Goal: Information Seeking & Learning: Learn about a topic

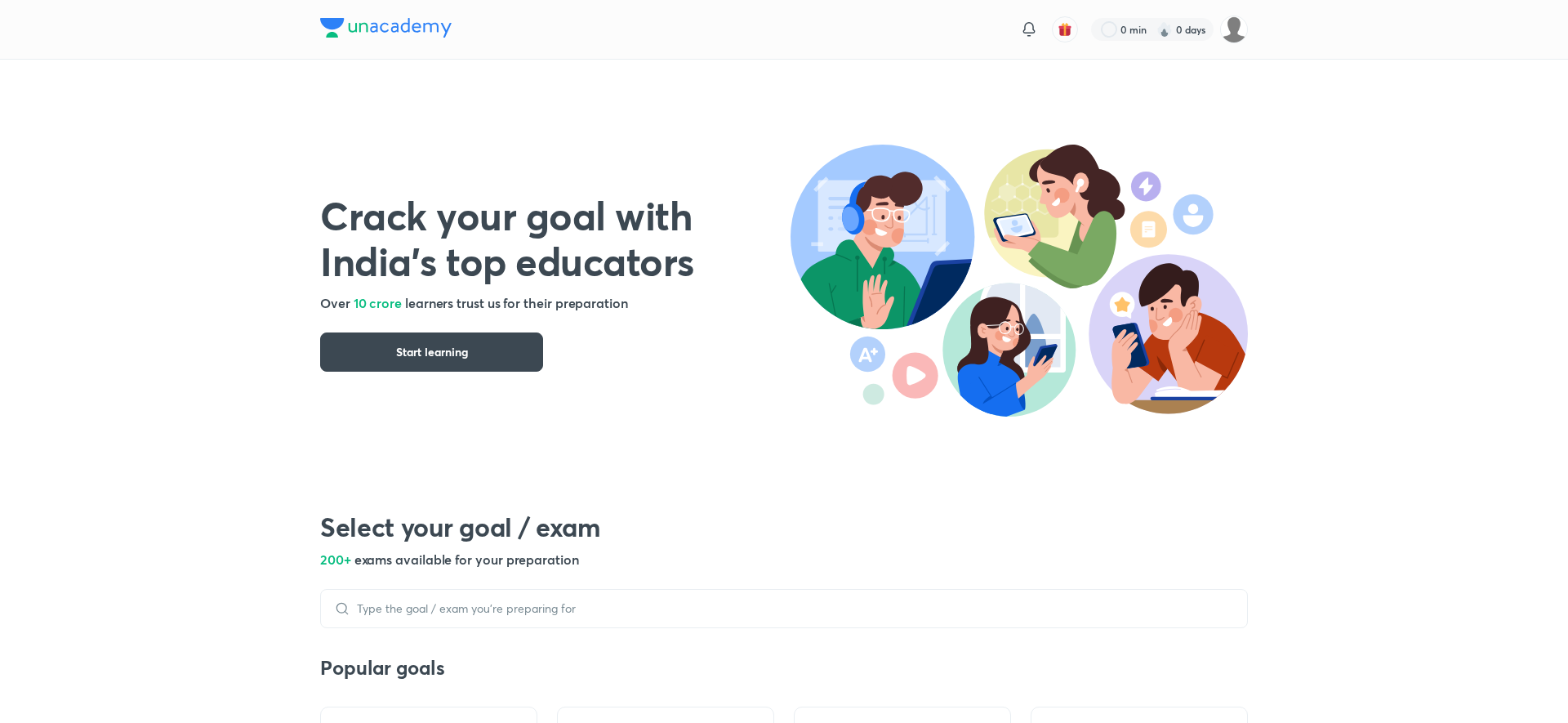
click at [1223, 39] on picture at bounding box center [1234, 30] width 28 height 28
click at [1227, 38] on img at bounding box center [1234, 30] width 28 height 28
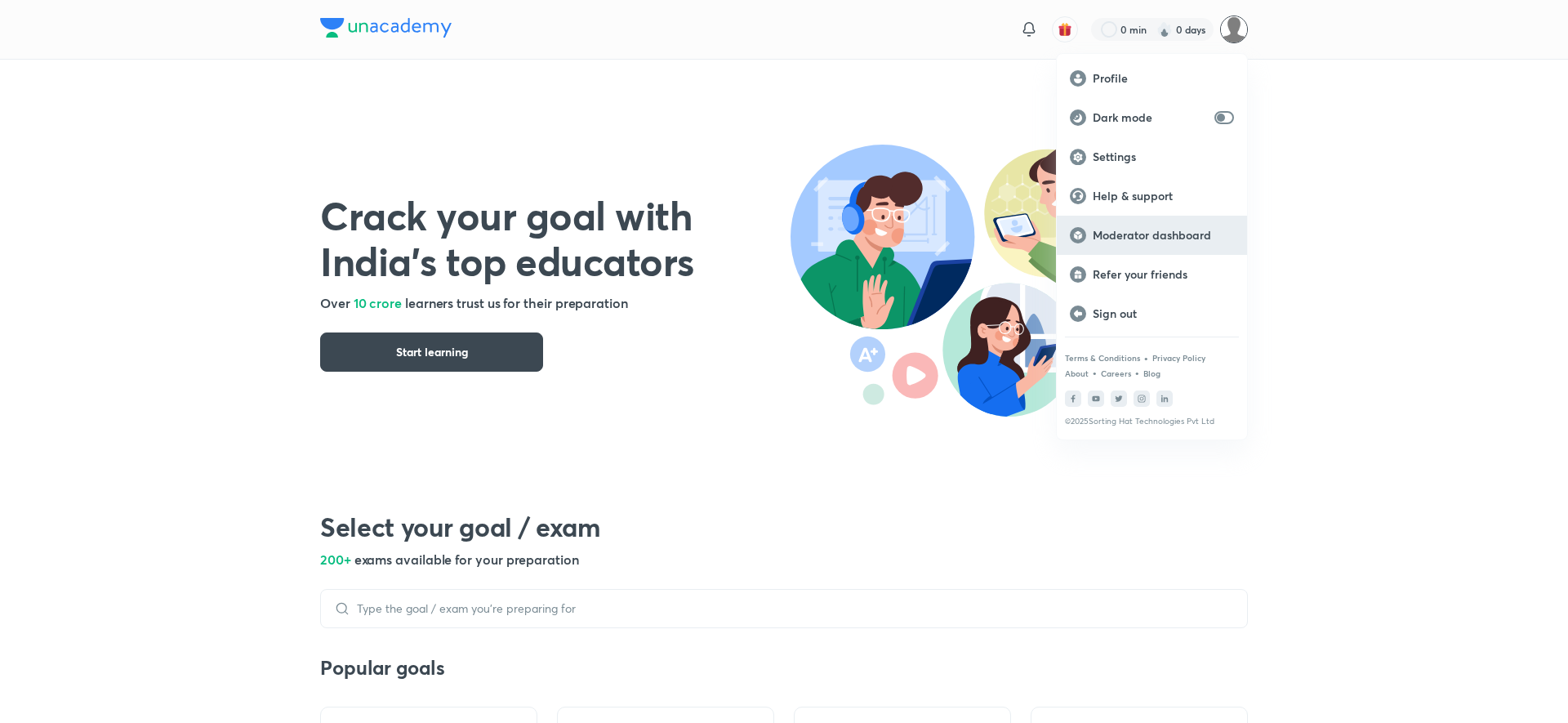
click at [1183, 232] on p "Moderator dashboard" at bounding box center [1164, 235] width 142 height 15
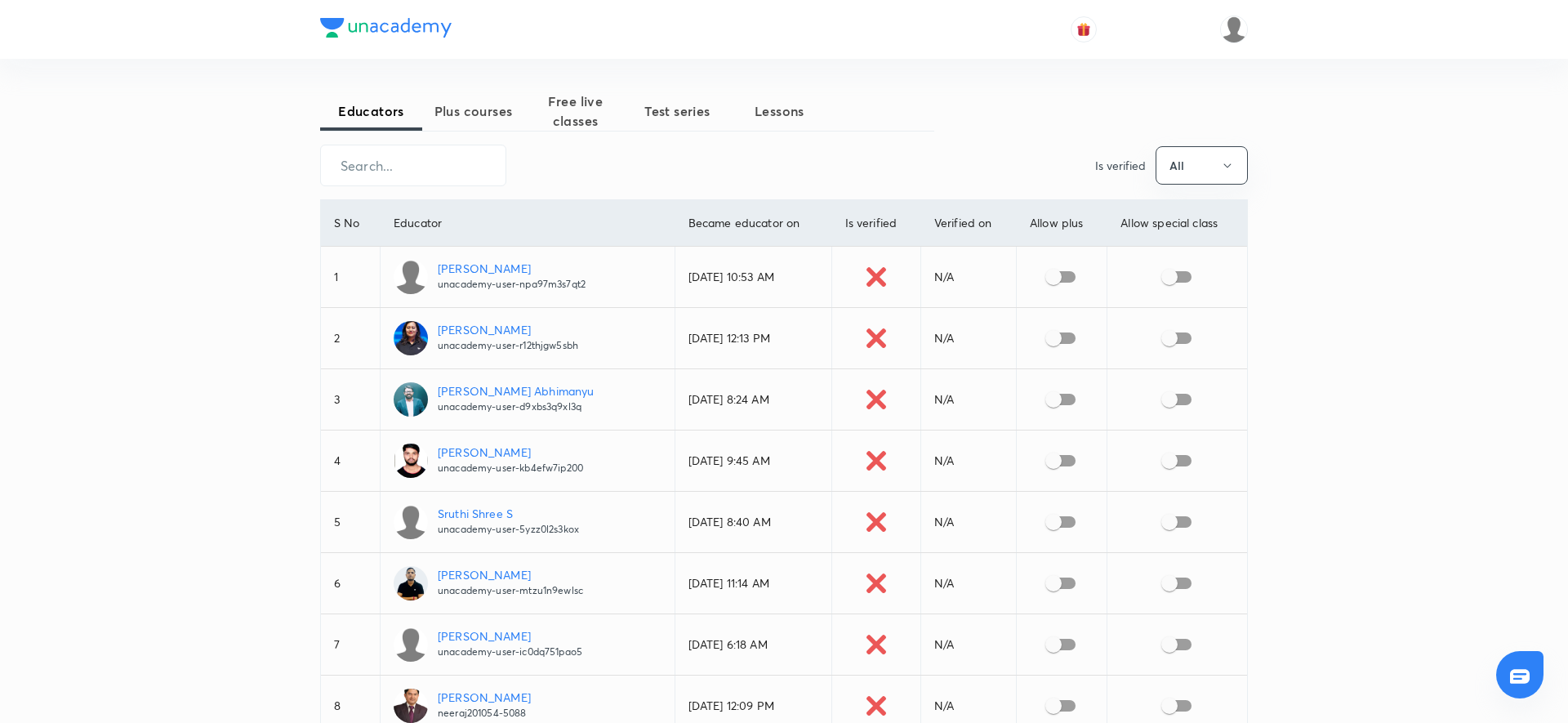
click at [485, 121] on button "Plus courses" at bounding box center [473, 111] width 102 height 39
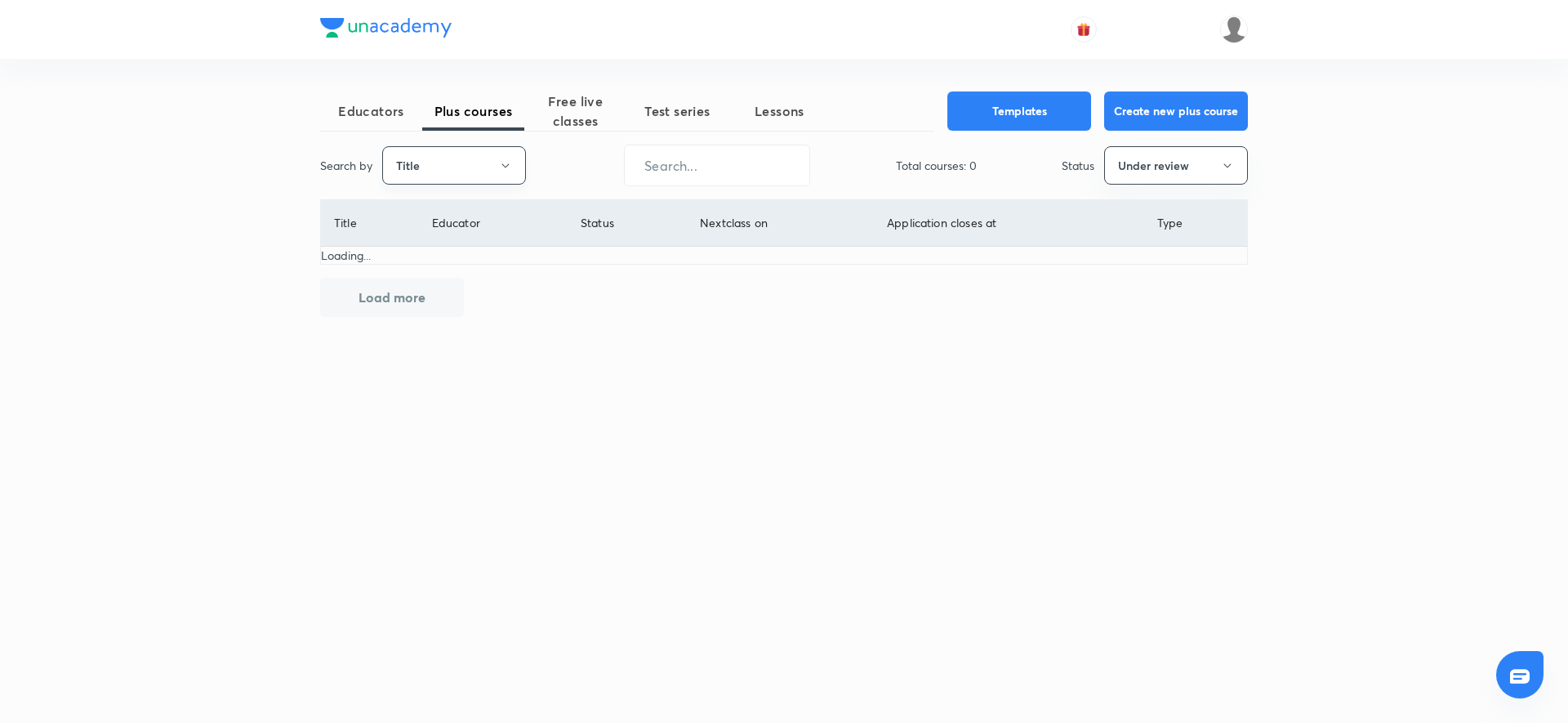
click at [473, 176] on button "Title" at bounding box center [453, 165] width 144 height 38
click at [463, 247] on span "Username" at bounding box center [453, 244] width 123 height 17
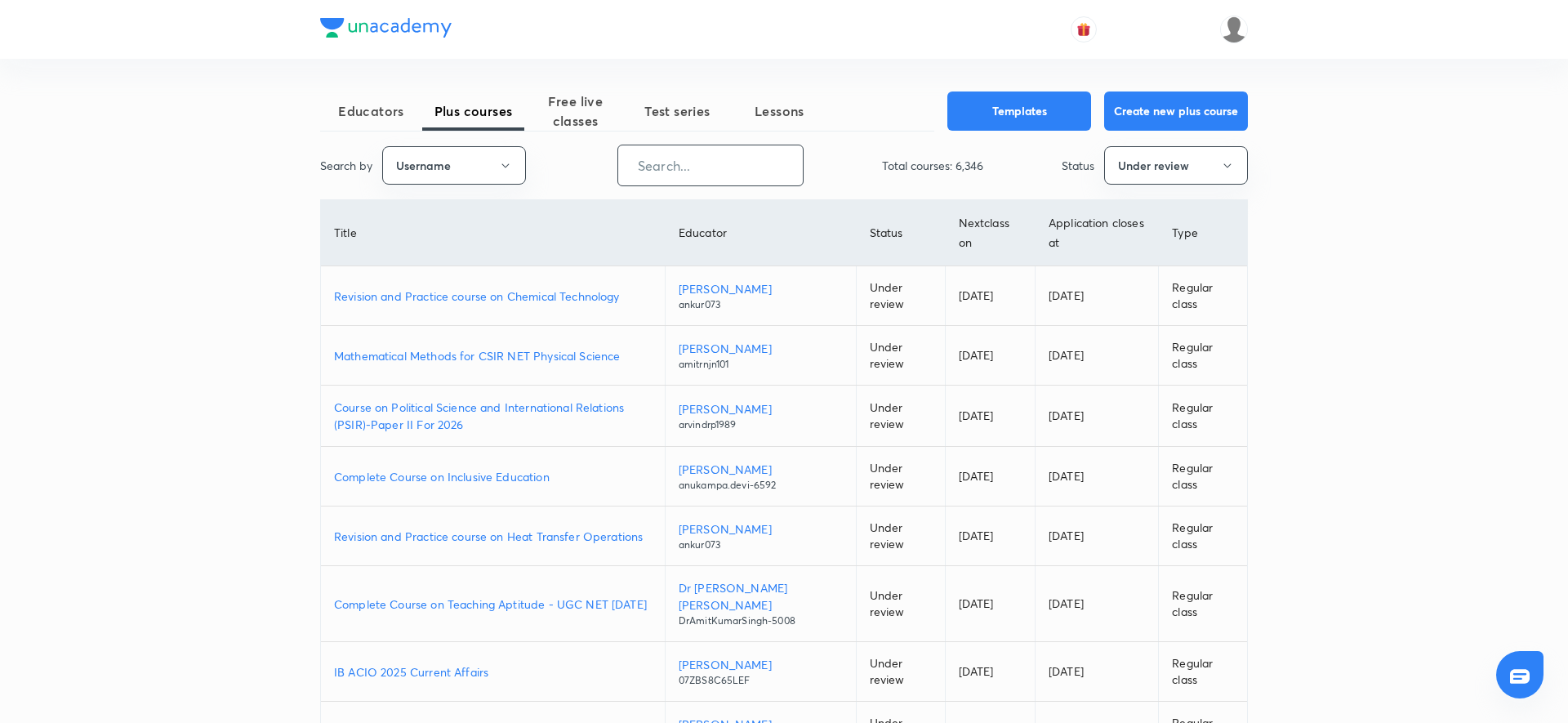
click at [700, 177] on input "text" at bounding box center [710, 165] width 185 height 41
paste input "unacademy-user-V3QNITWCJWYL"
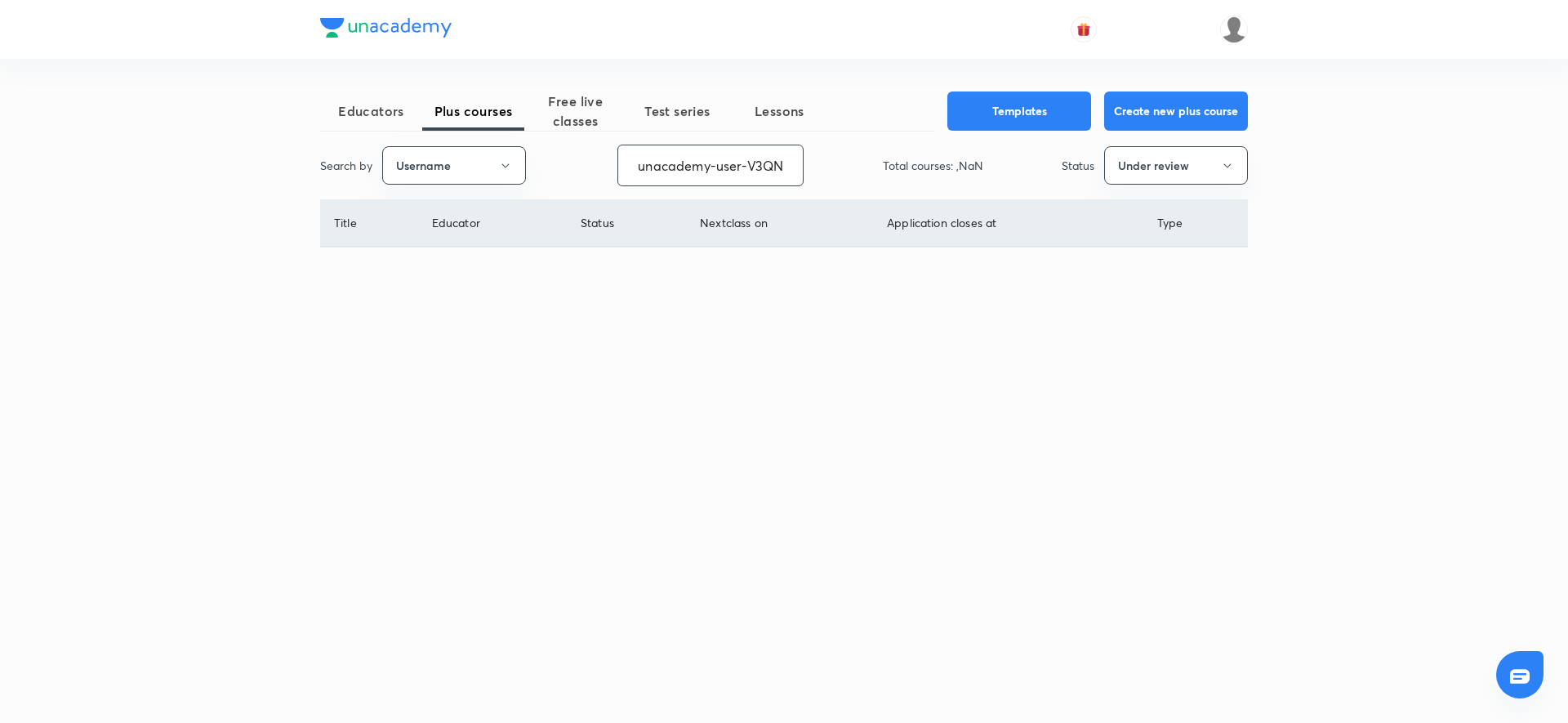
scroll to position [0, 73]
type input "unacademy-user-V3QNITWCJWYL"
click at [1171, 177] on button "Under review" at bounding box center [1176, 165] width 144 height 38
click at [1136, 203] on li "All" at bounding box center [1176, 214] width 142 height 30
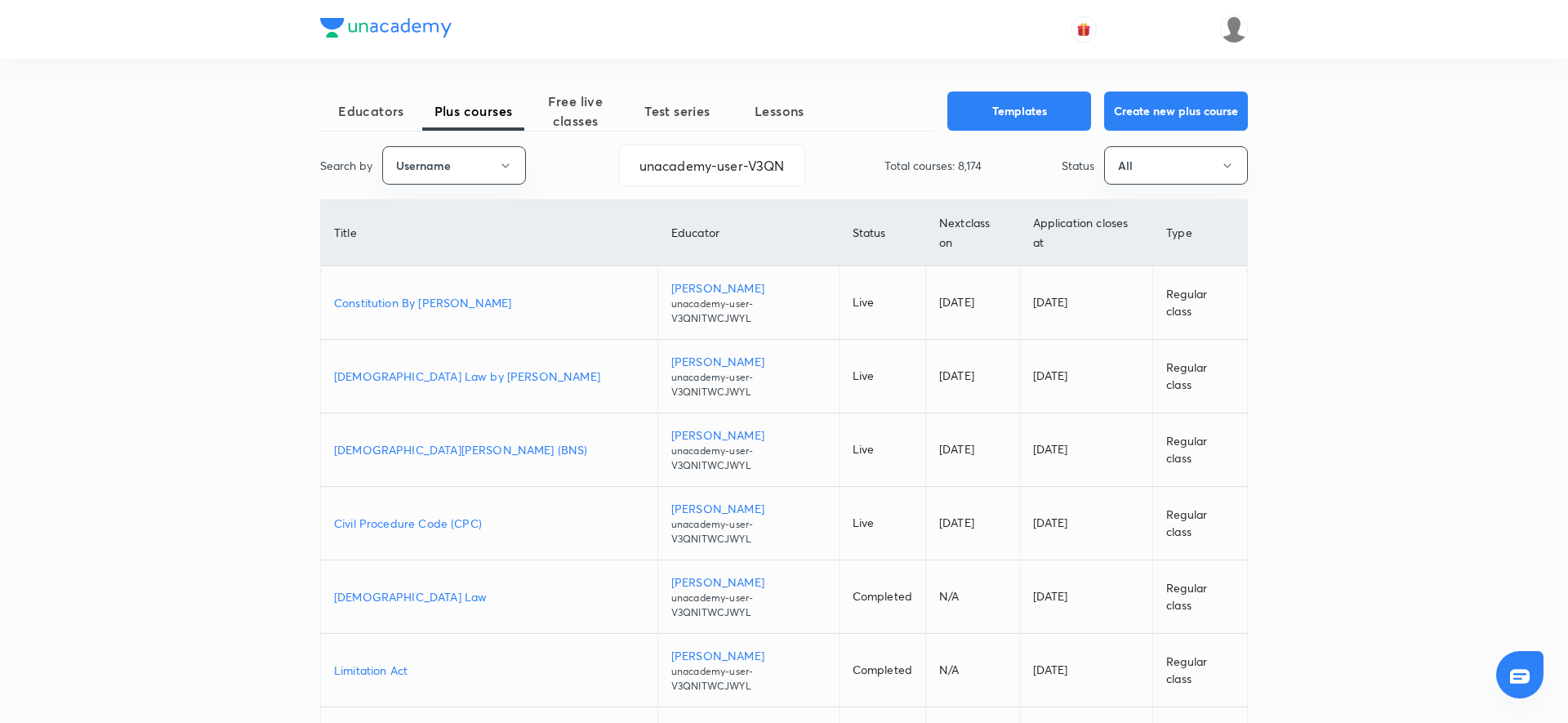
click at [421, 294] on p "Constitution By Anil Khanna" at bounding box center [489, 302] width 310 height 17
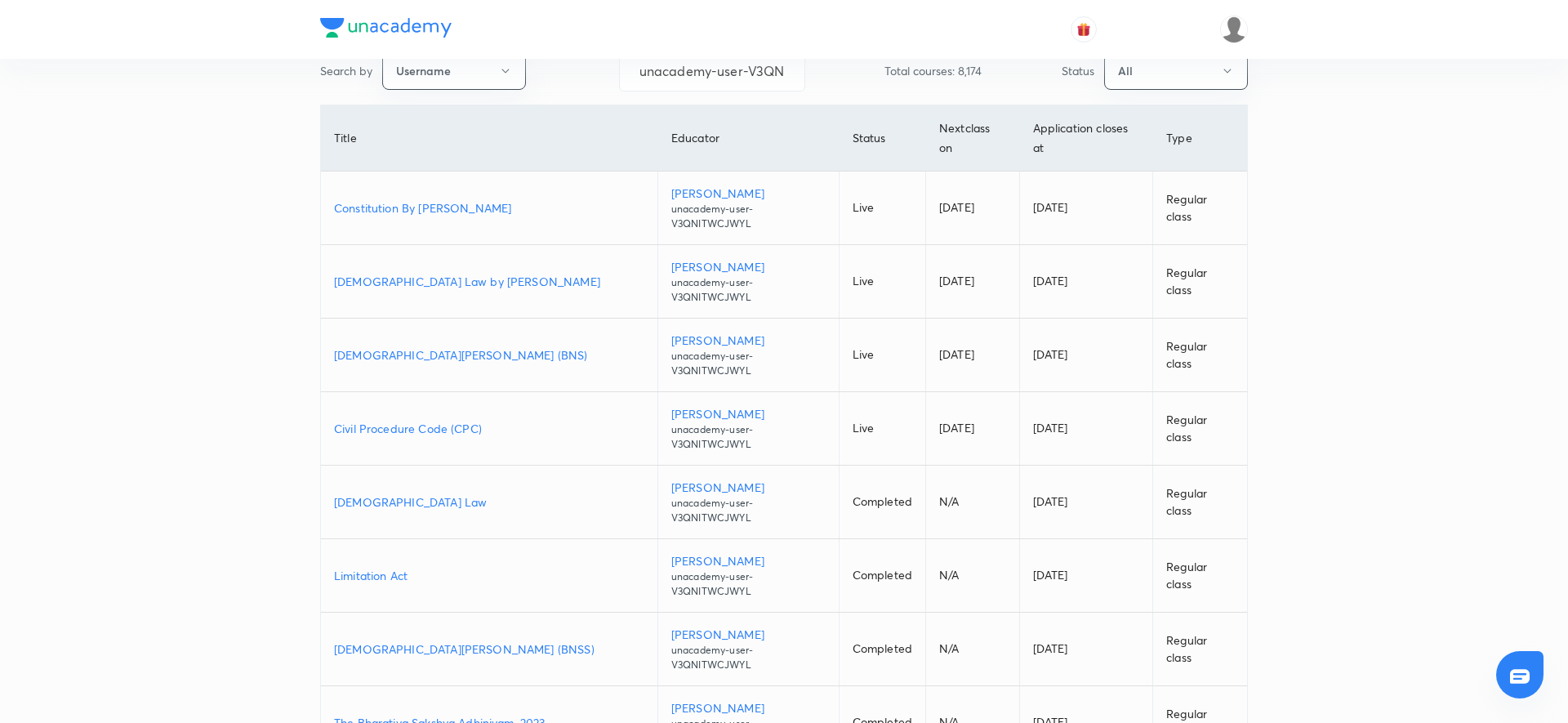
scroll to position [114, 0]
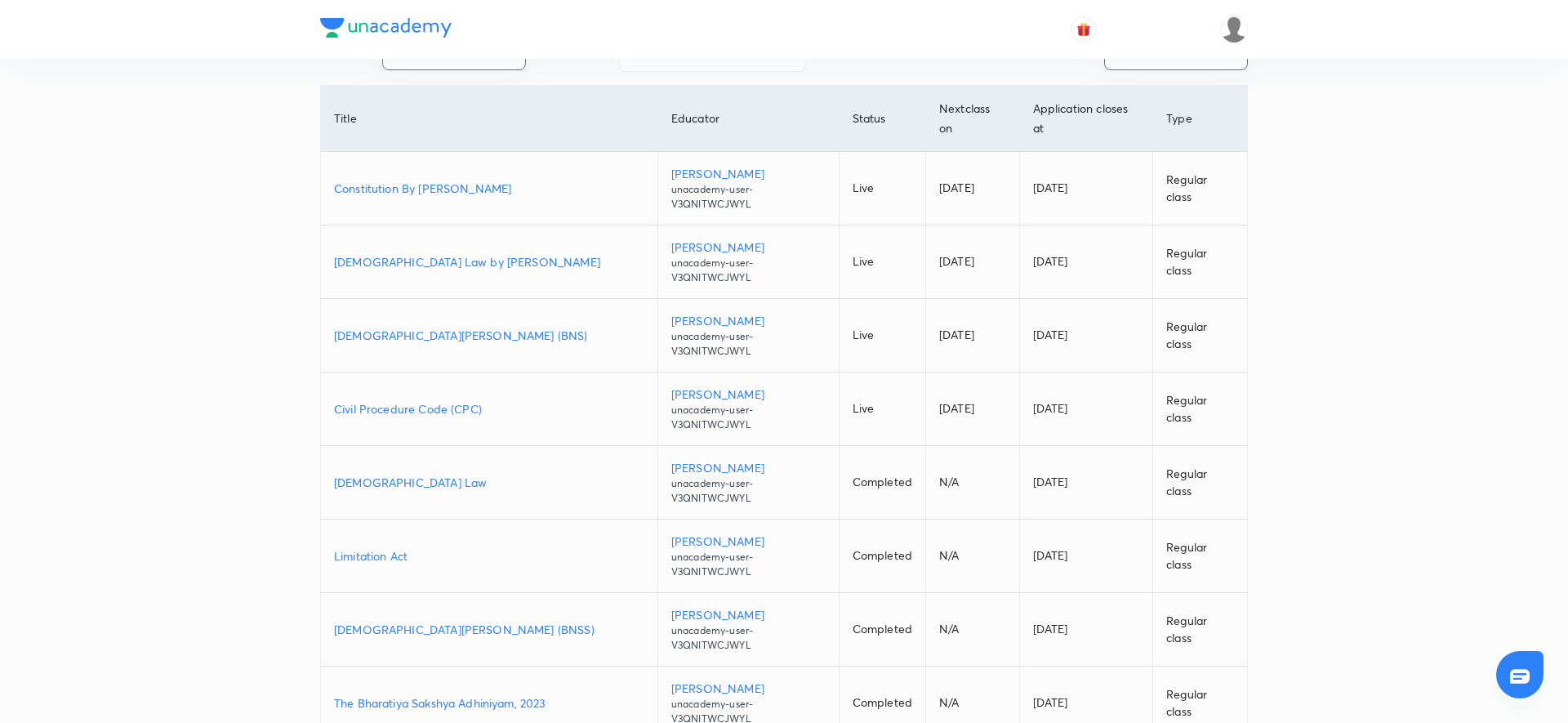
click at [459, 253] on p "Muslim Law by Anil Khanna" at bounding box center [489, 261] width 310 height 17
click at [386, 327] on p "Bharatiya Nyaya Sanhita (BNS)" at bounding box center [489, 334] width 310 height 17
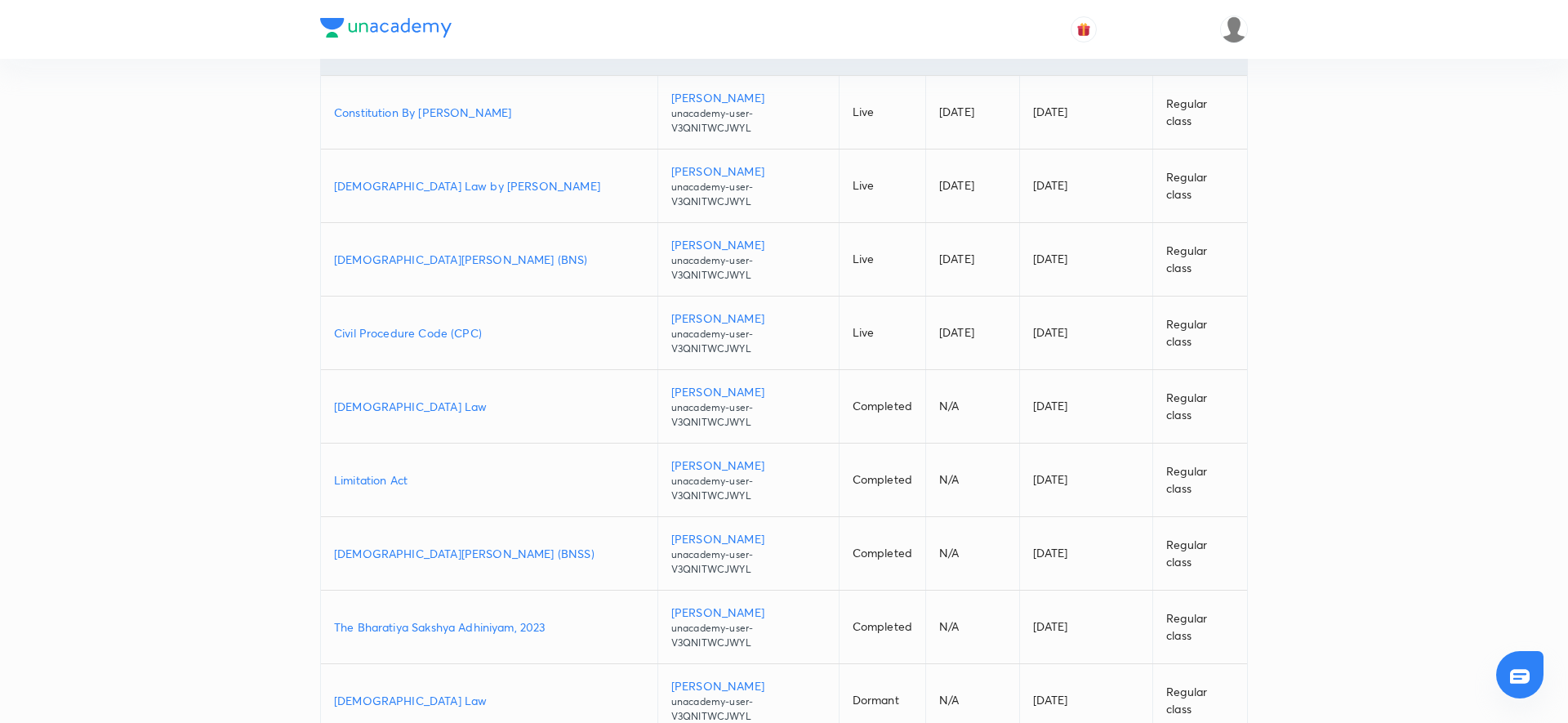
scroll to position [156, 0]
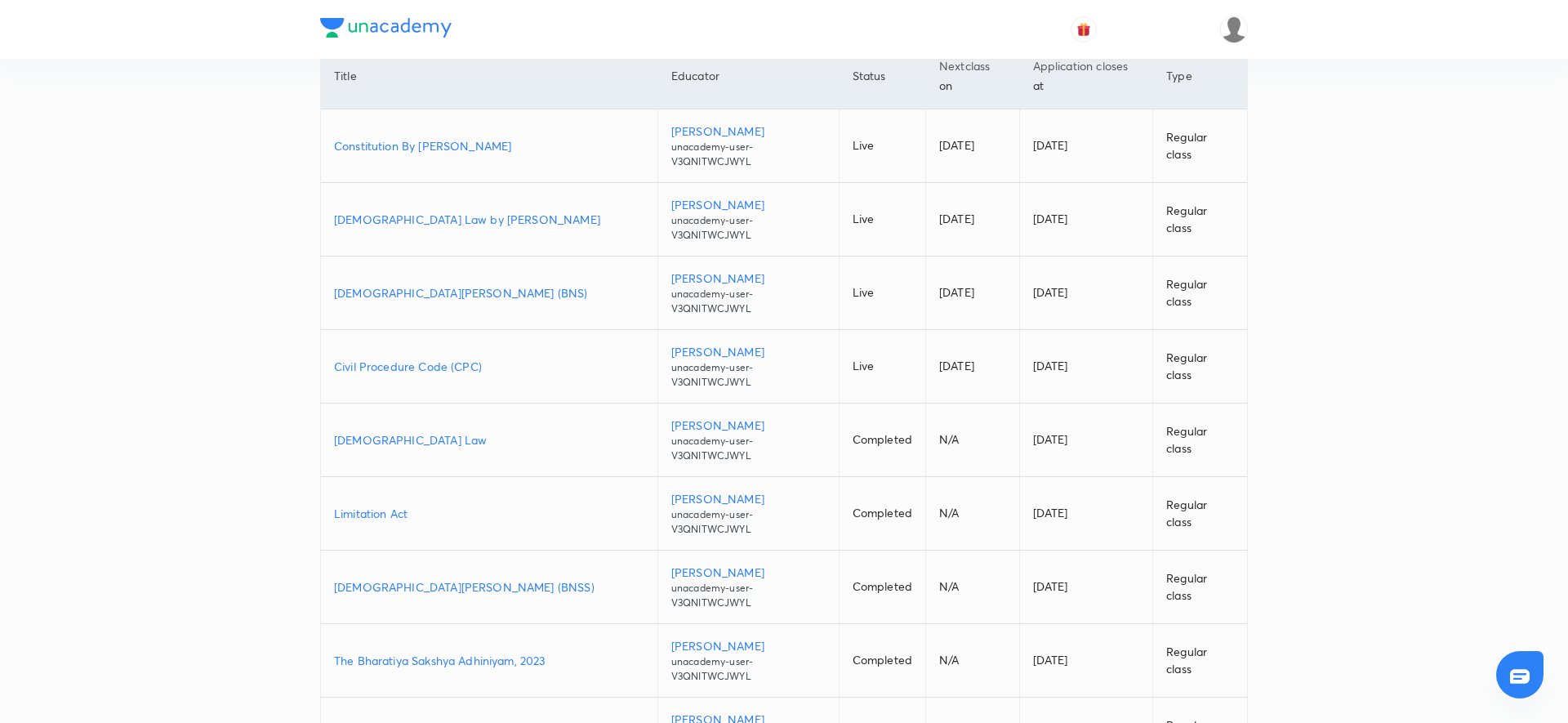
click at [413, 358] on p "Civil Procedure Code (CPC)" at bounding box center [489, 366] width 310 height 17
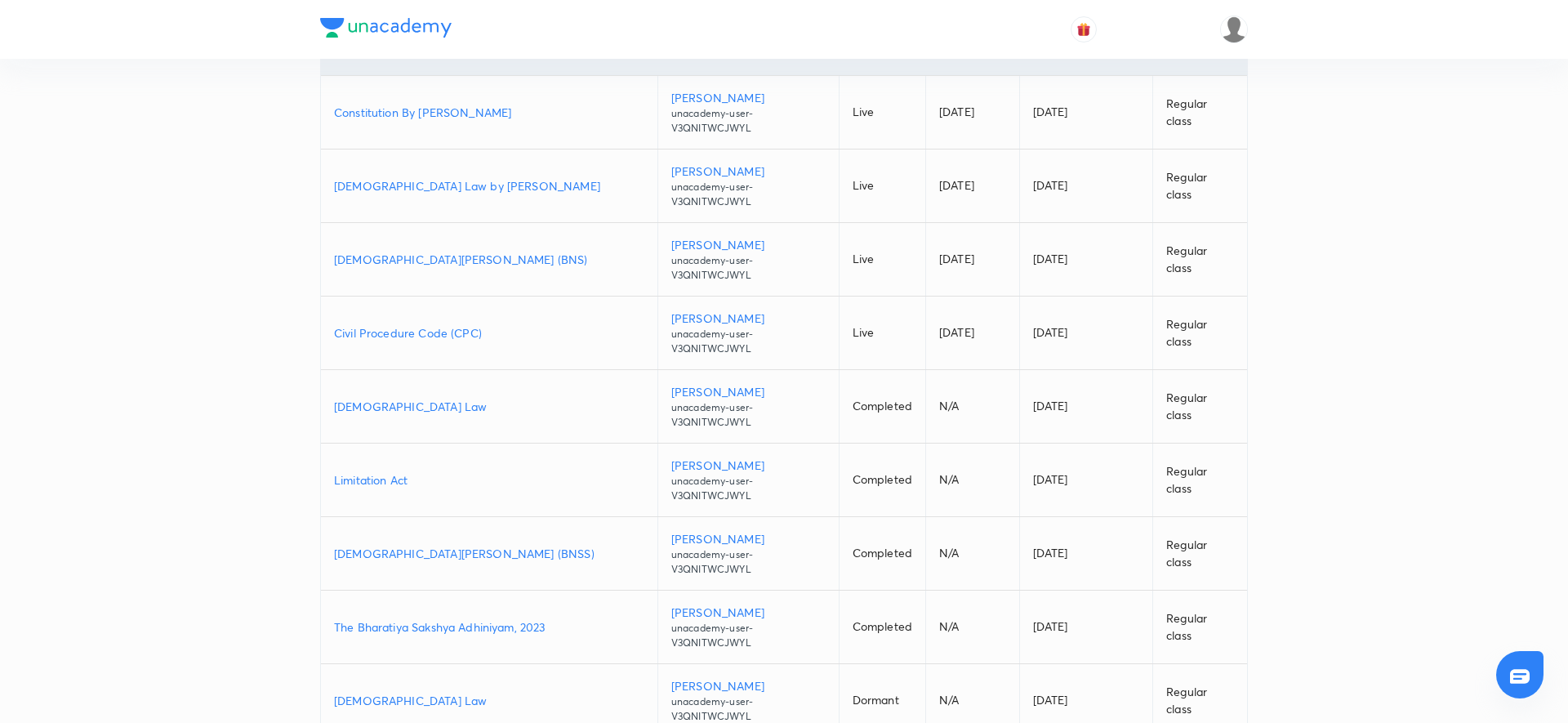
click at [383, 397] on p "[DEMOGRAPHIC_DATA] Law" at bounding box center [489, 405] width 310 height 17
click at [378, 471] on p "Limitation Act" at bounding box center [489, 479] width 310 height 17
click at [439, 516] on td "Bharatiya Nagarik Suraksha Sanhita (BNSS)" at bounding box center [489, 553] width 336 height 74
click at [434, 545] on p "Bharatiya Nagarik Suraksha Sanhita (BNSS)" at bounding box center [489, 553] width 310 height 17
click at [452, 618] on p "The Bharatiya Sakshya Adhiniyam, 2023" at bounding box center [489, 626] width 310 height 17
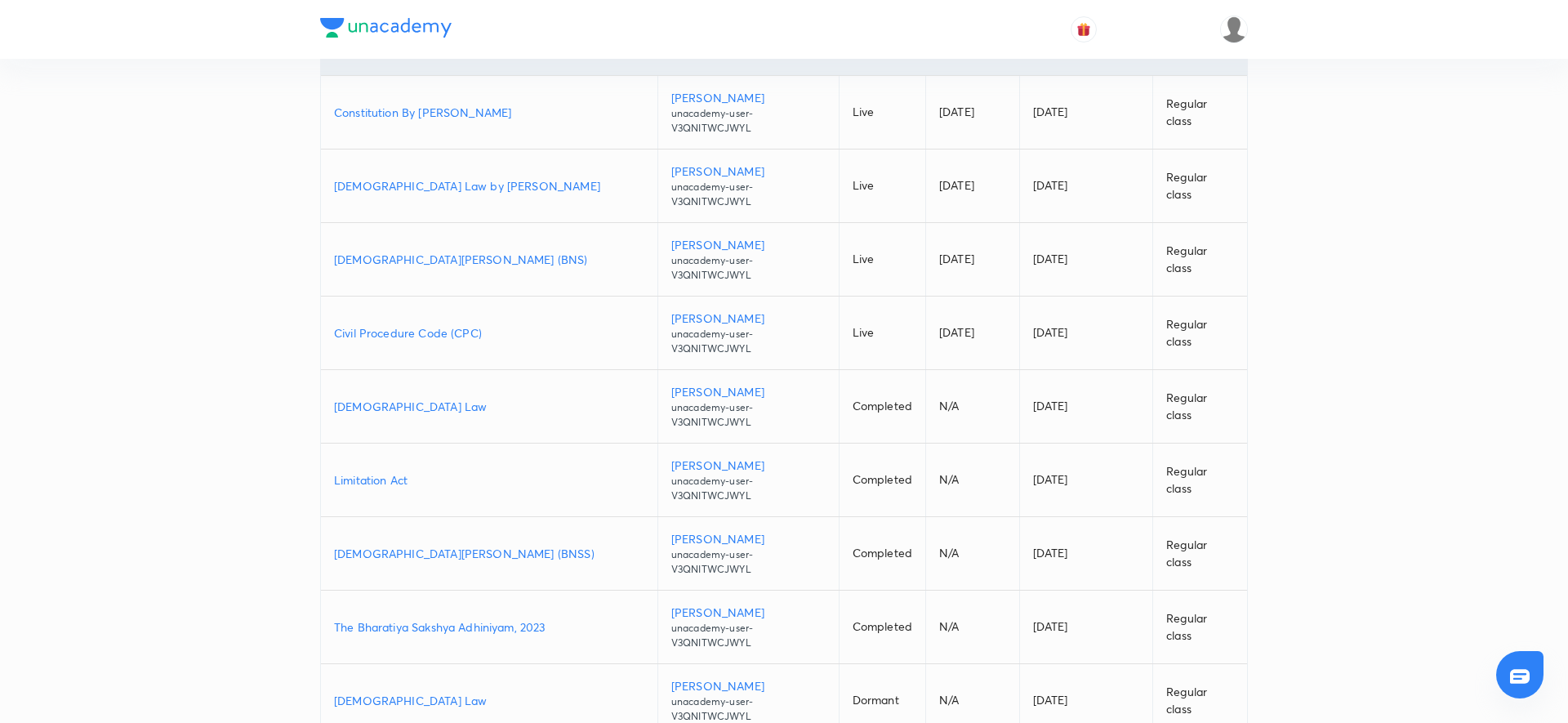
click at [378, 692] on p "Hindu Law" at bounding box center [489, 699] width 310 height 17
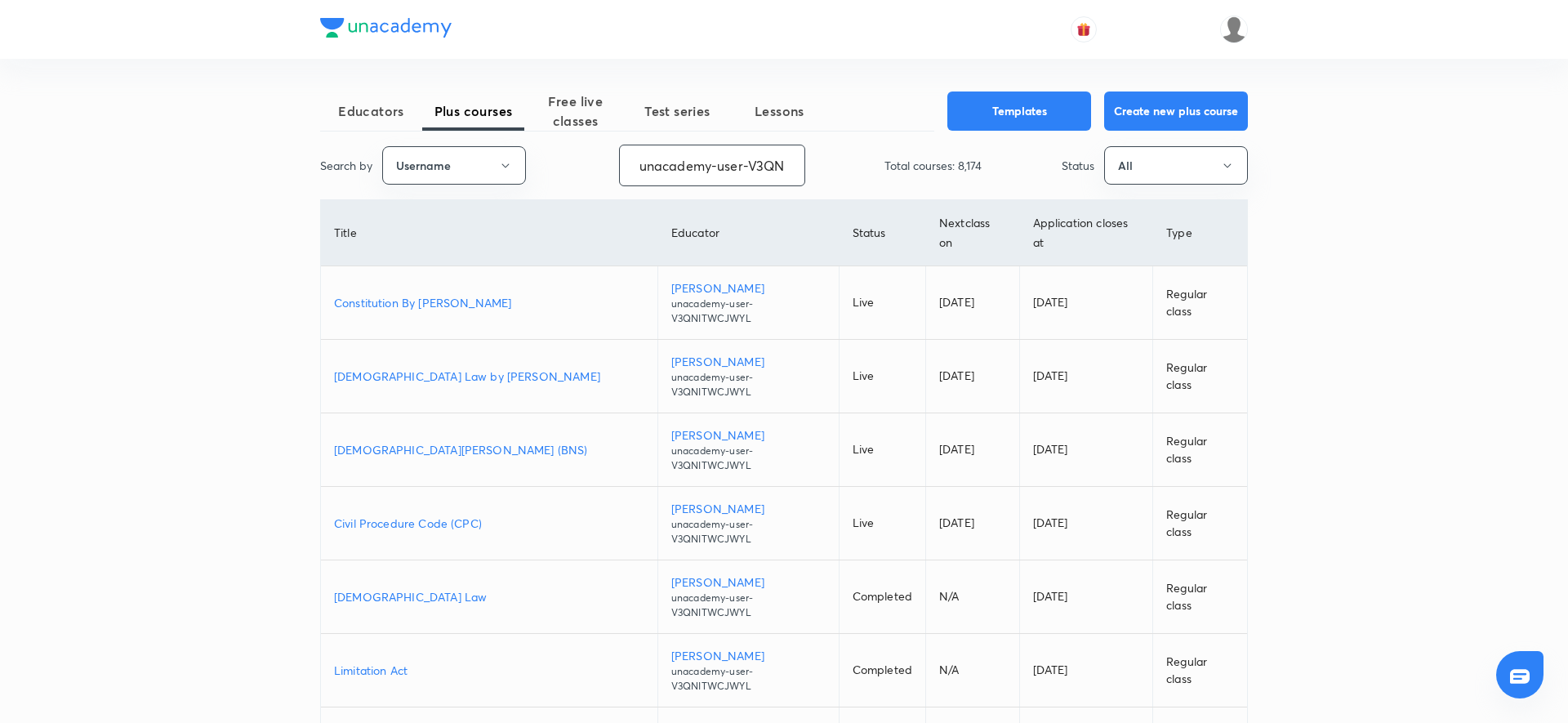
click at [722, 161] on input "unacademy-user-V3QNITWCJWYL" at bounding box center [712, 165] width 185 height 41
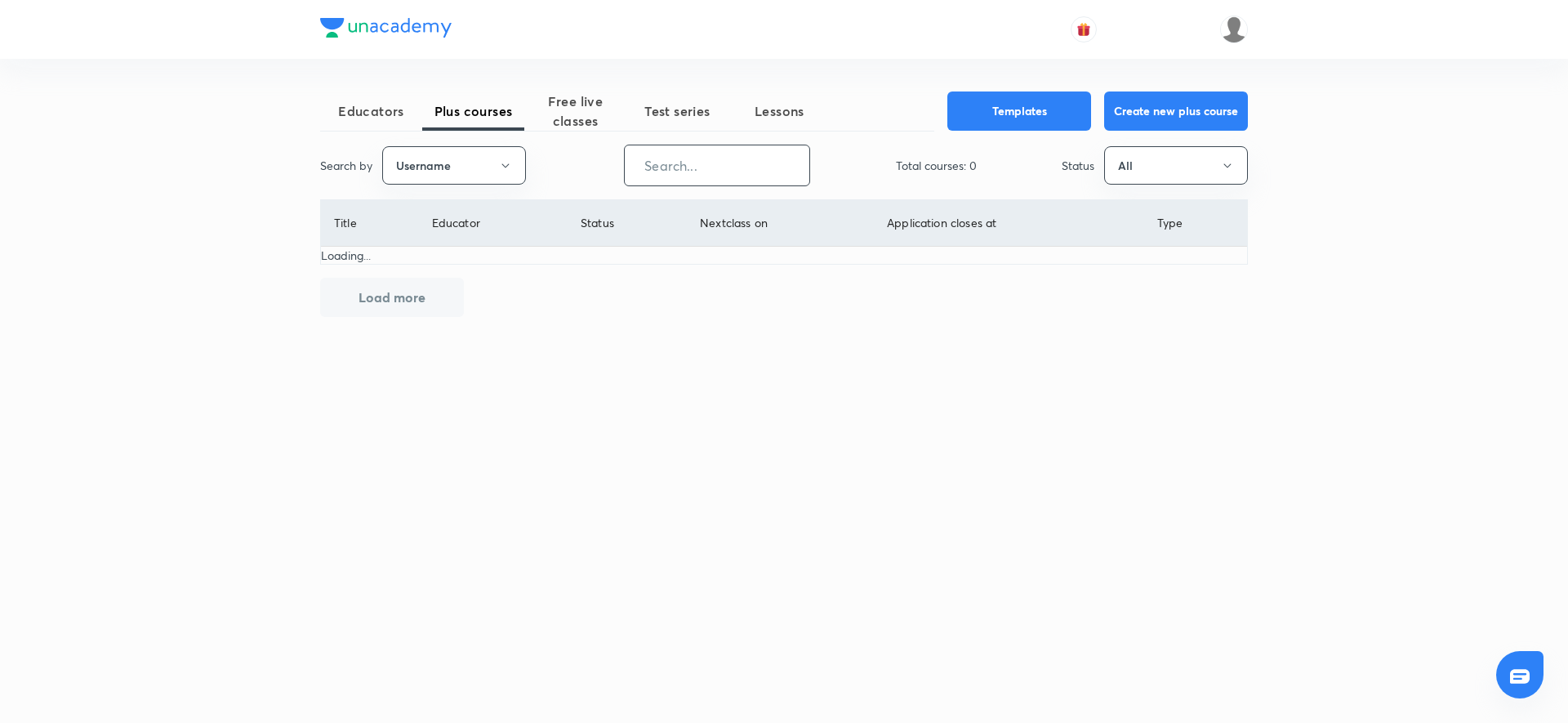
paste input "unacademy-sitalsharma4700"
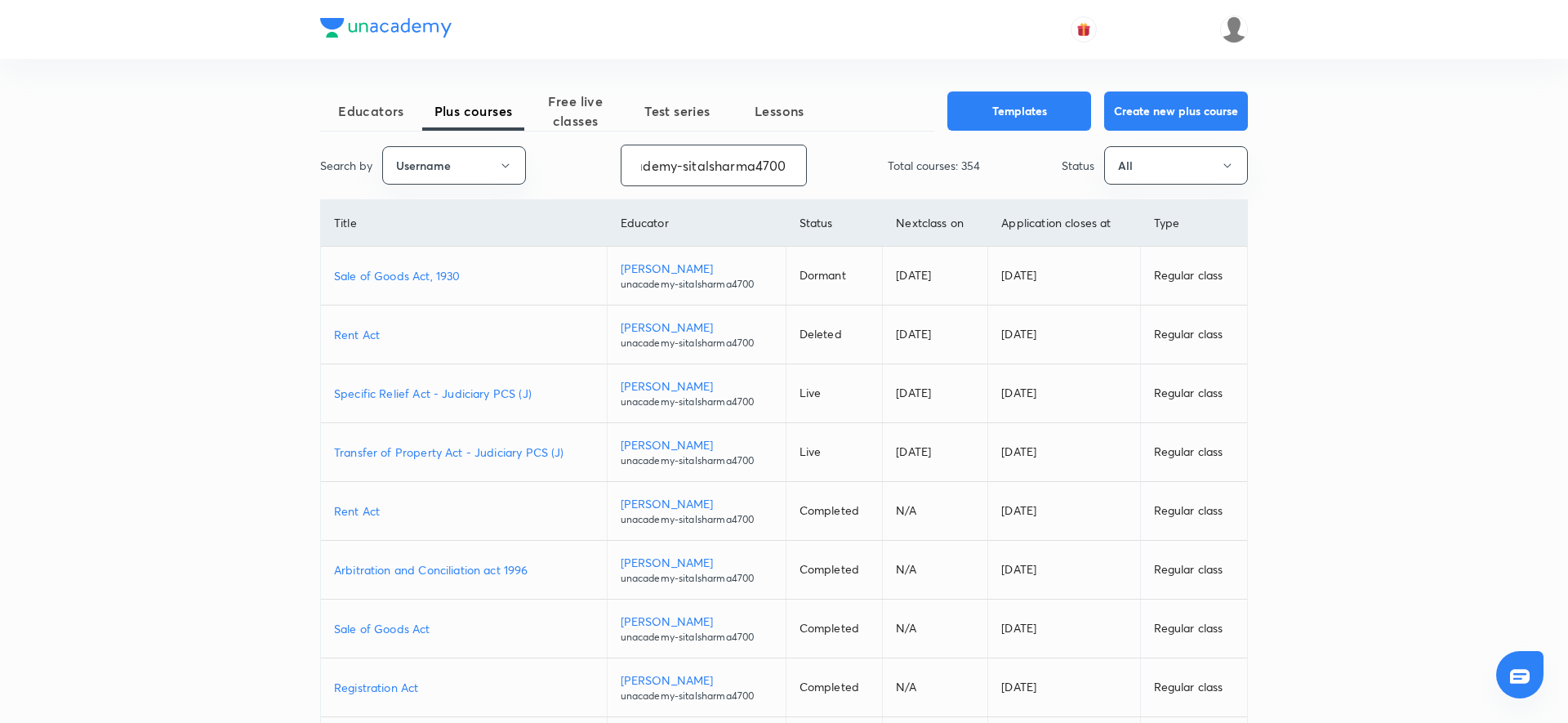
type input "unacademy-sitalsharma4700"
click at [432, 276] on p "Sale of Goods Act, 1930" at bounding box center [464, 274] width 260 height 17
click at [1188, 176] on button "All" at bounding box center [1176, 165] width 144 height 38
click at [1306, 209] on div at bounding box center [784, 361] width 1568 height 723
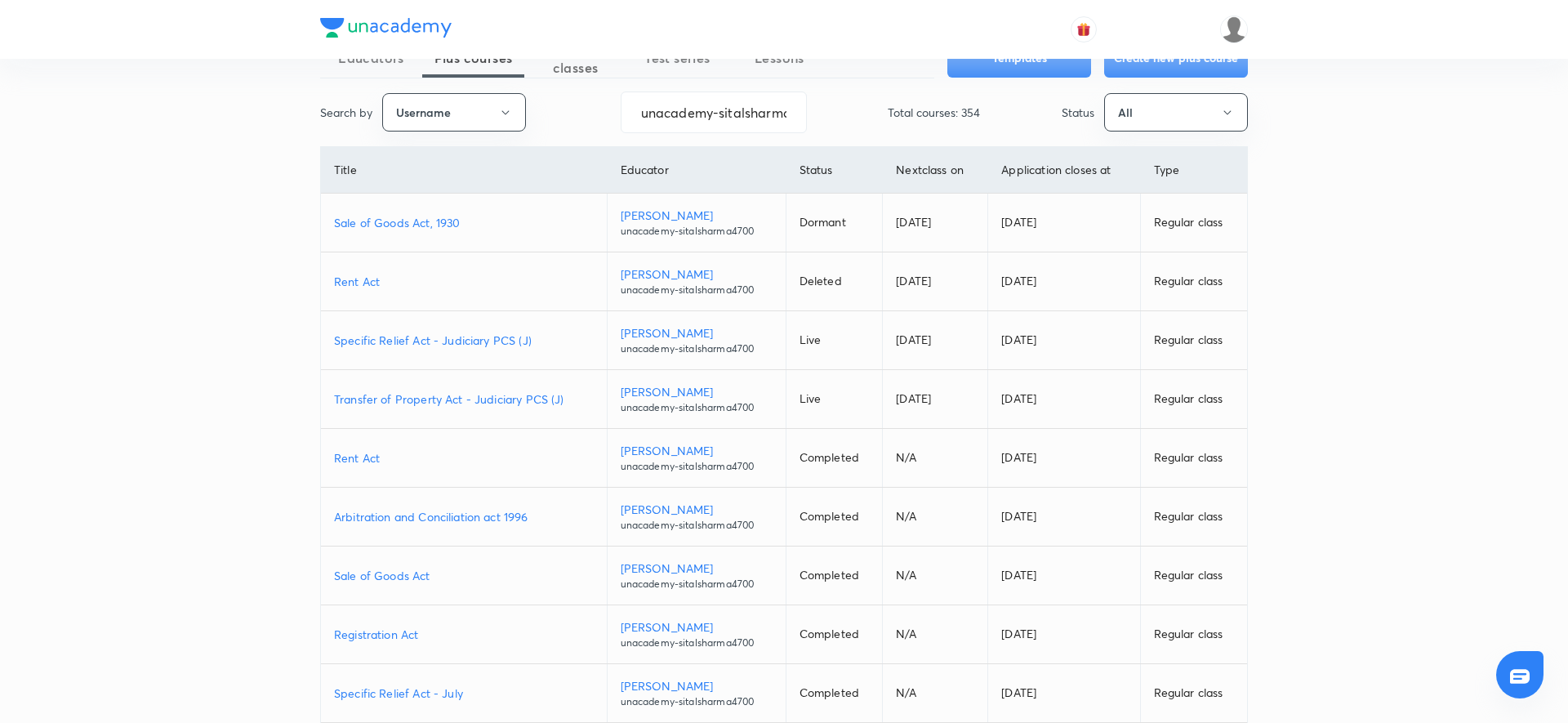
scroll to position [74, 0]
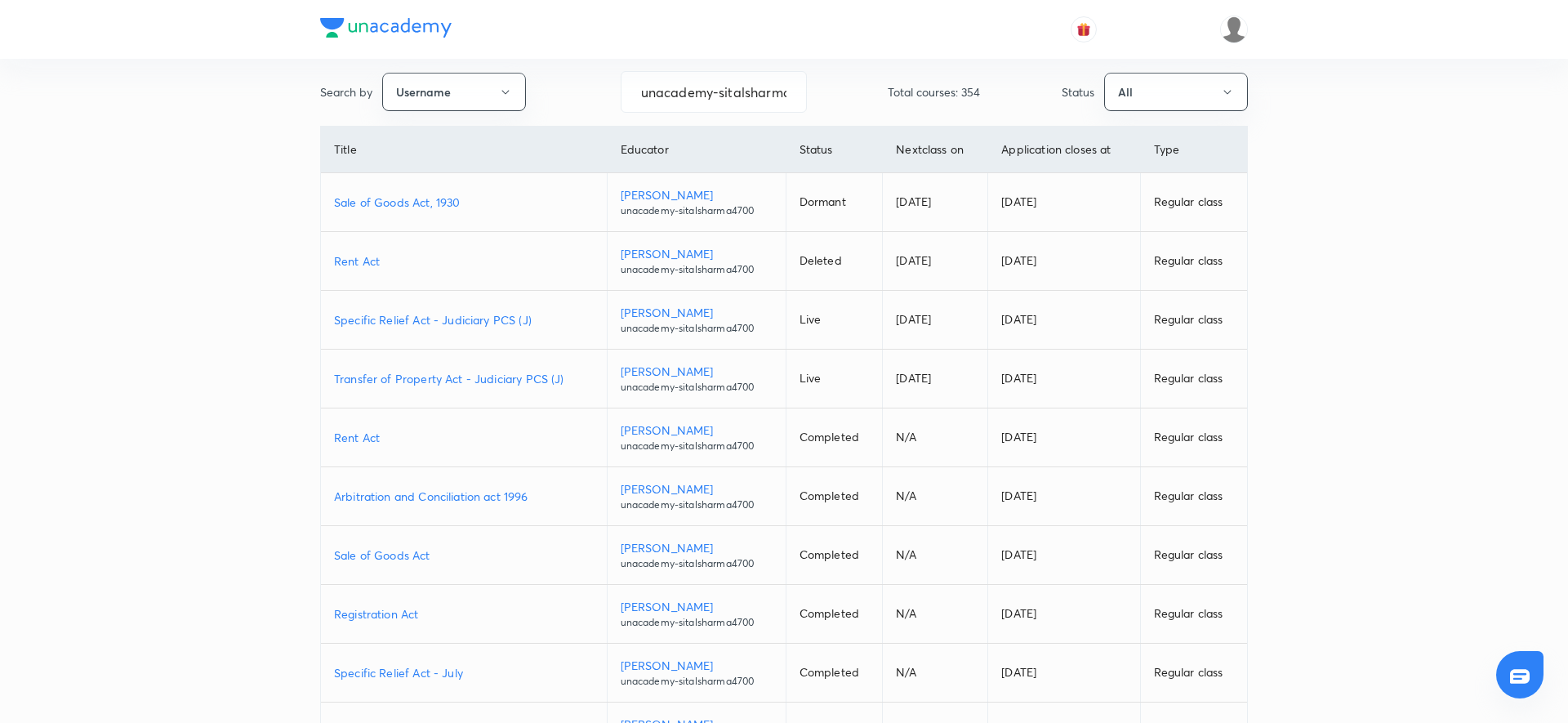
click at [493, 325] on p "Specific Relief Act - Judiciary PCS (J)" at bounding box center [464, 319] width 260 height 17
click at [371, 258] on p "Rent Act" at bounding box center [464, 260] width 260 height 17
click at [471, 379] on p "Transfer of Property Act - Judiciary PCS (J)" at bounding box center [464, 378] width 260 height 17
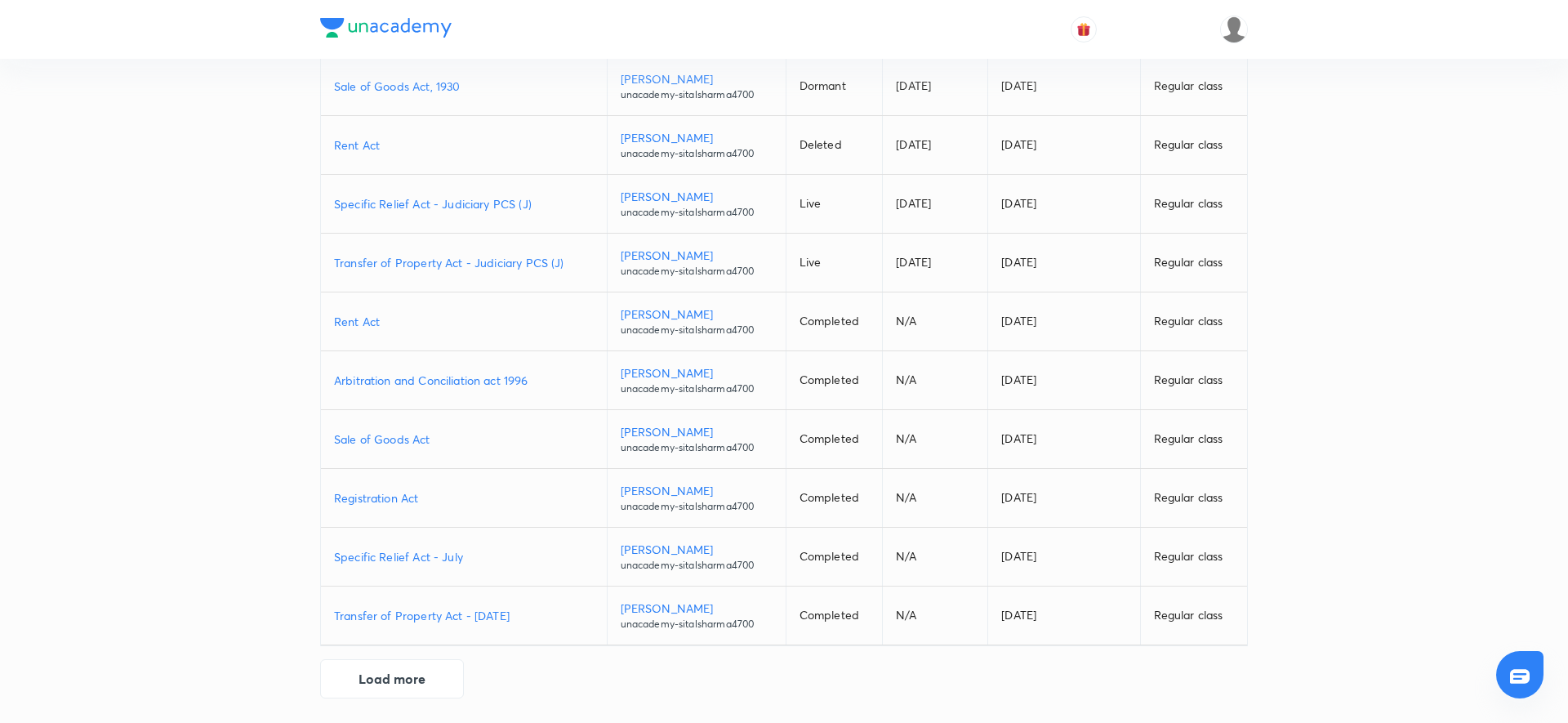
scroll to position [190, 0]
click at [368, 320] on p "Rent Act" at bounding box center [464, 320] width 260 height 17
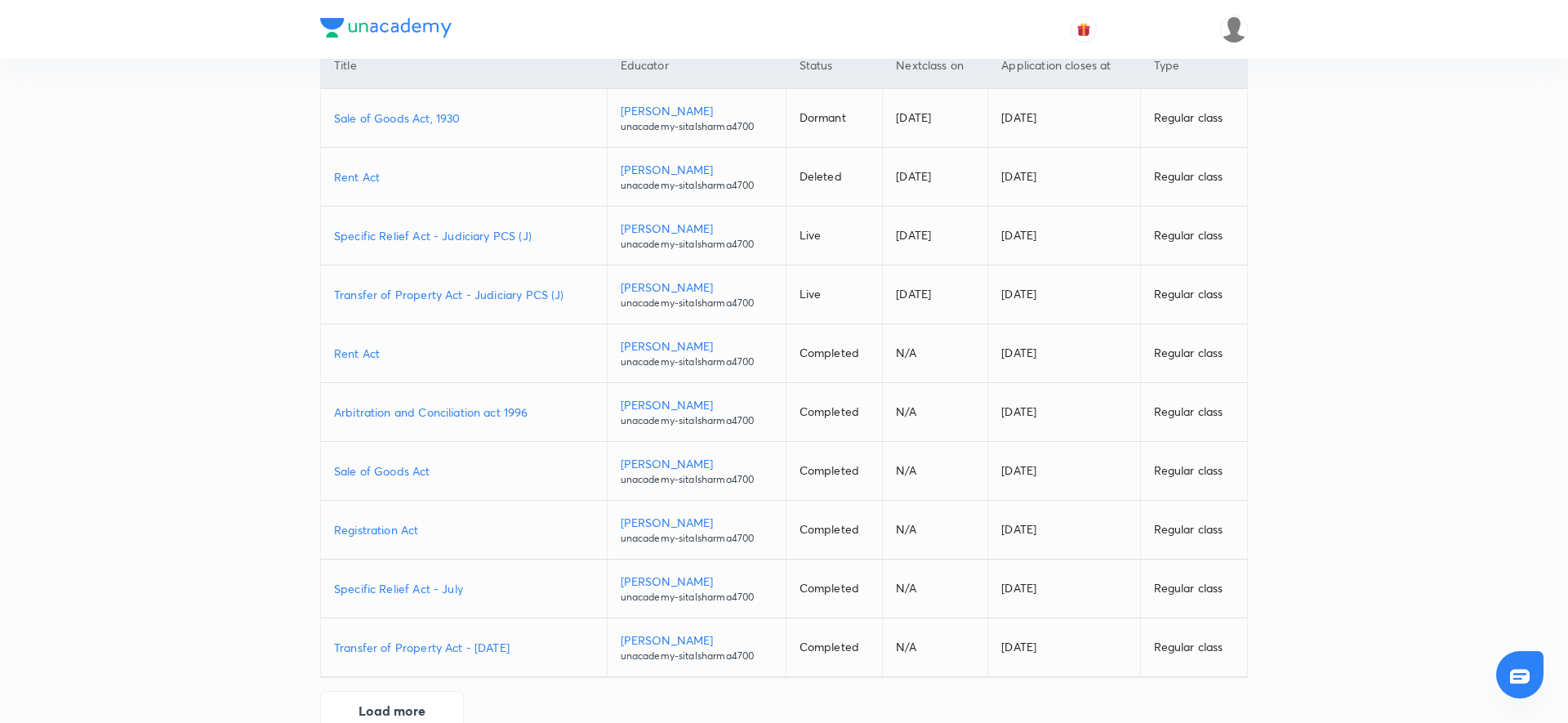
scroll to position [149, 0]
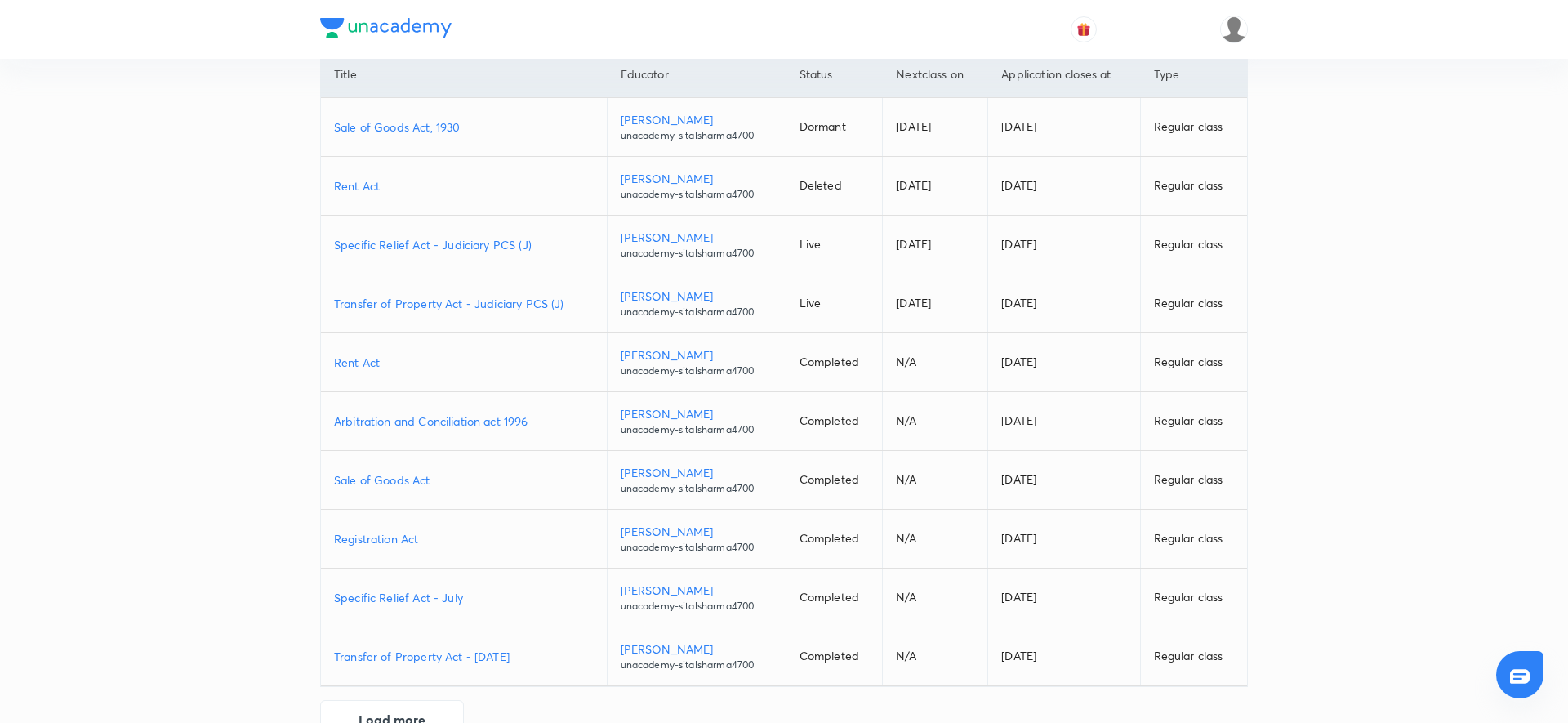
click at [371, 368] on p "Rent Act" at bounding box center [464, 361] width 260 height 17
click at [378, 364] on p "Rent Act" at bounding box center [464, 361] width 260 height 17
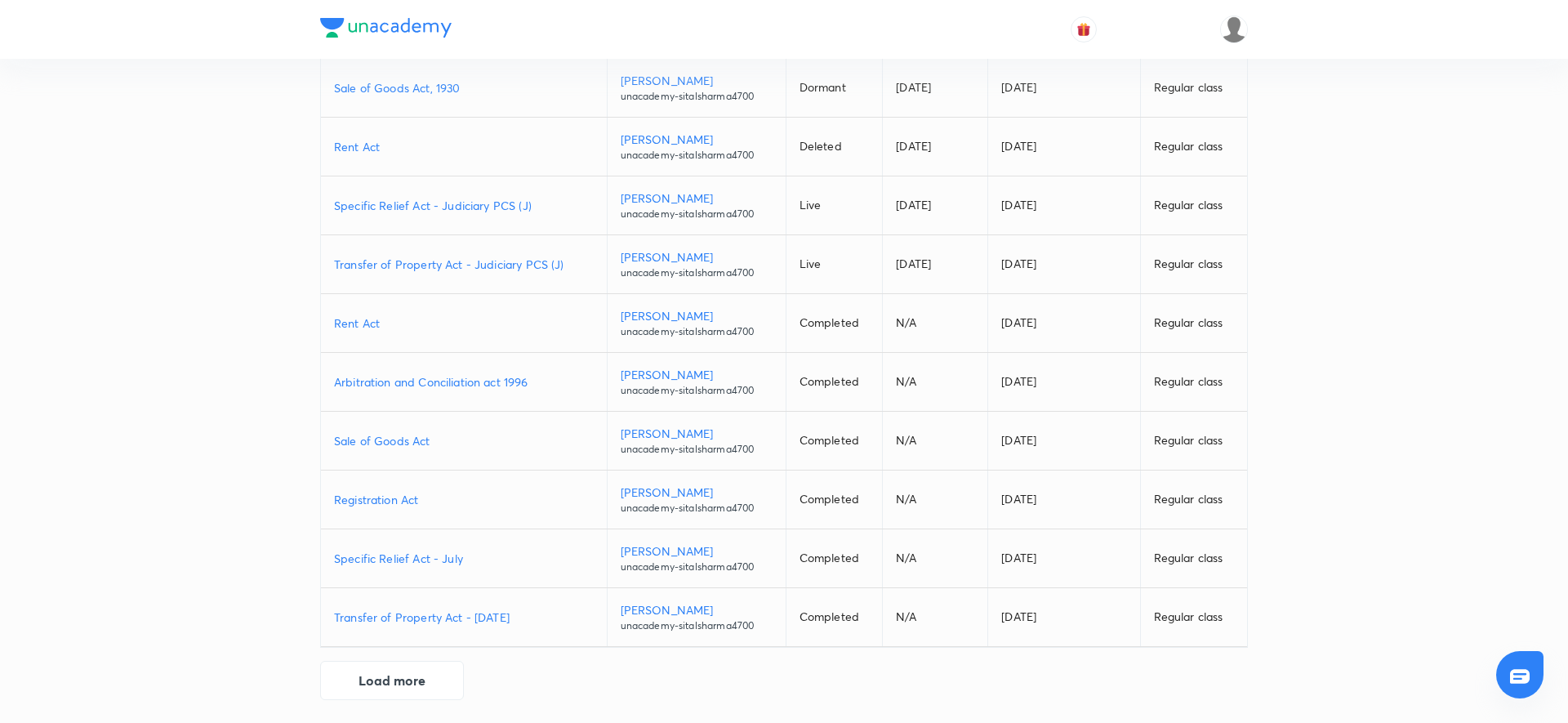
scroll to position [190, 0]
click at [387, 321] on p "Rent Act" at bounding box center [464, 321] width 260 height 17
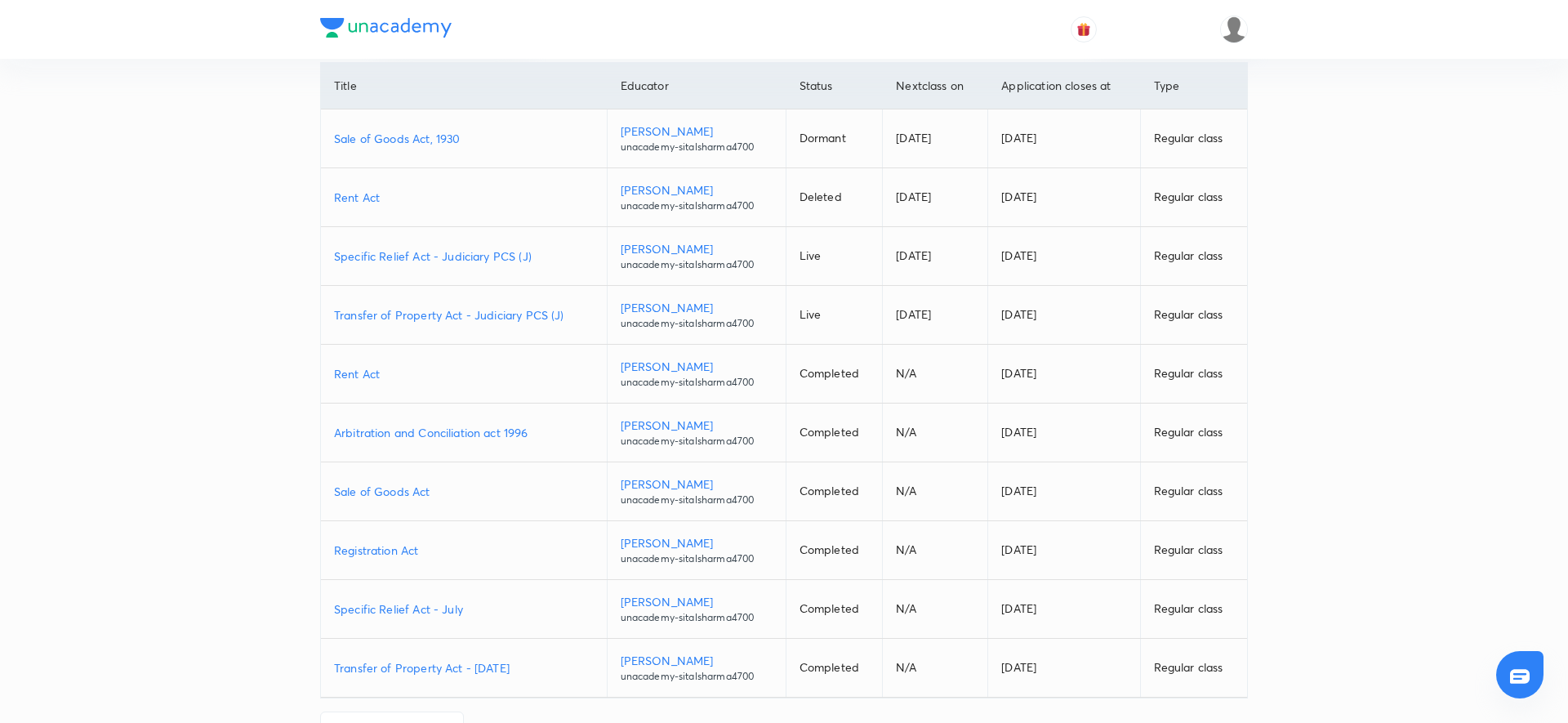
scroll to position [146, 0]
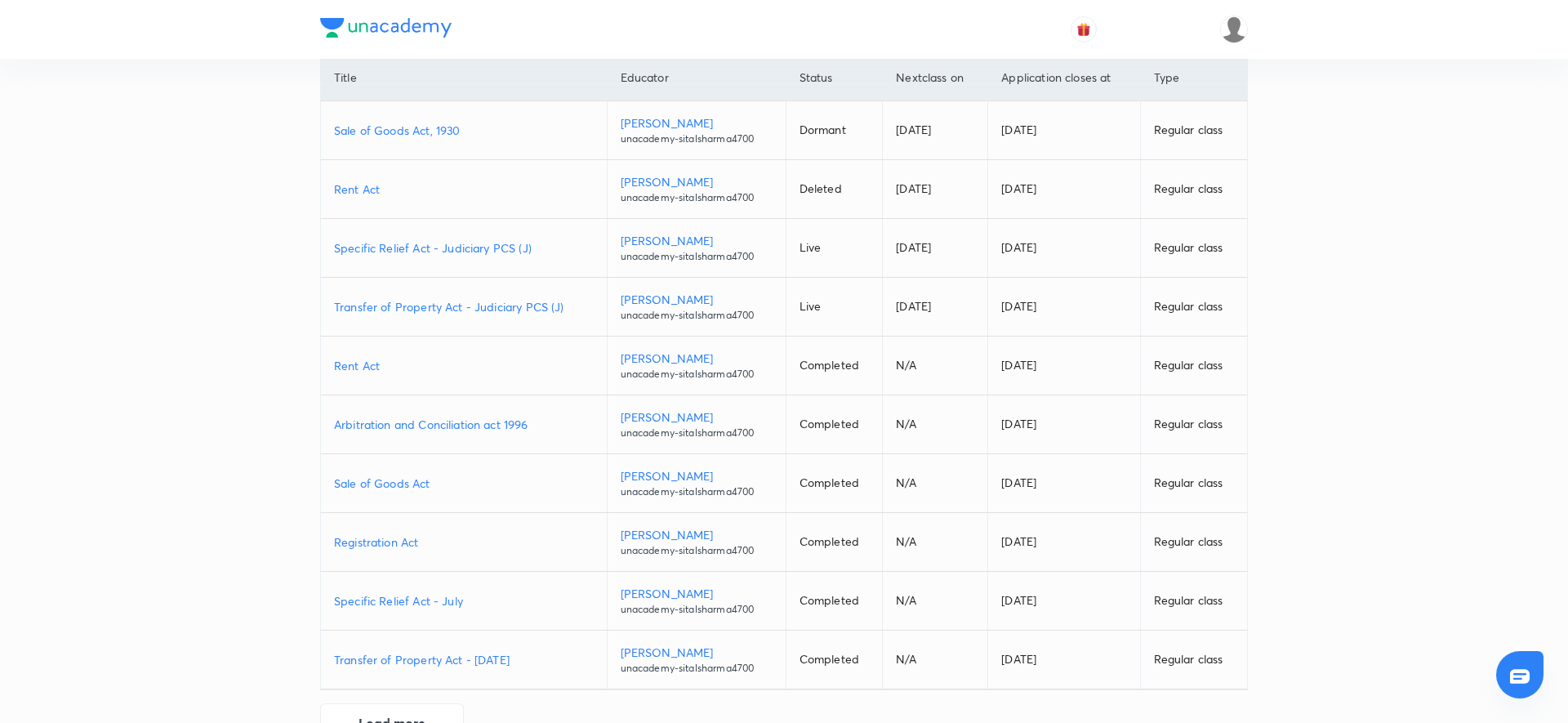
click at [368, 366] on p "Rent Act" at bounding box center [464, 365] width 260 height 17
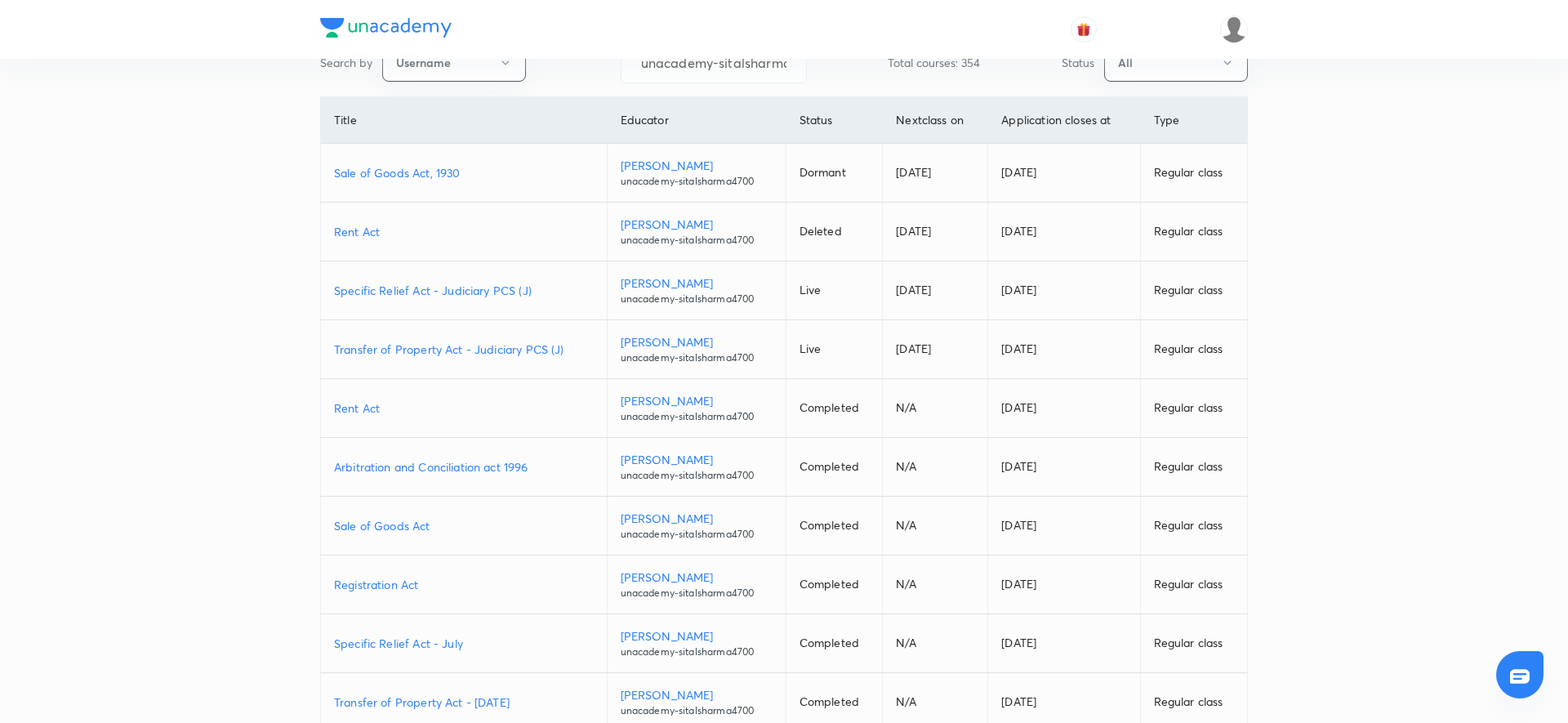
scroll to position [106, 0]
click at [350, 396] on p "Rent Act" at bounding box center [464, 404] width 260 height 17
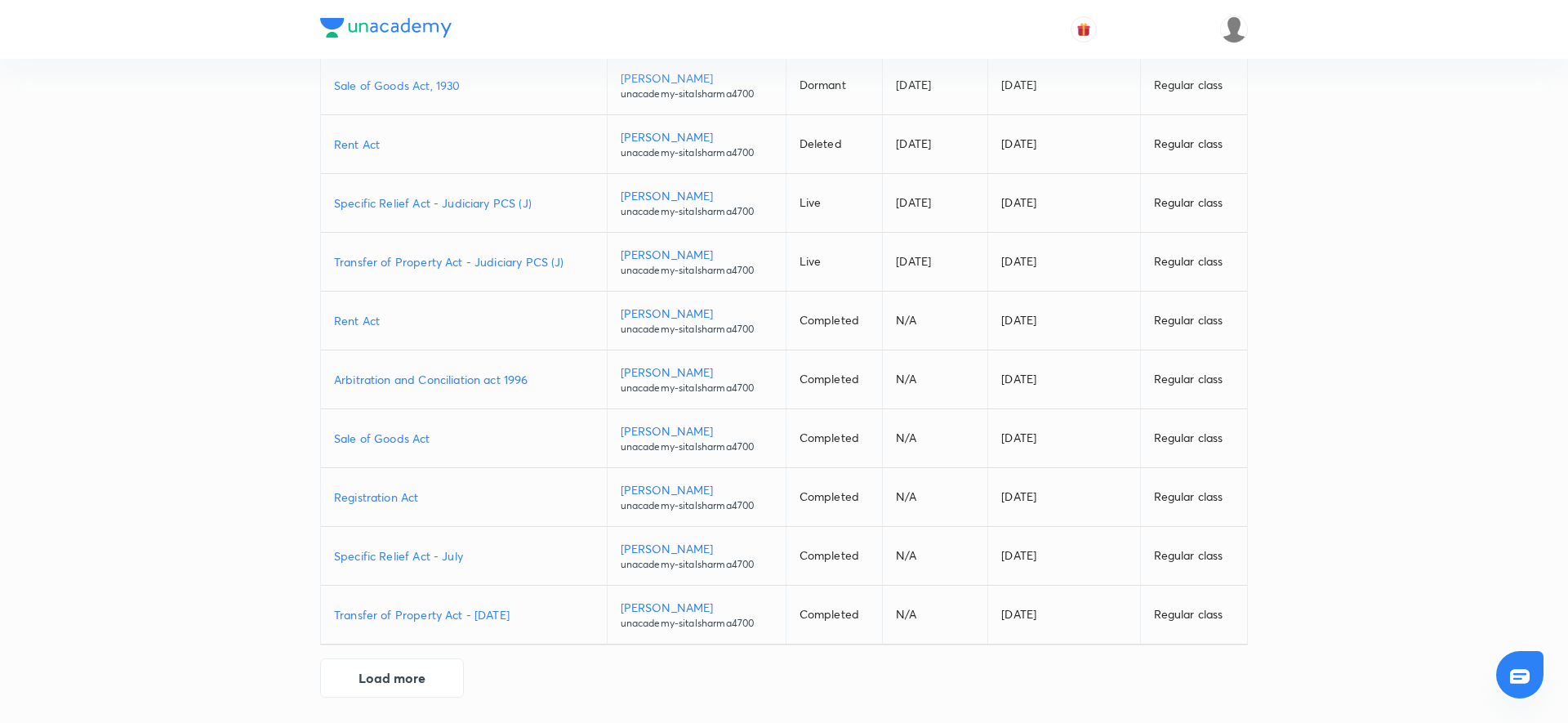
click at [434, 377] on p "Arbitration and Conciliation act 1996" at bounding box center [464, 379] width 260 height 17
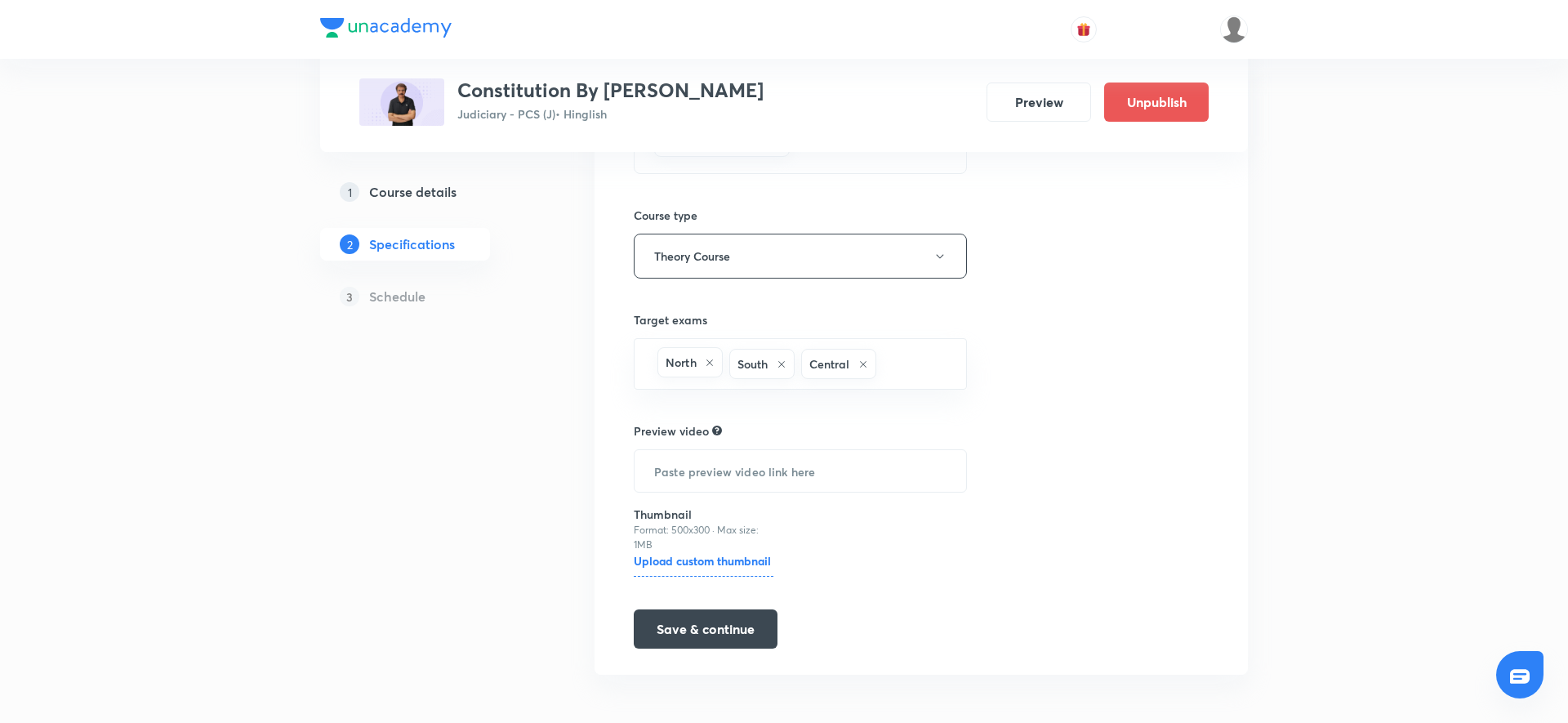
click at [433, 195] on h5 "Course details" at bounding box center [412, 192] width 88 height 20
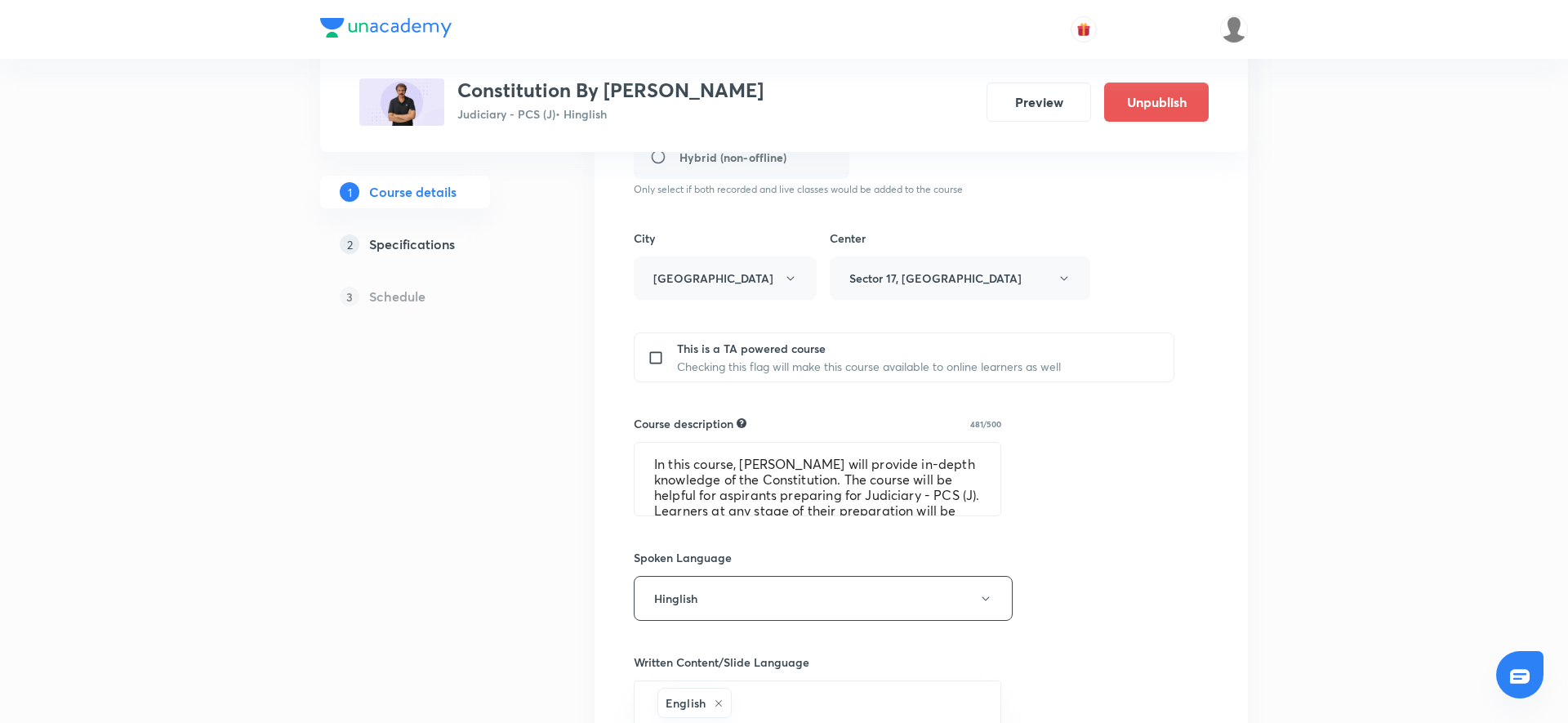
scroll to position [519, 0]
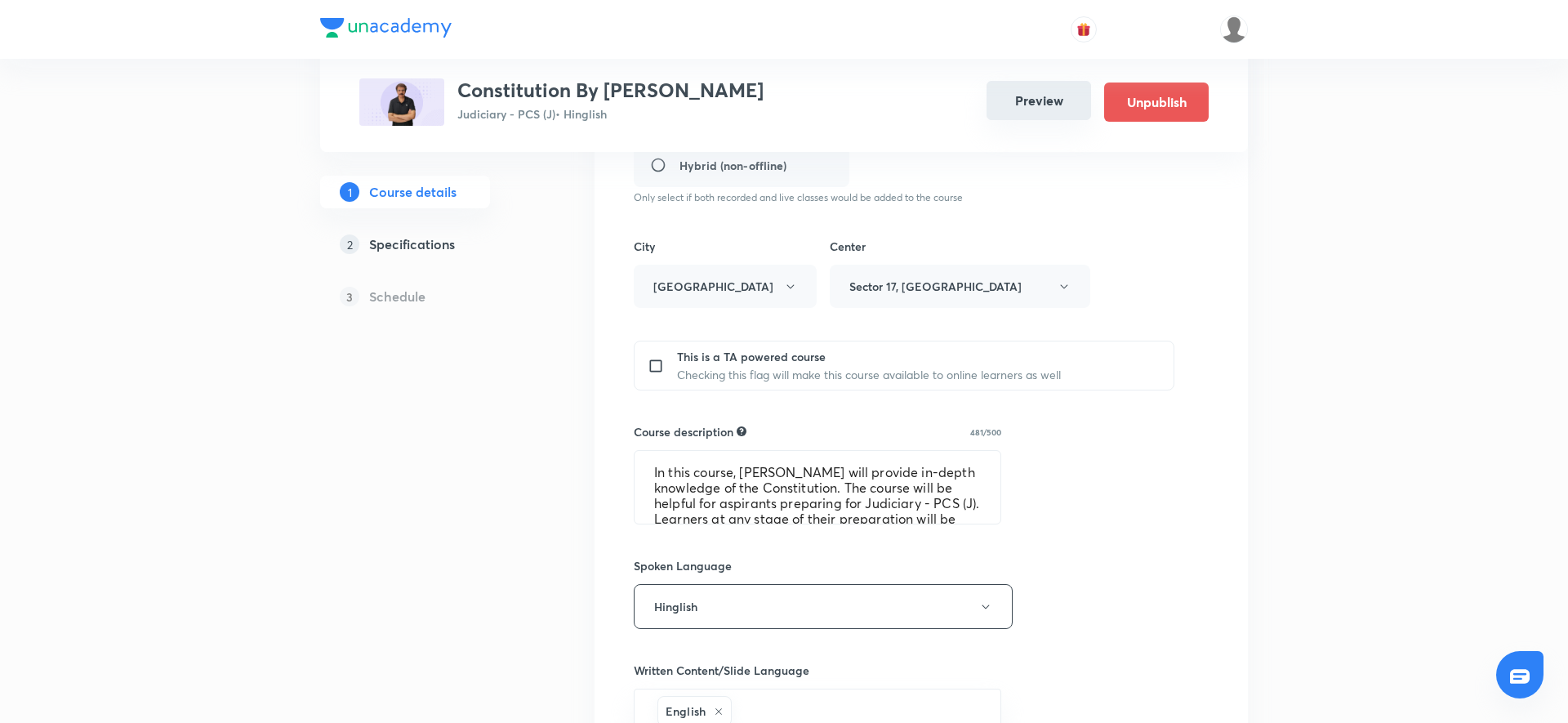
click at [1037, 103] on button "Preview" at bounding box center [1039, 100] width 104 height 39
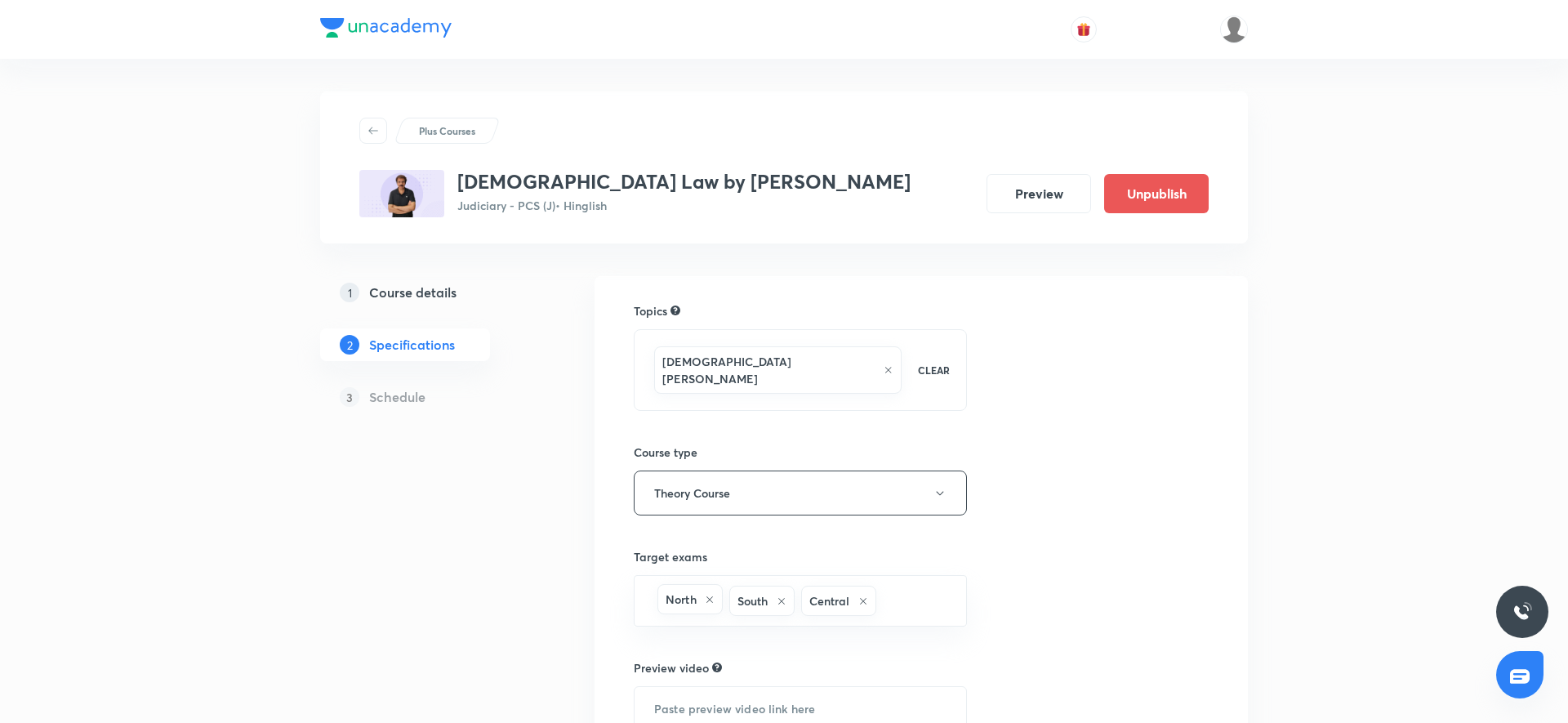
click at [408, 300] on h5 "Course details" at bounding box center [412, 292] width 88 height 20
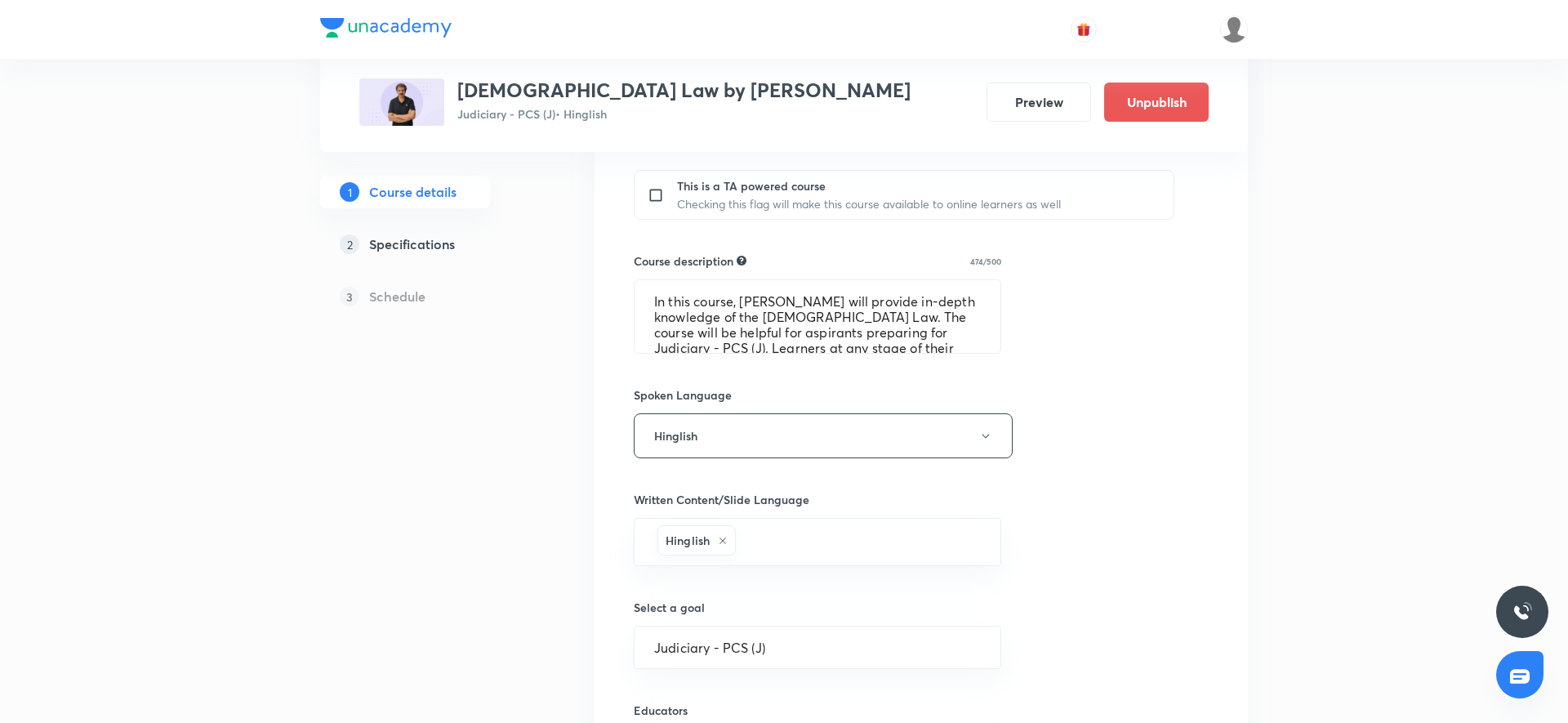
scroll to position [888, 0]
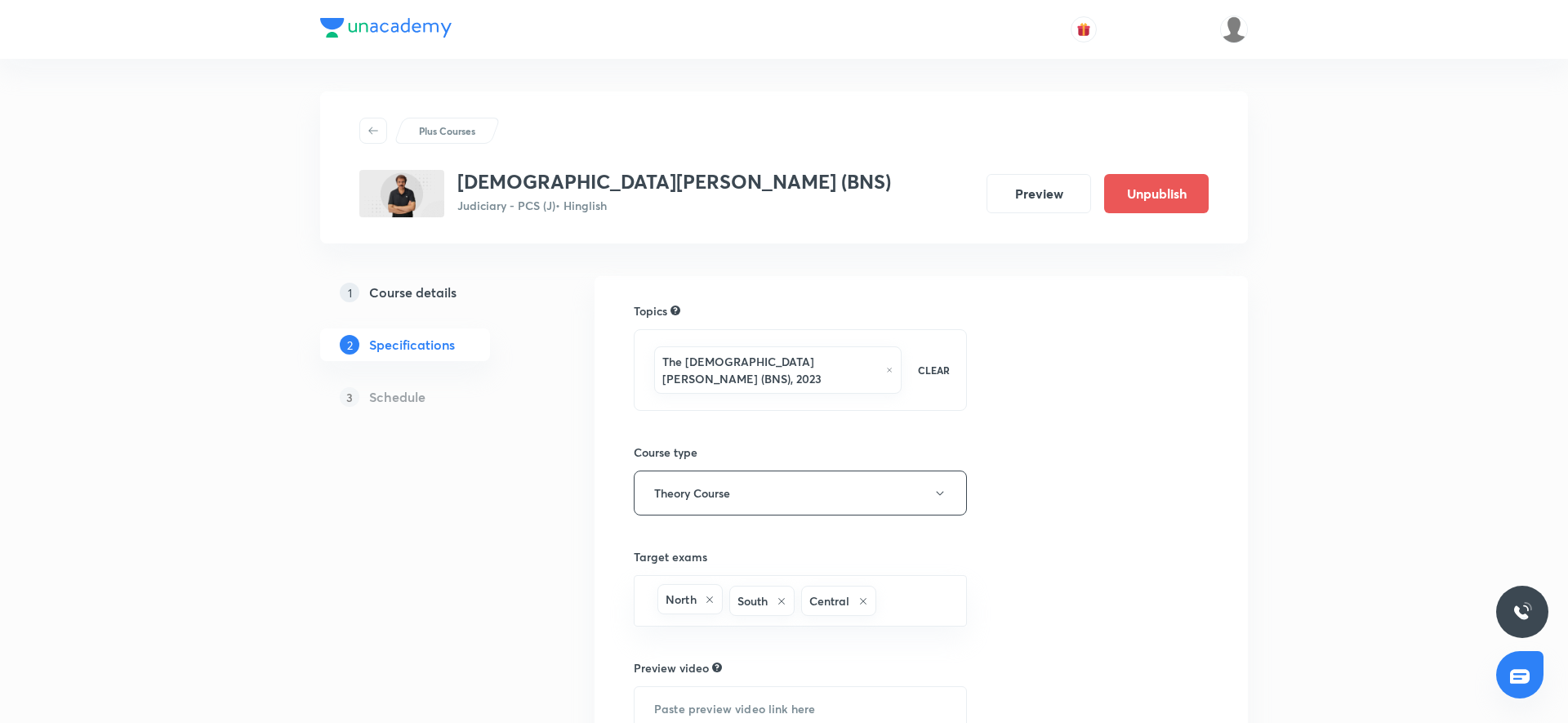
click at [445, 295] on h5 "Course details" at bounding box center [412, 292] width 88 height 20
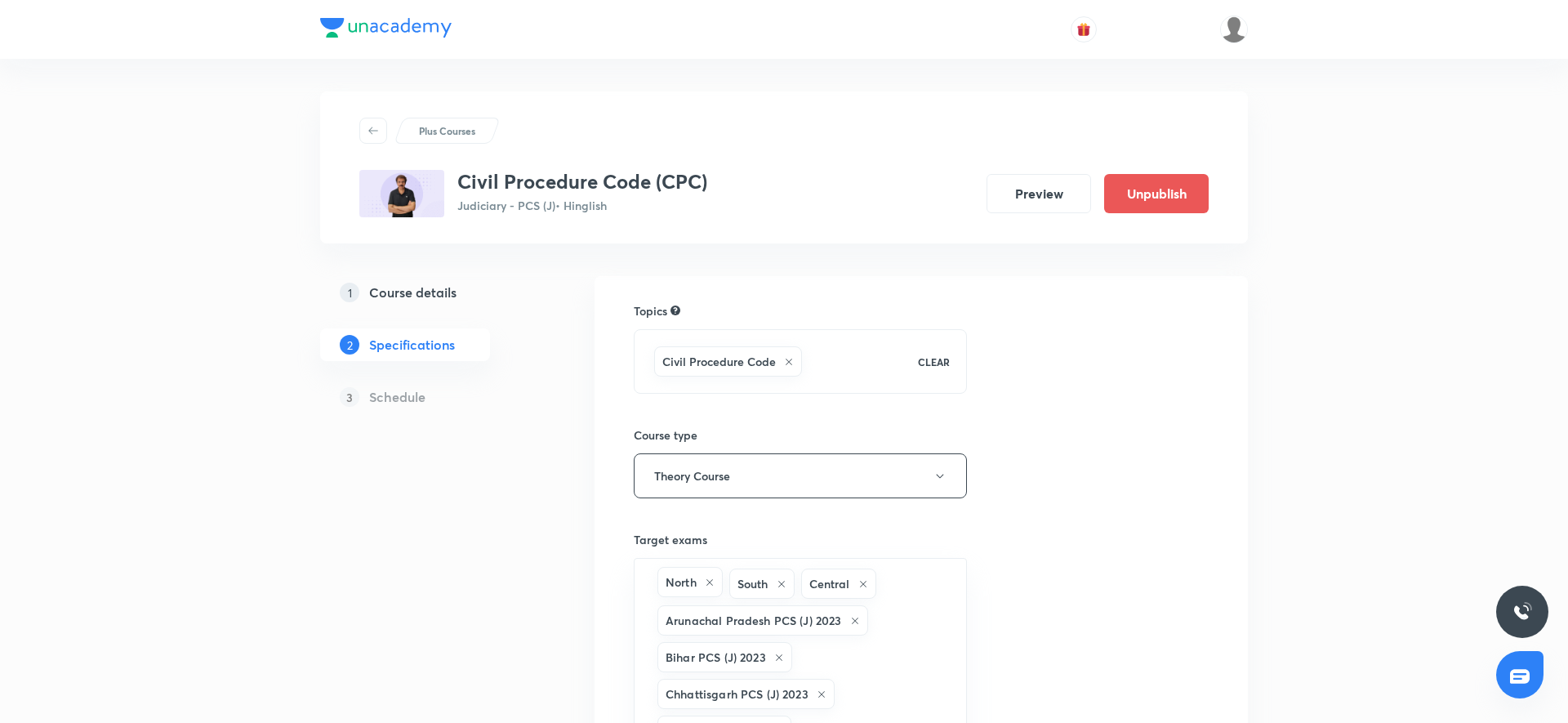
click at [382, 288] on h5 "Course details" at bounding box center [412, 292] width 88 height 20
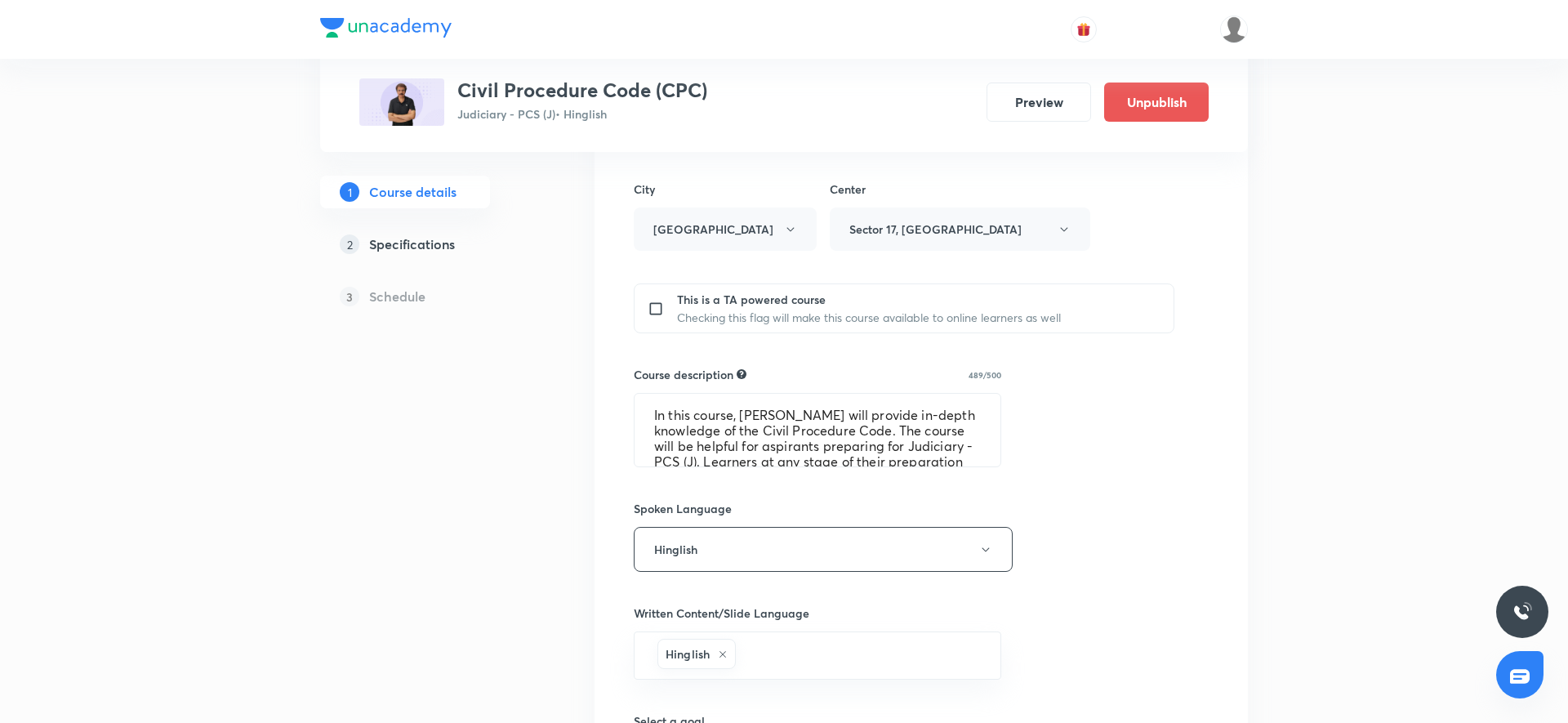
scroll to position [566, 0]
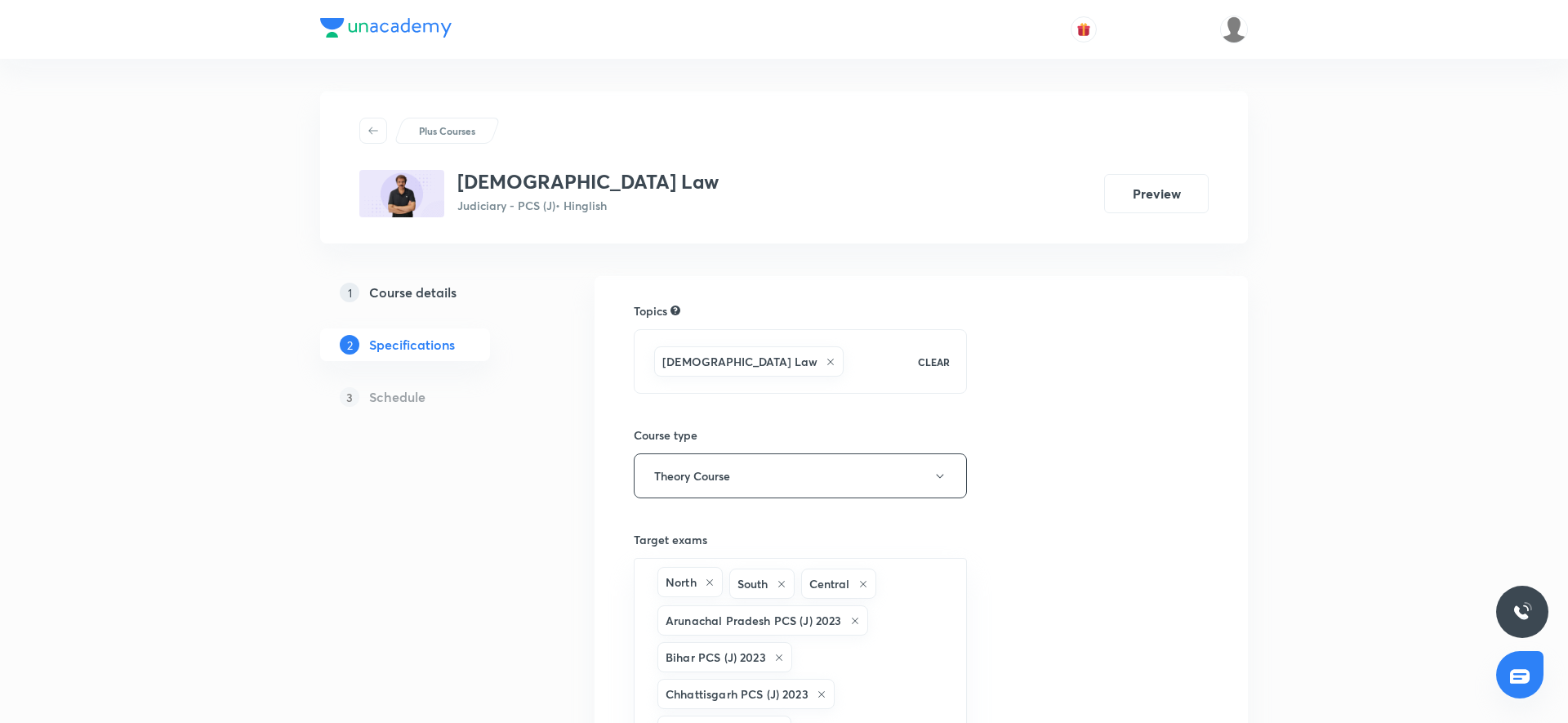
click at [459, 294] on div "1 Course details" at bounding box center [434, 292] width 190 height 20
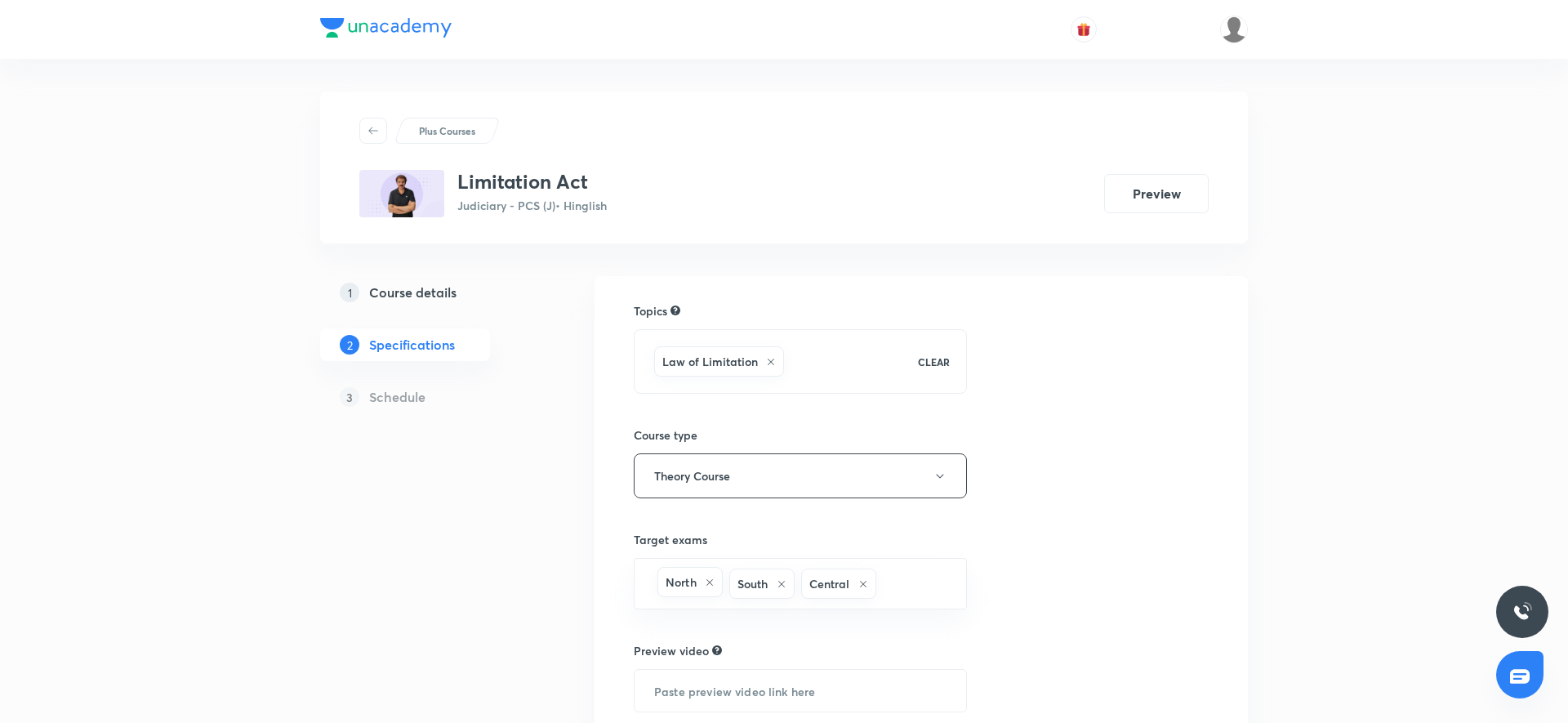
click at [472, 289] on div "1 Course details" at bounding box center [434, 292] width 190 height 20
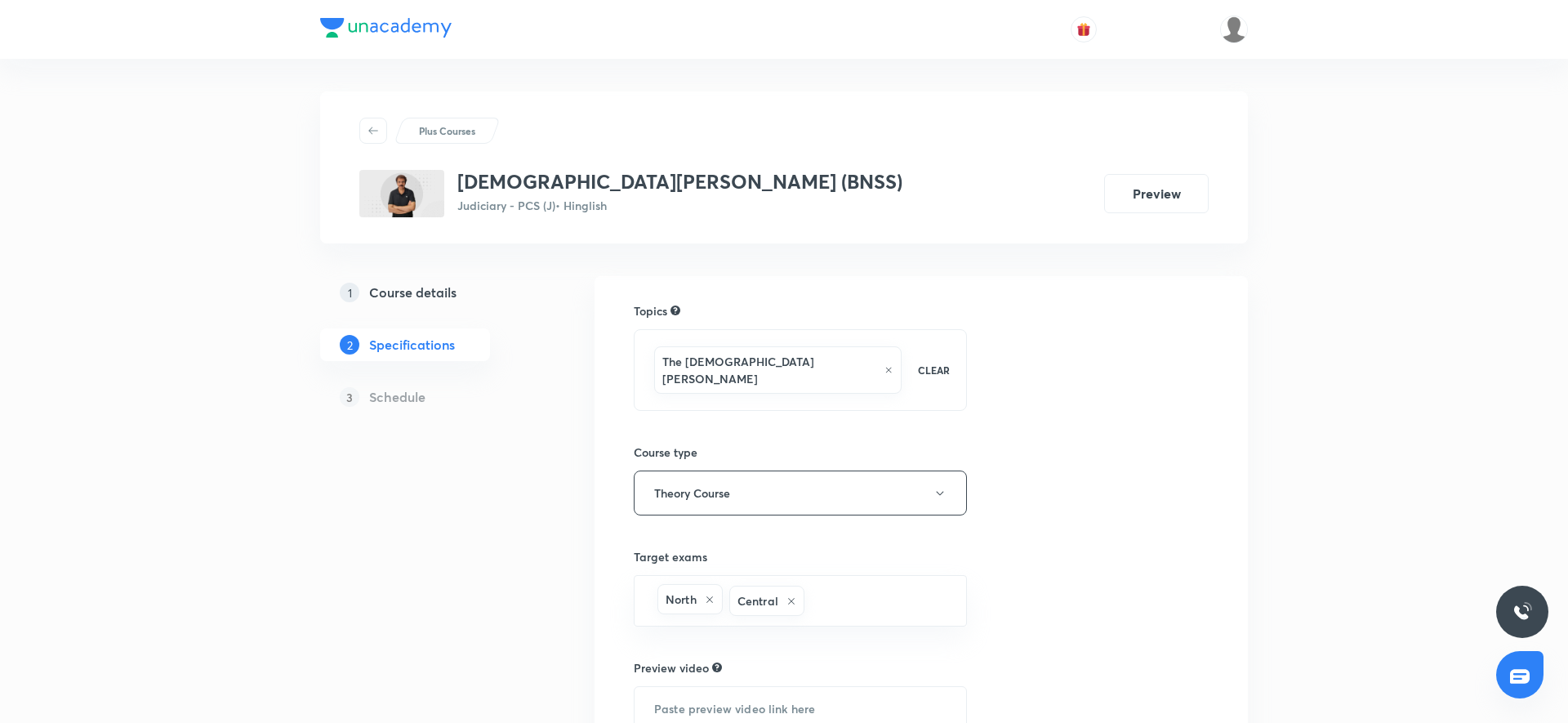
click at [401, 295] on h5 "Course details" at bounding box center [412, 292] width 88 height 20
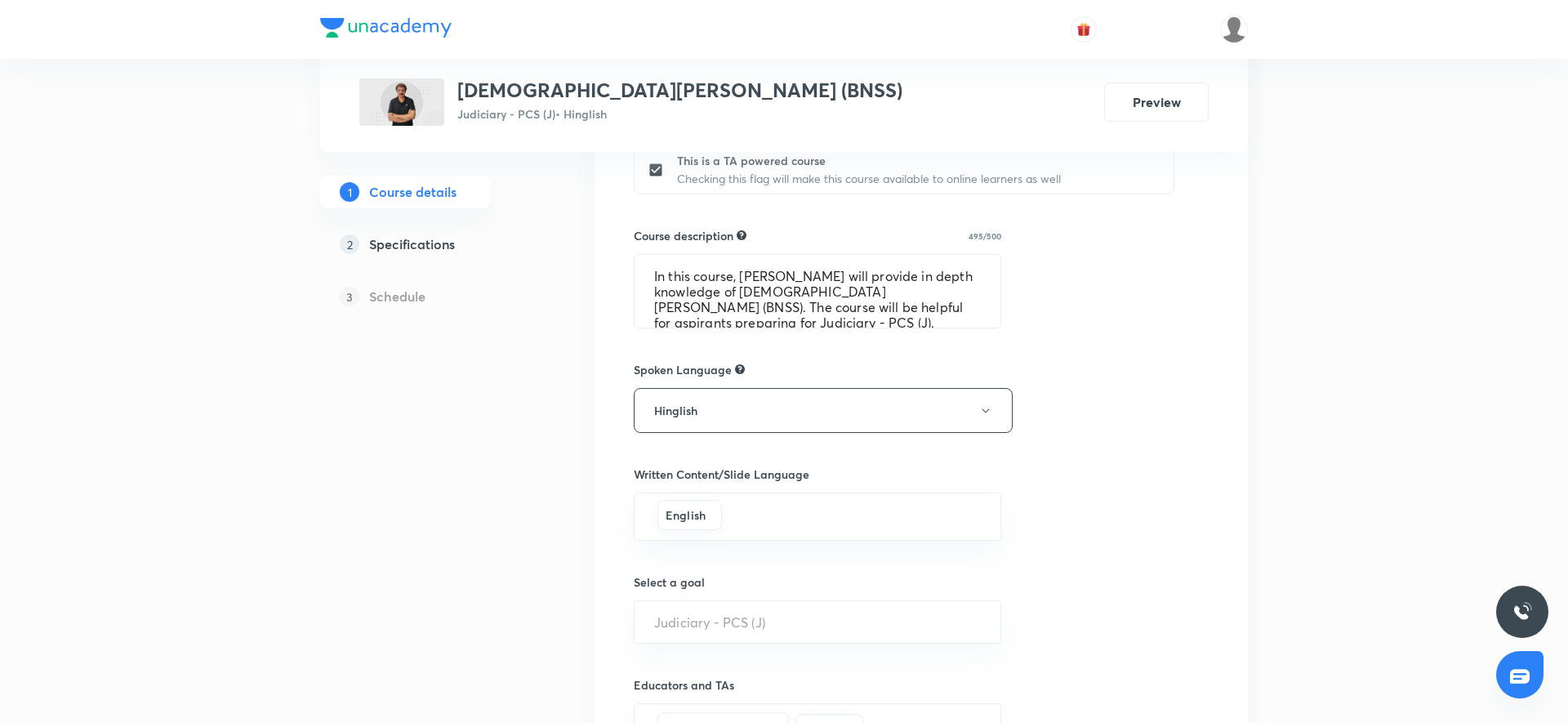
scroll to position [712, 0]
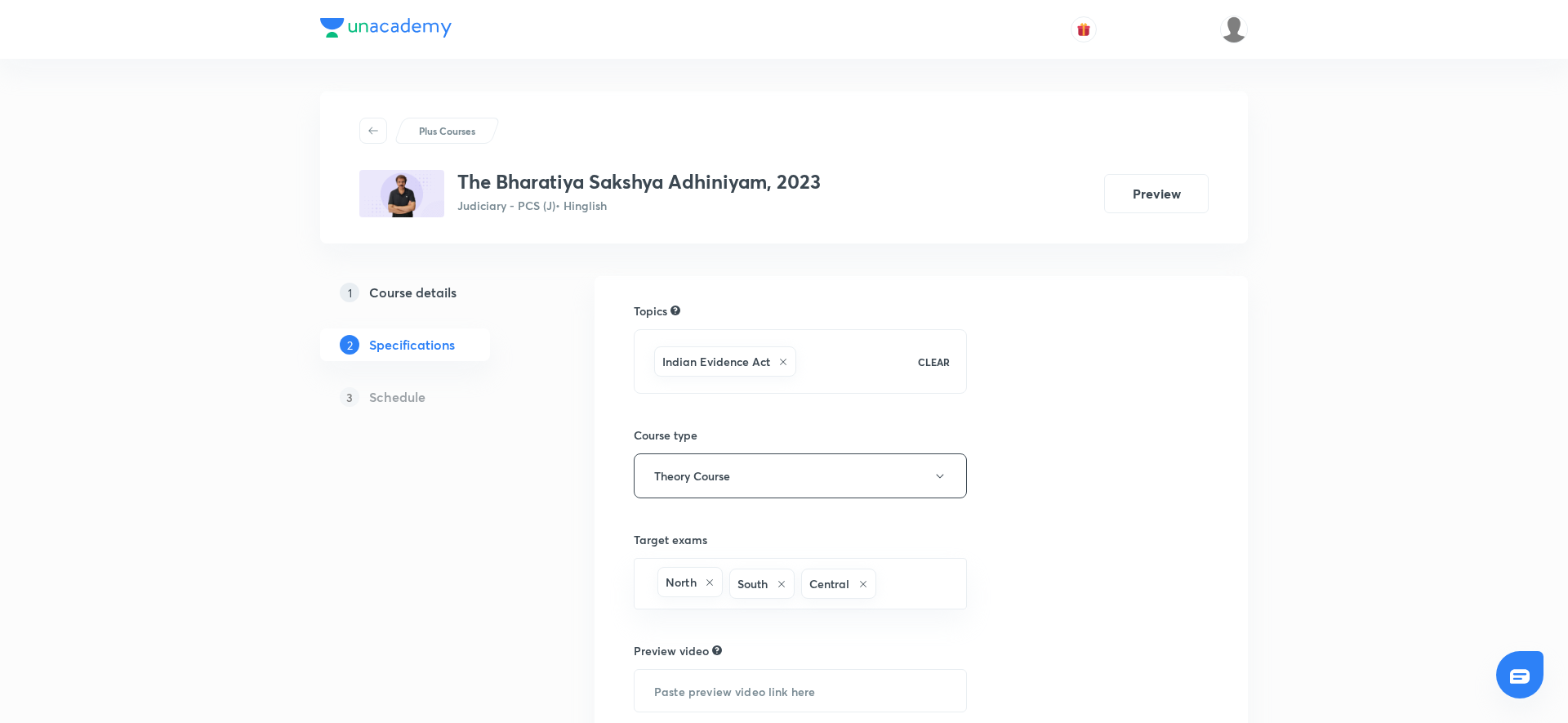
click at [419, 286] on h5 "Course details" at bounding box center [412, 292] width 88 height 20
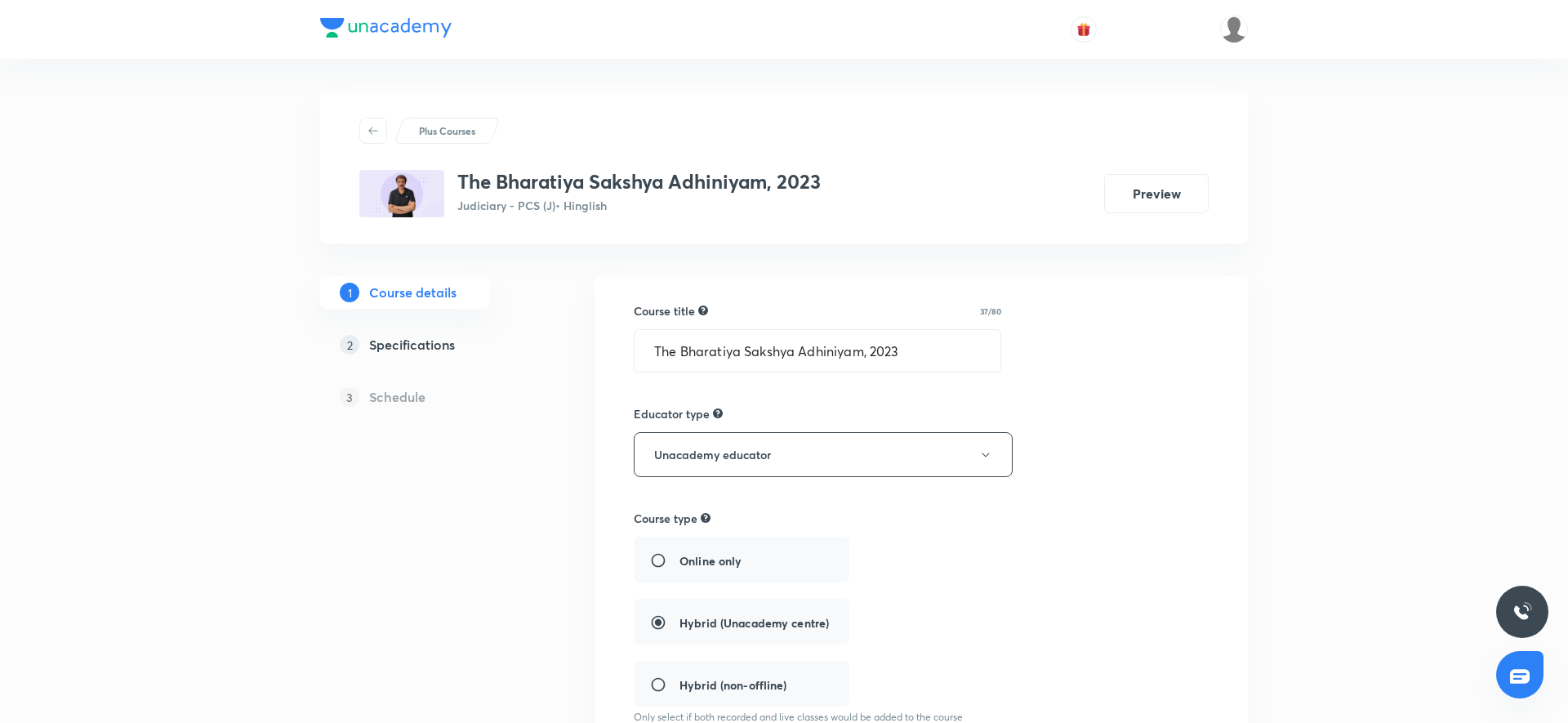
scroll to position [888, 0]
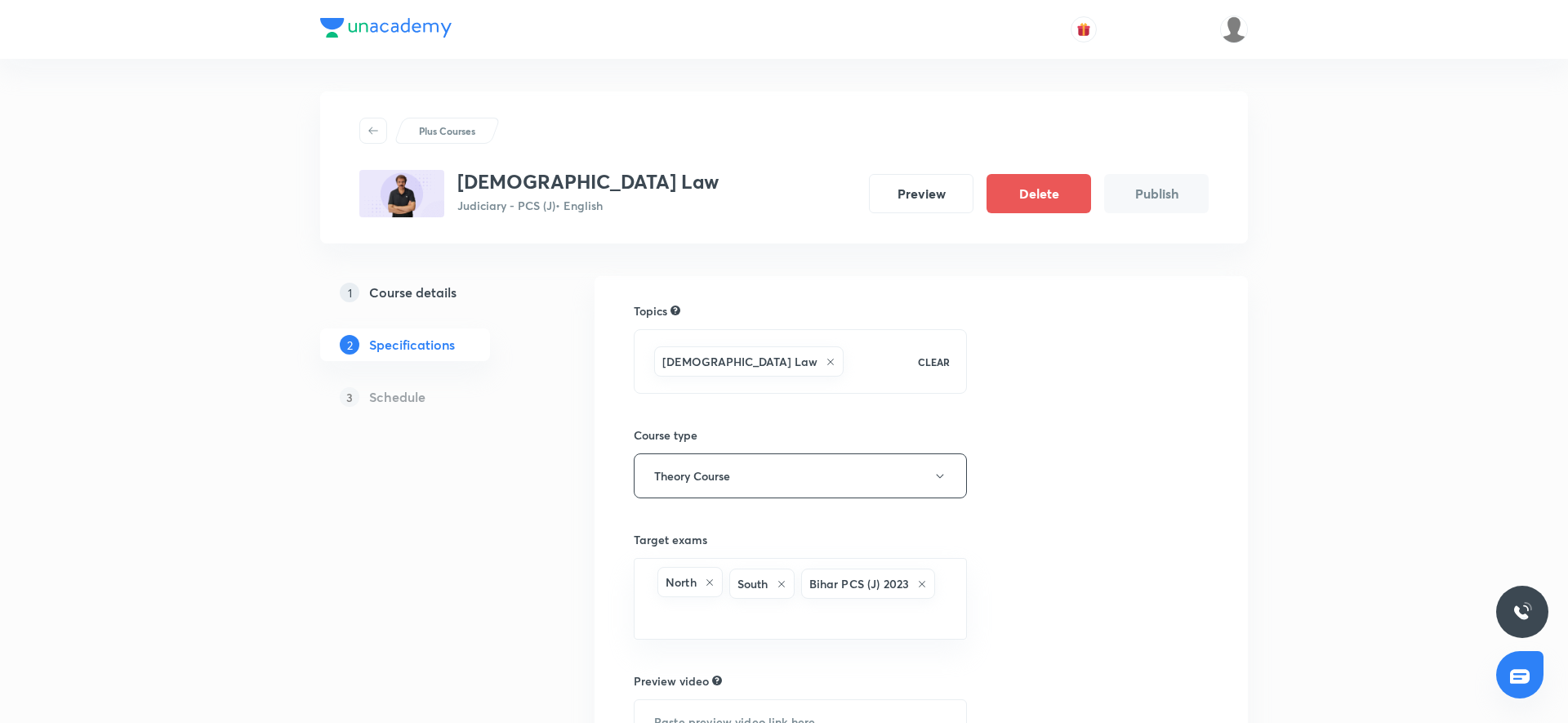
click at [446, 301] on h5 "Course details" at bounding box center [412, 292] width 88 height 20
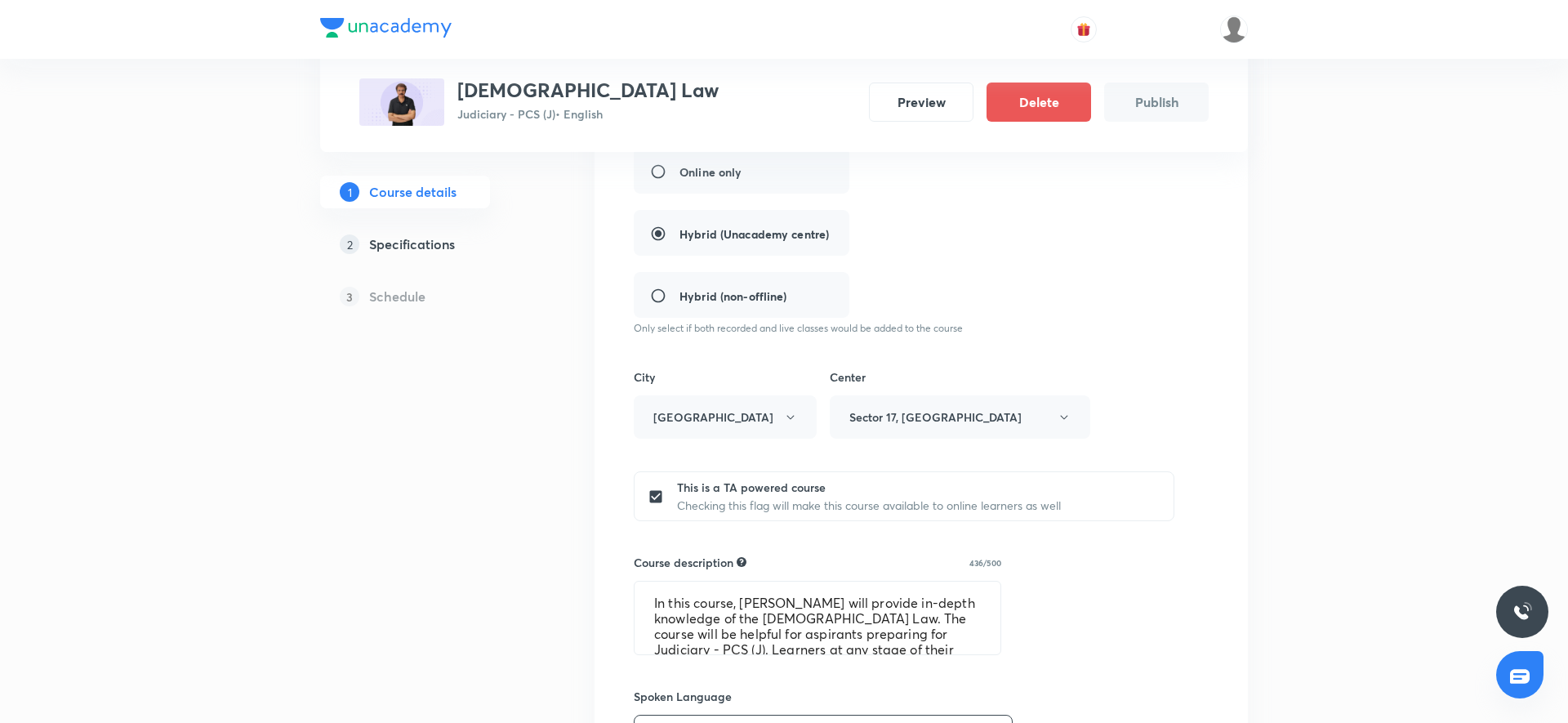
scroll to position [243, 0]
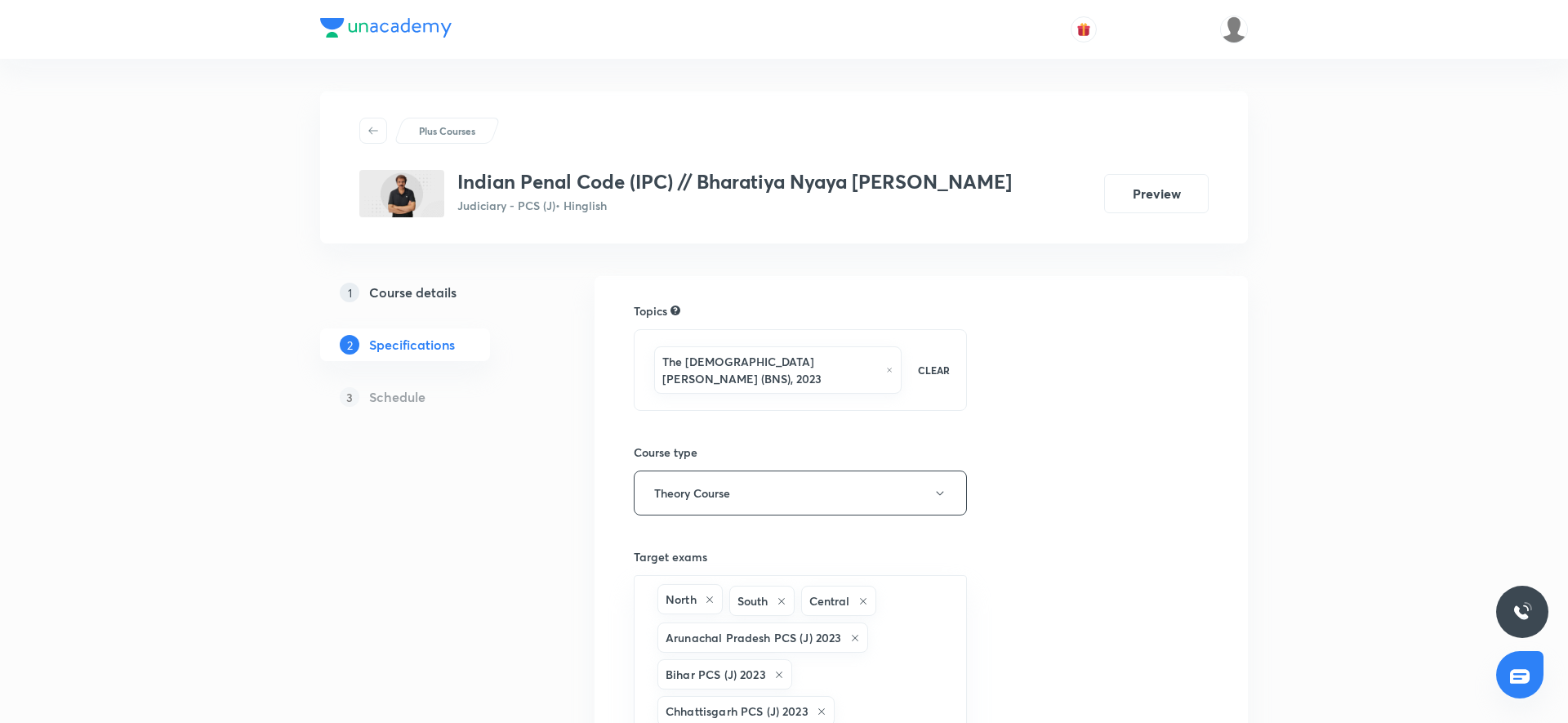
click at [446, 300] on h5 "Course details" at bounding box center [412, 292] width 88 height 20
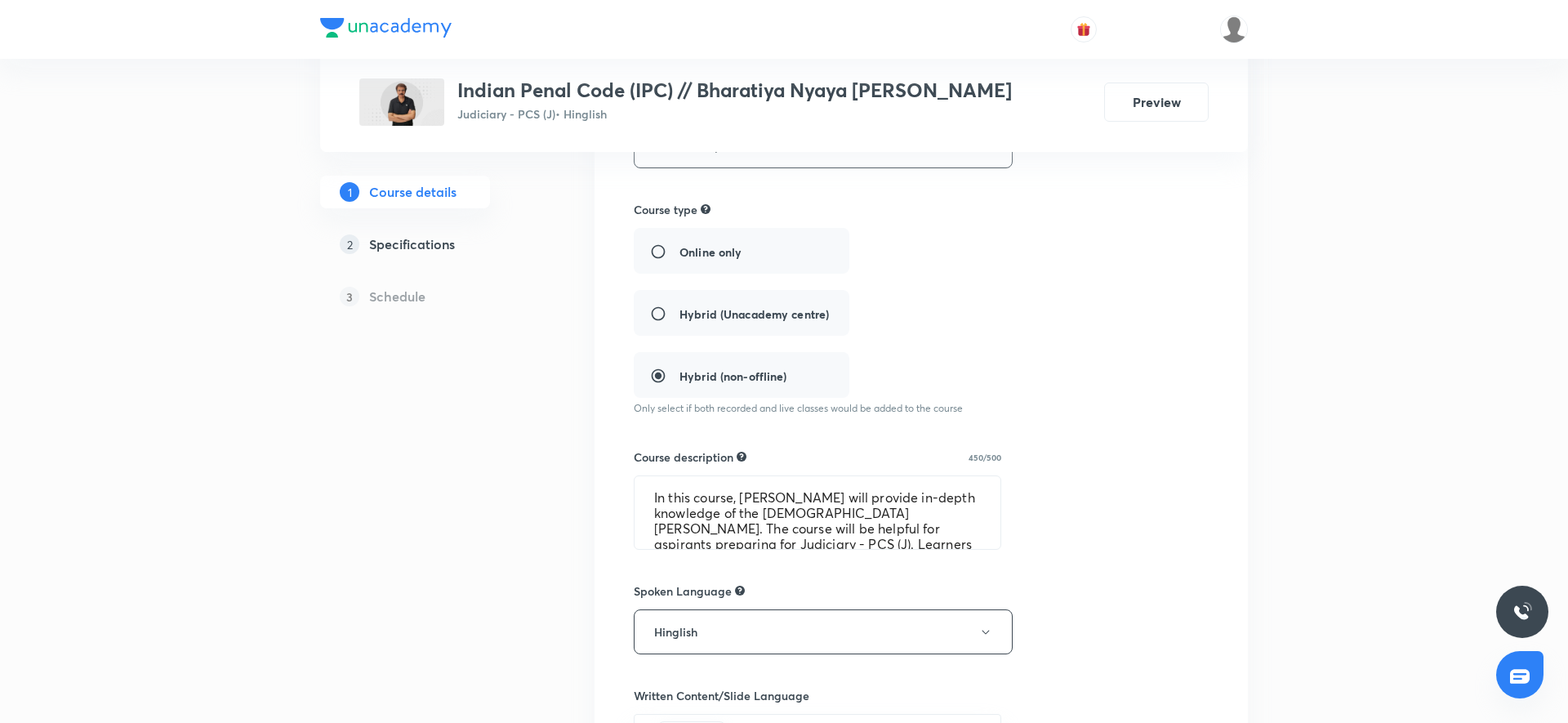
scroll to position [704, 0]
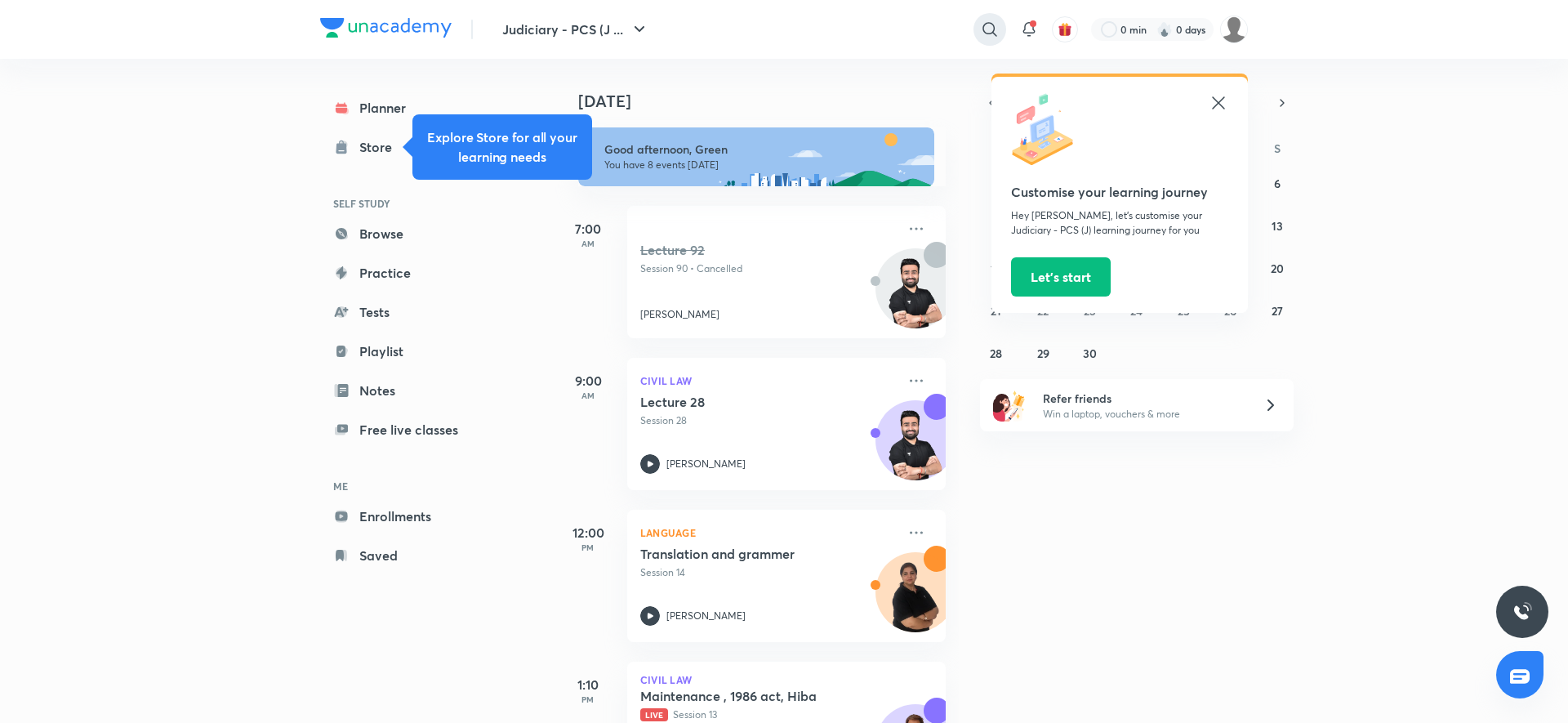
click at [997, 27] on icon at bounding box center [990, 30] width 20 height 20
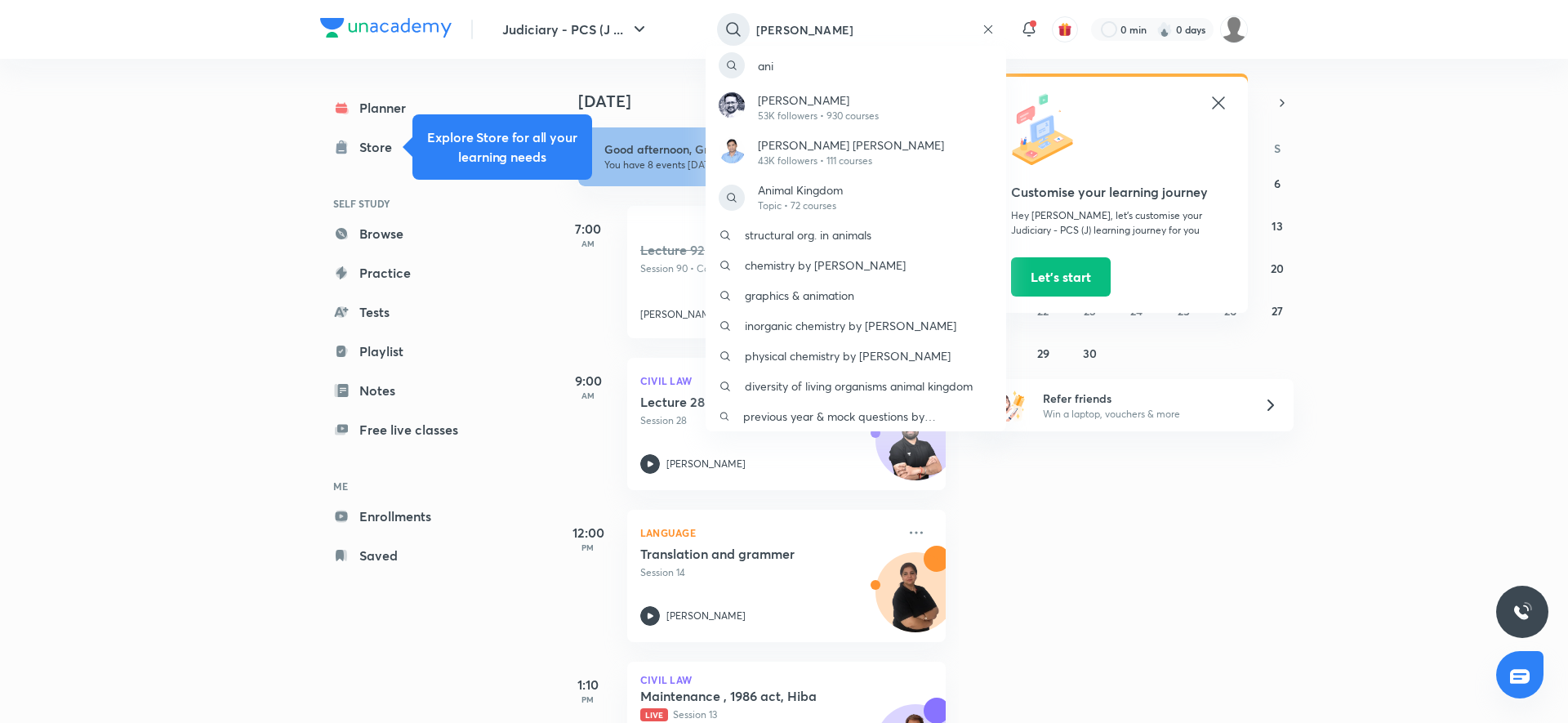
type input "anil khanna"
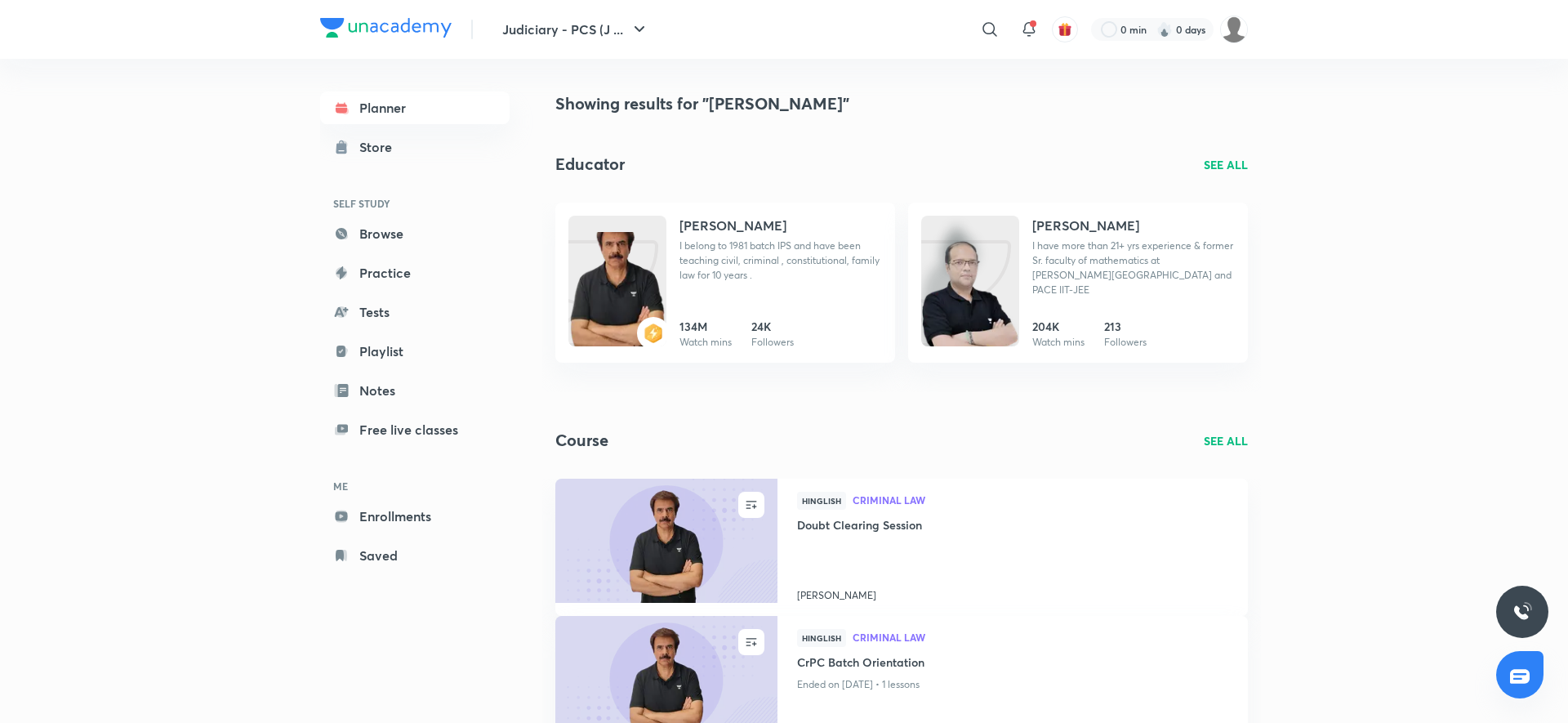
click at [738, 305] on div "Anil Khanna I belong to 1981 batch IPS and have been teaching civil, criminal ,…" at bounding box center [781, 282] width 203 height 134
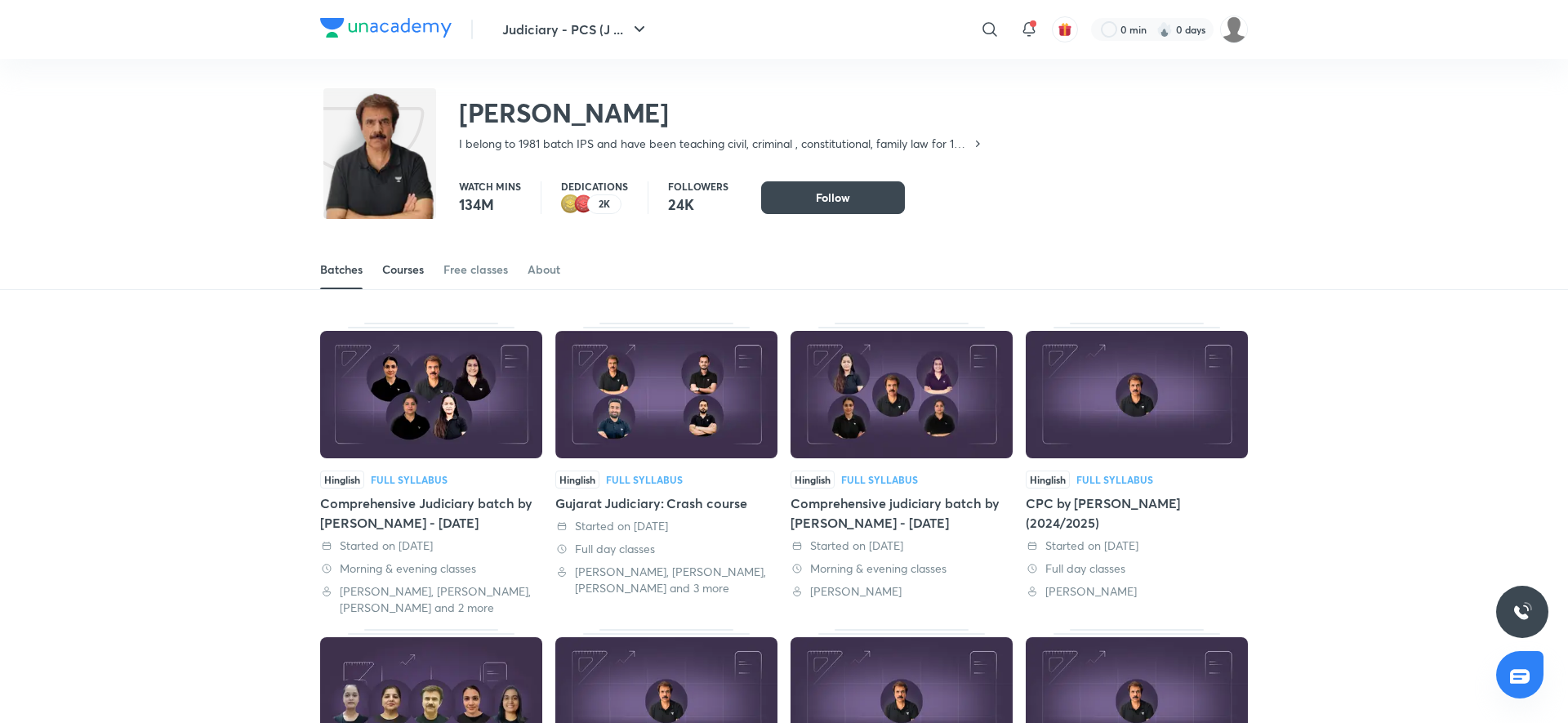
click at [401, 274] on div "Courses" at bounding box center [402, 270] width 41 height 17
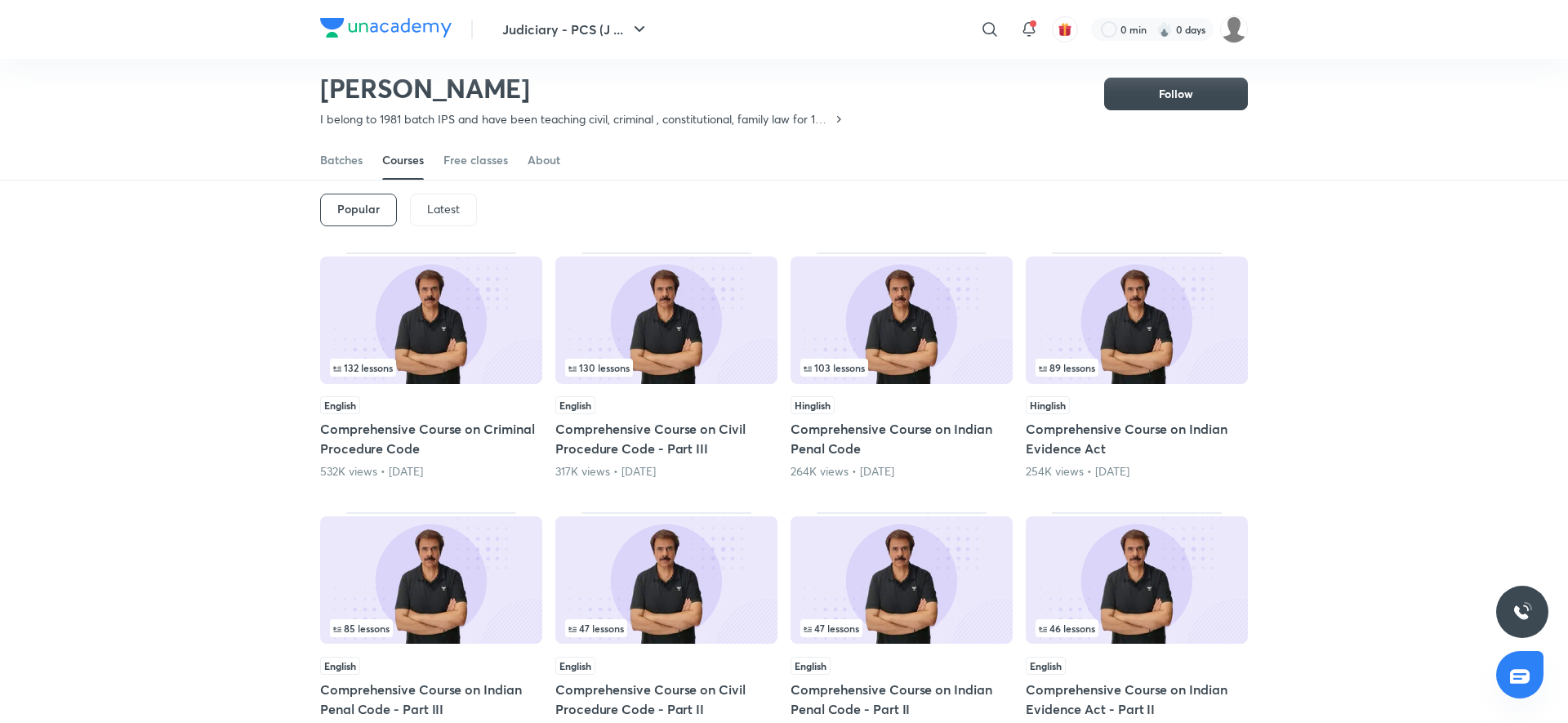
scroll to position [43, 0]
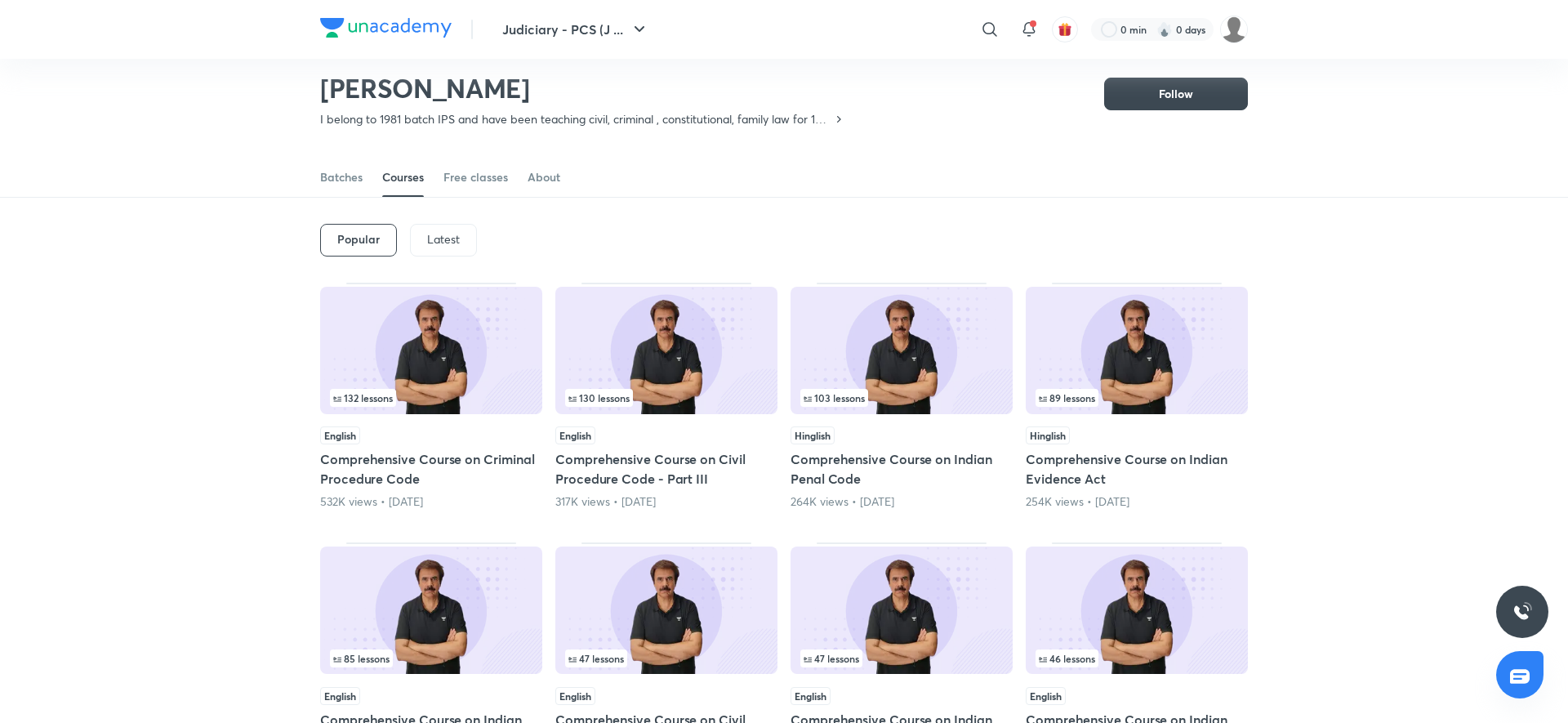
click at [433, 233] on p "Latest" at bounding box center [443, 239] width 32 height 13
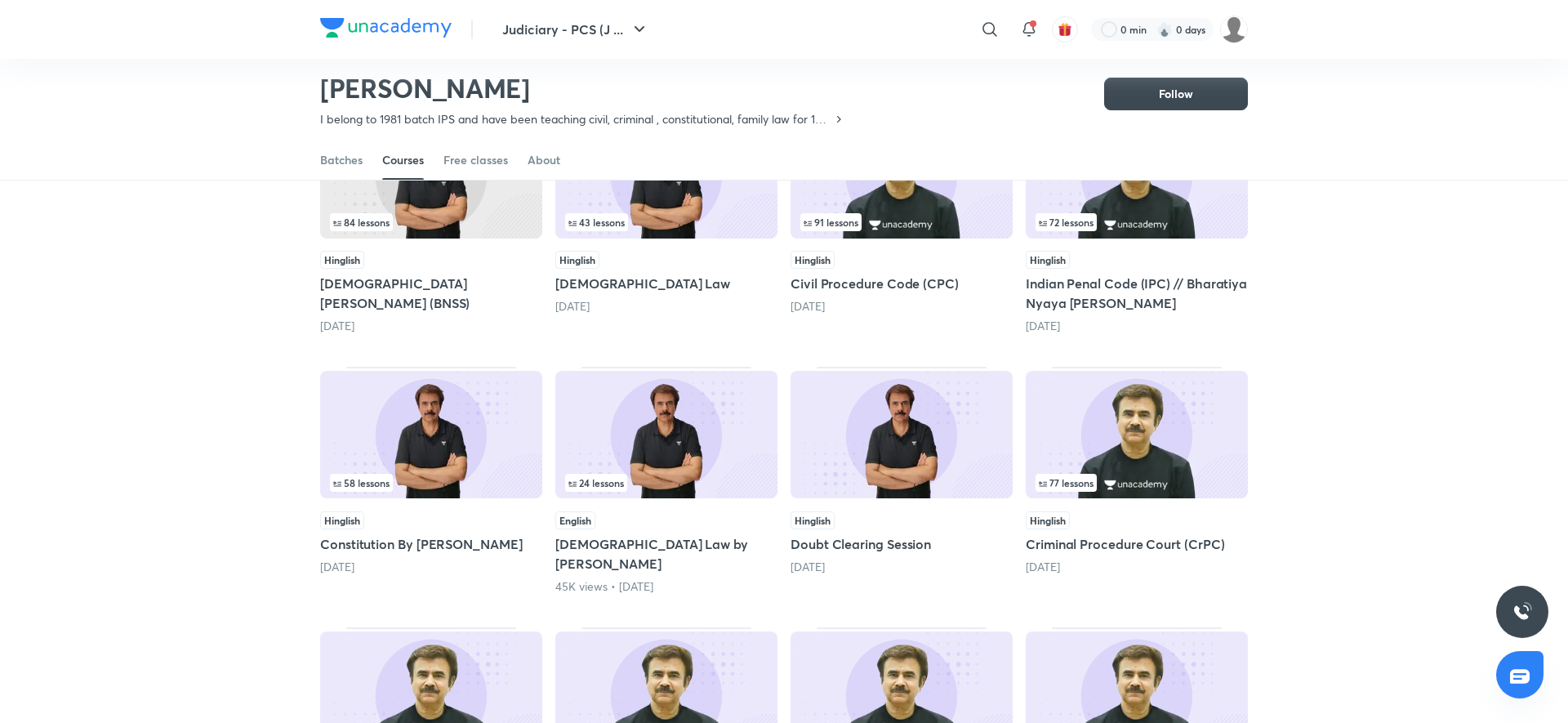
scroll to position [219, 0]
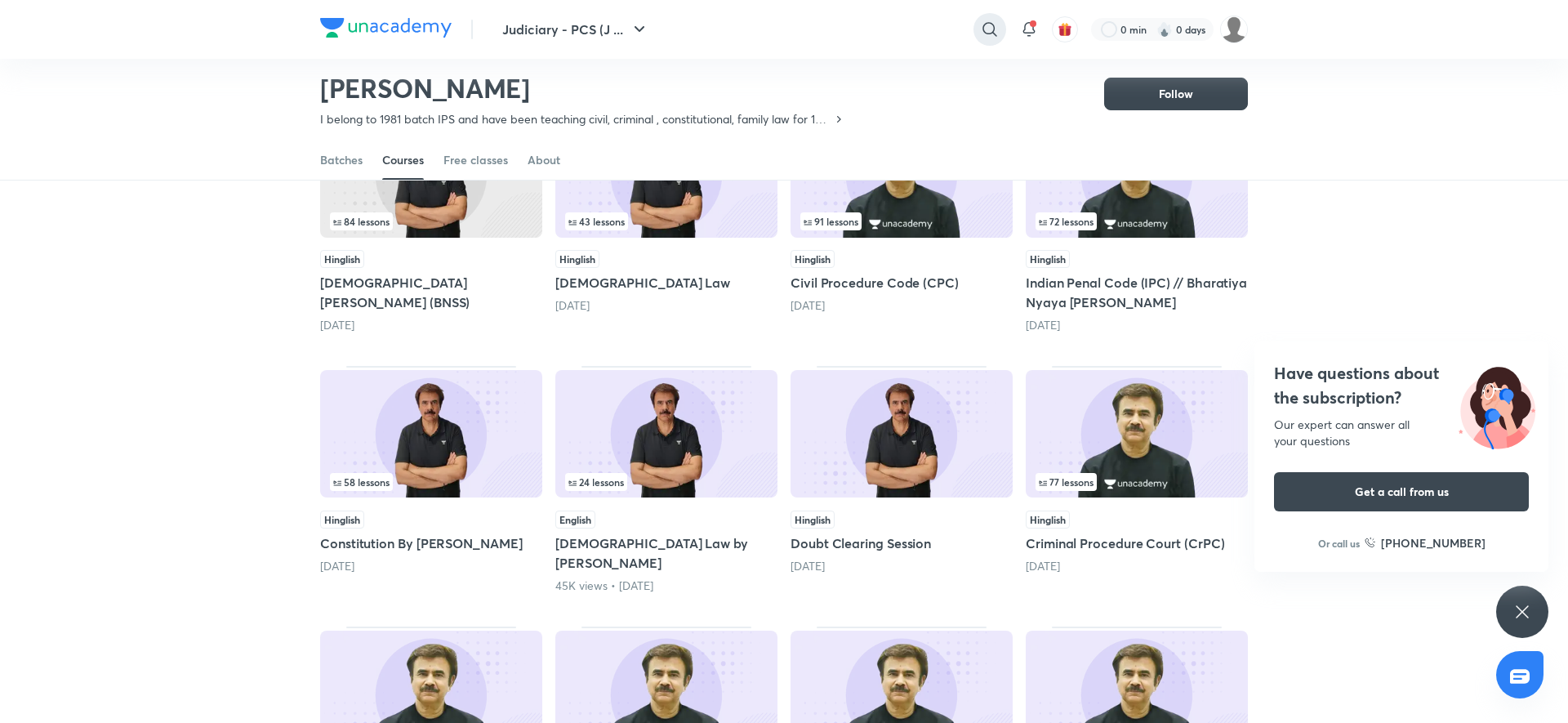
click at [989, 34] on icon at bounding box center [990, 30] width 20 height 20
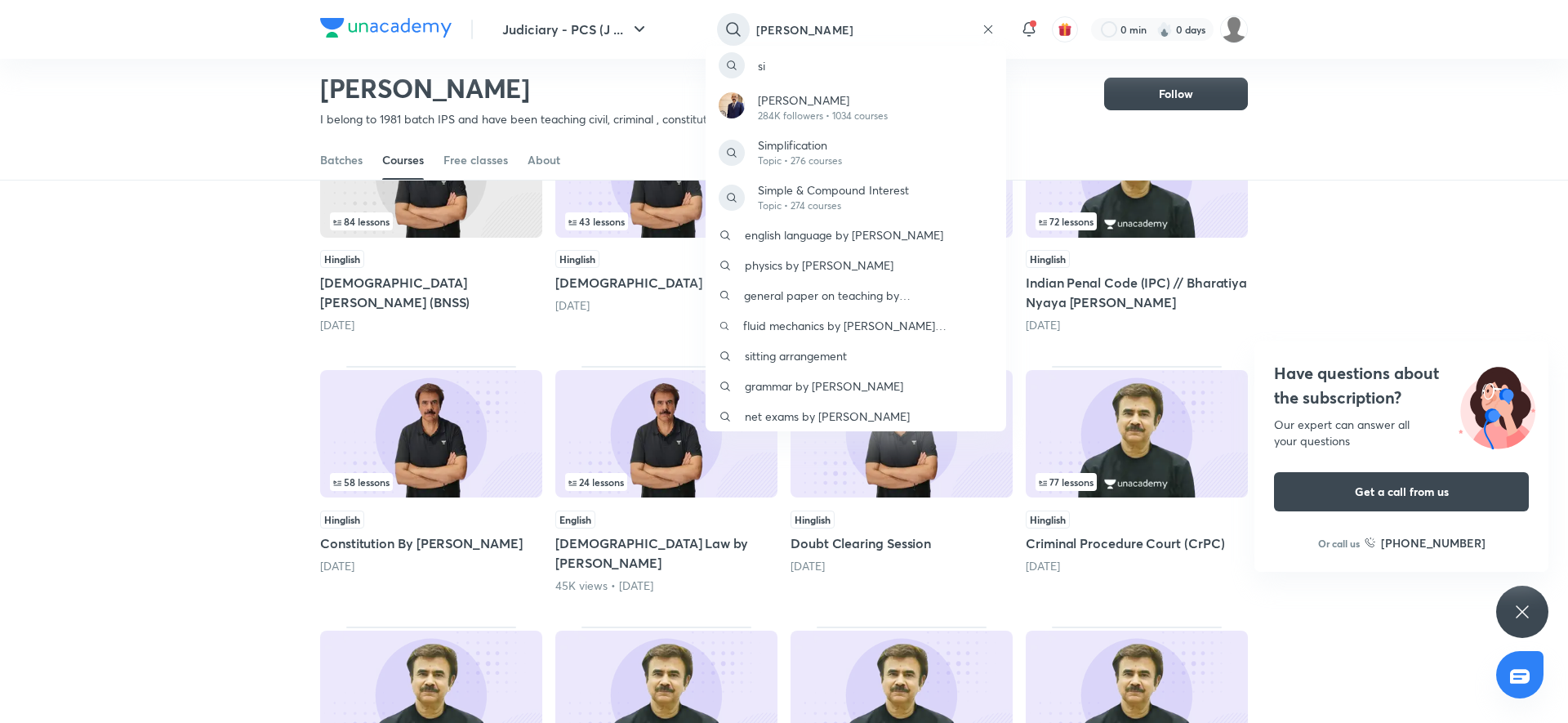
type input "sital sharma"
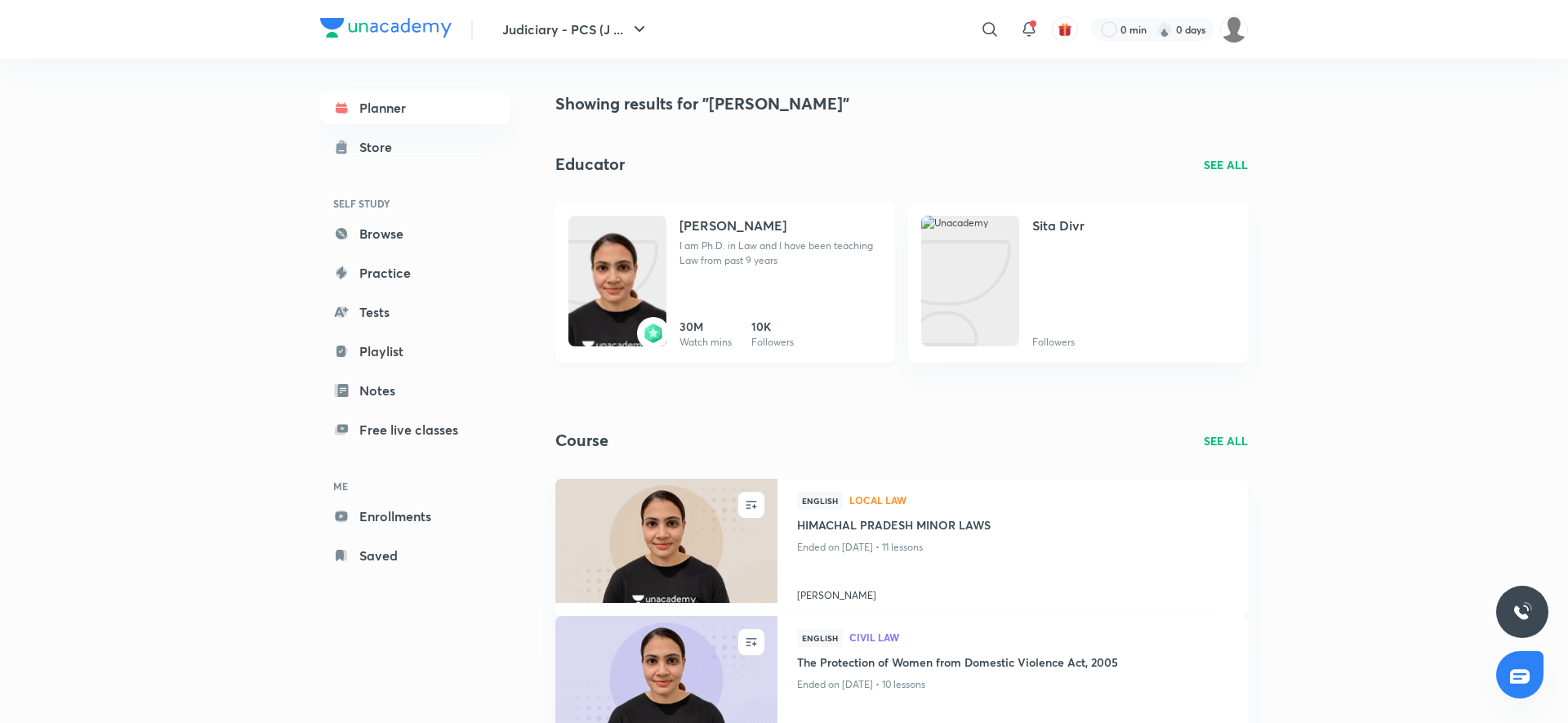
click at [724, 308] on div "Sital Sharma I am Ph.D. in Law and I have been teaching Law from past 9 years 3…" at bounding box center [781, 282] width 203 height 134
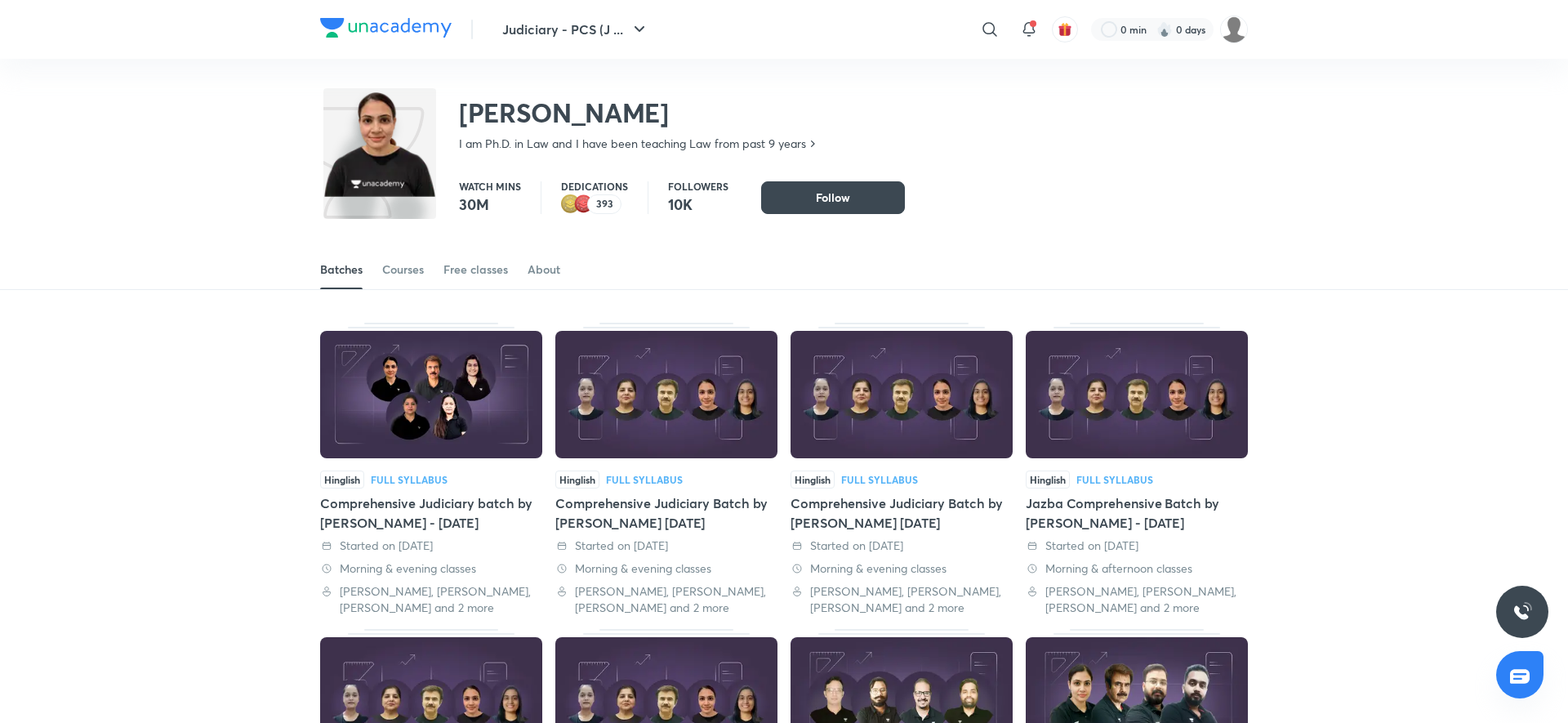
click at [380, 269] on div "Batches Courses Free classes About" at bounding box center [783, 270] width 928 height 39
click at [416, 277] on link "Courses" at bounding box center [402, 270] width 41 height 39
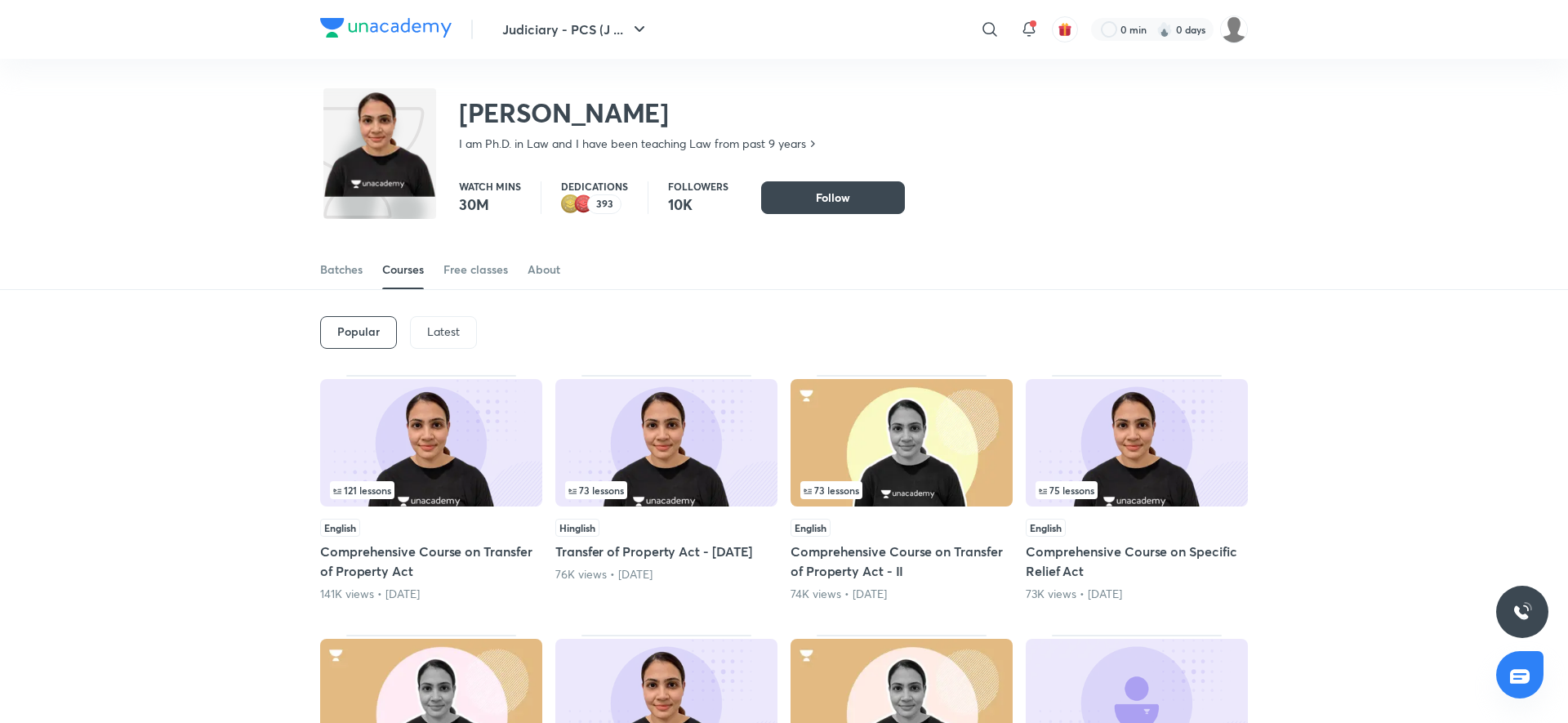
click at [470, 344] on div "Latest" at bounding box center [444, 331] width 67 height 32
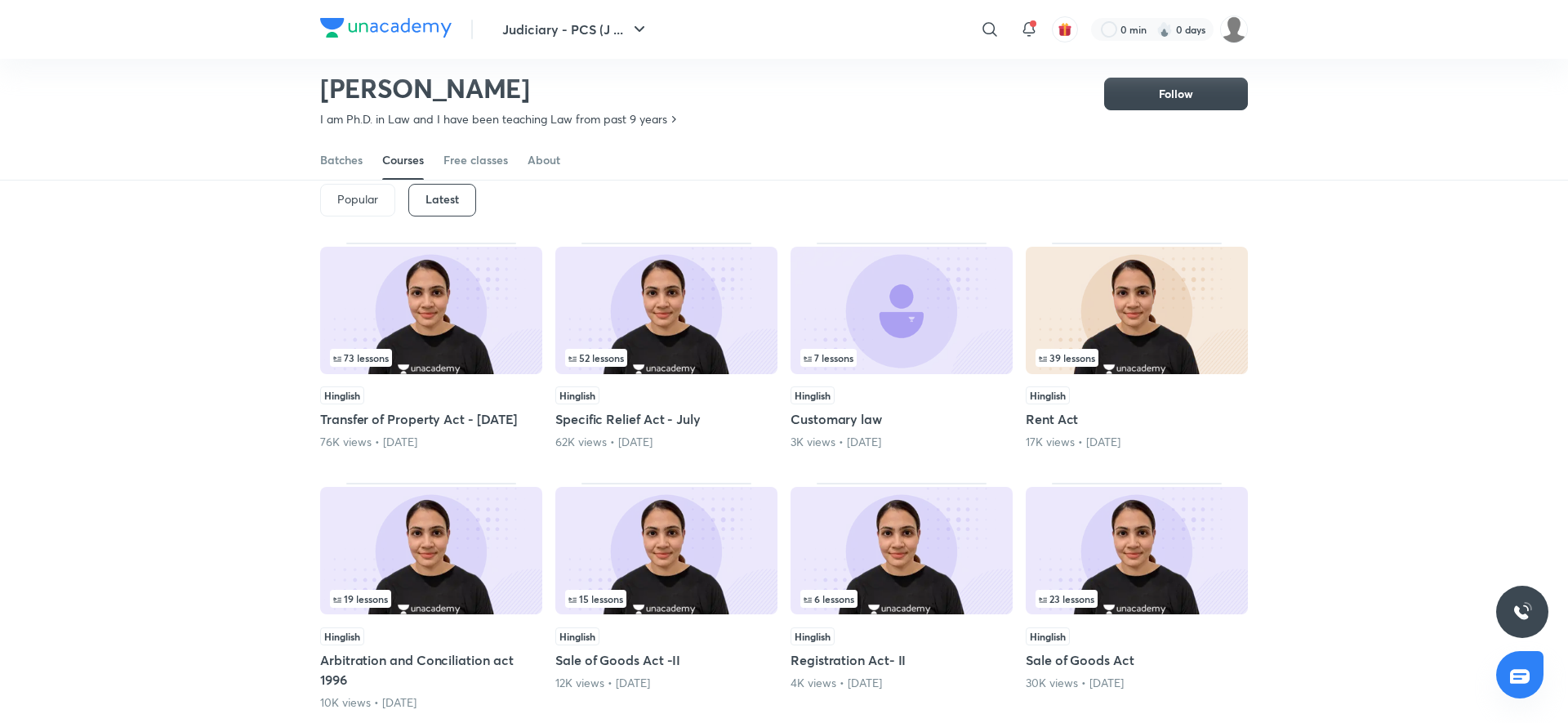
scroll to position [80, 0]
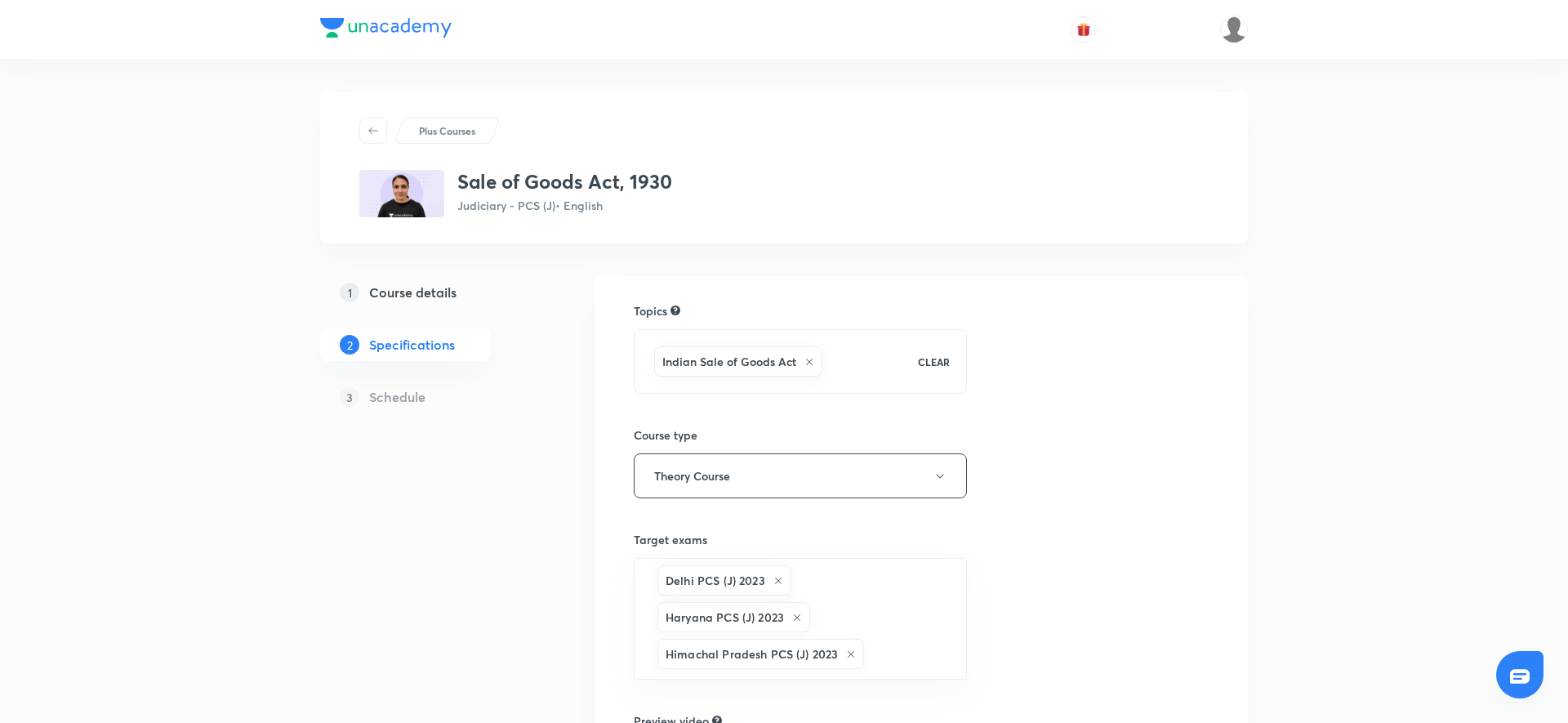
click at [405, 300] on h5 "Course details" at bounding box center [412, 292] width 88 height 20
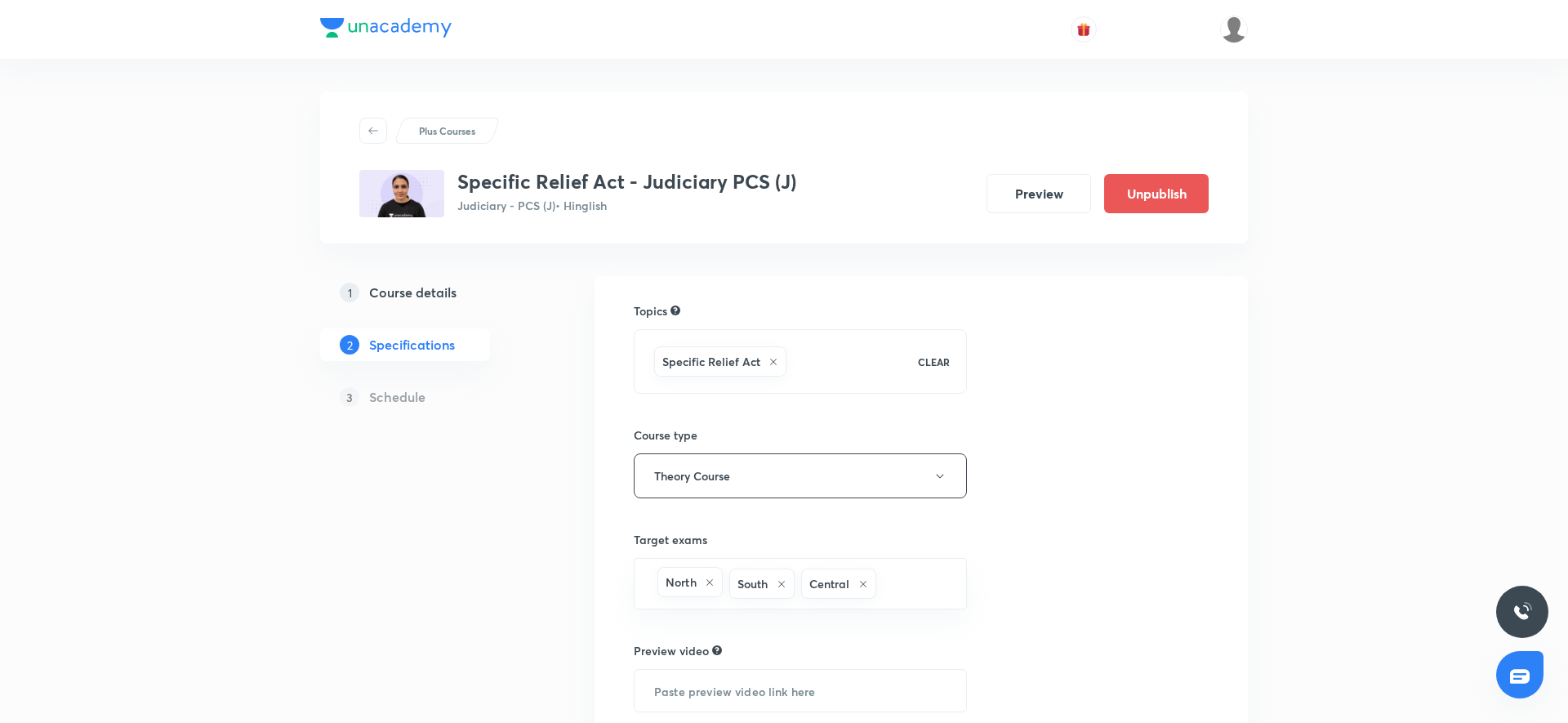
click at [441, 303] on link "1 Course details" at bounding box center [431, 292] width 222 height 32
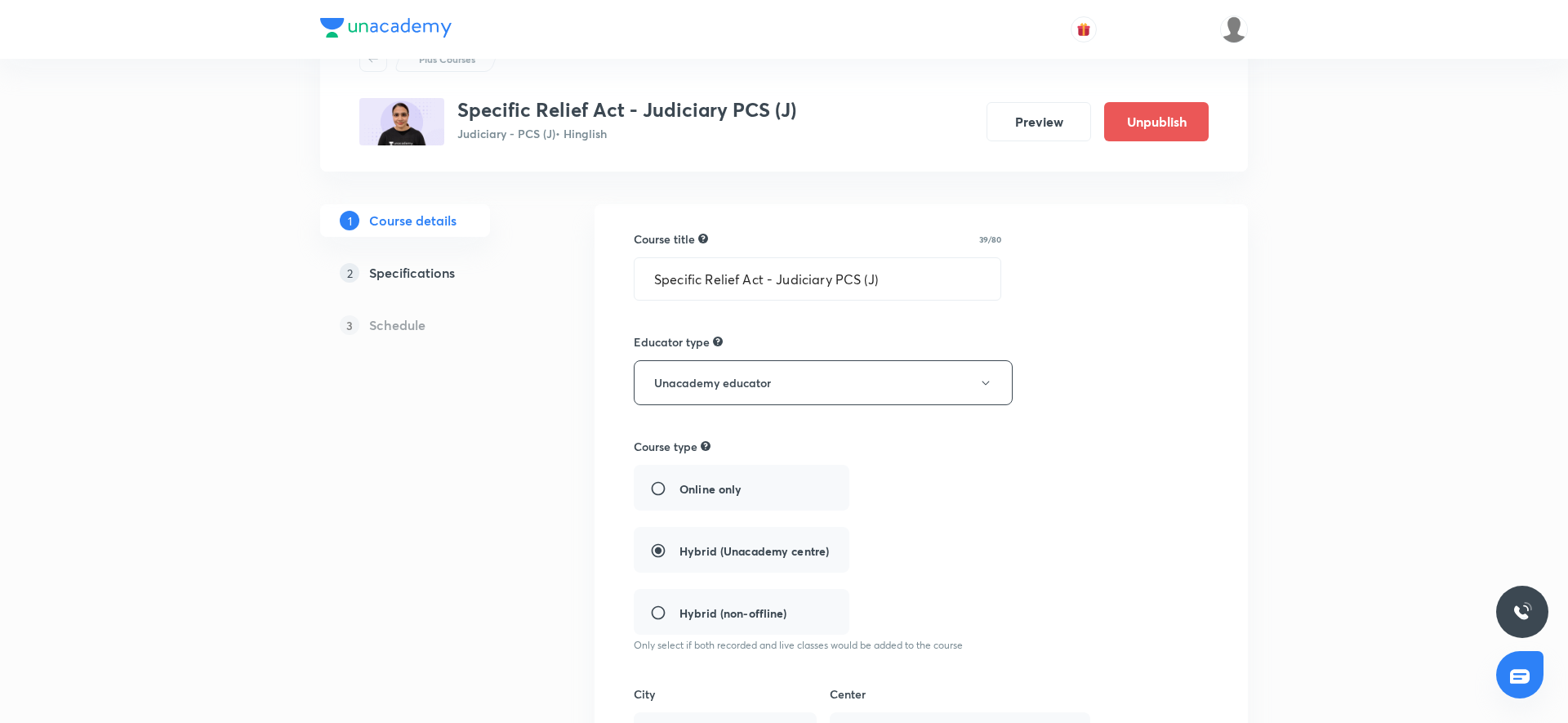
scroll to position [83, 0]
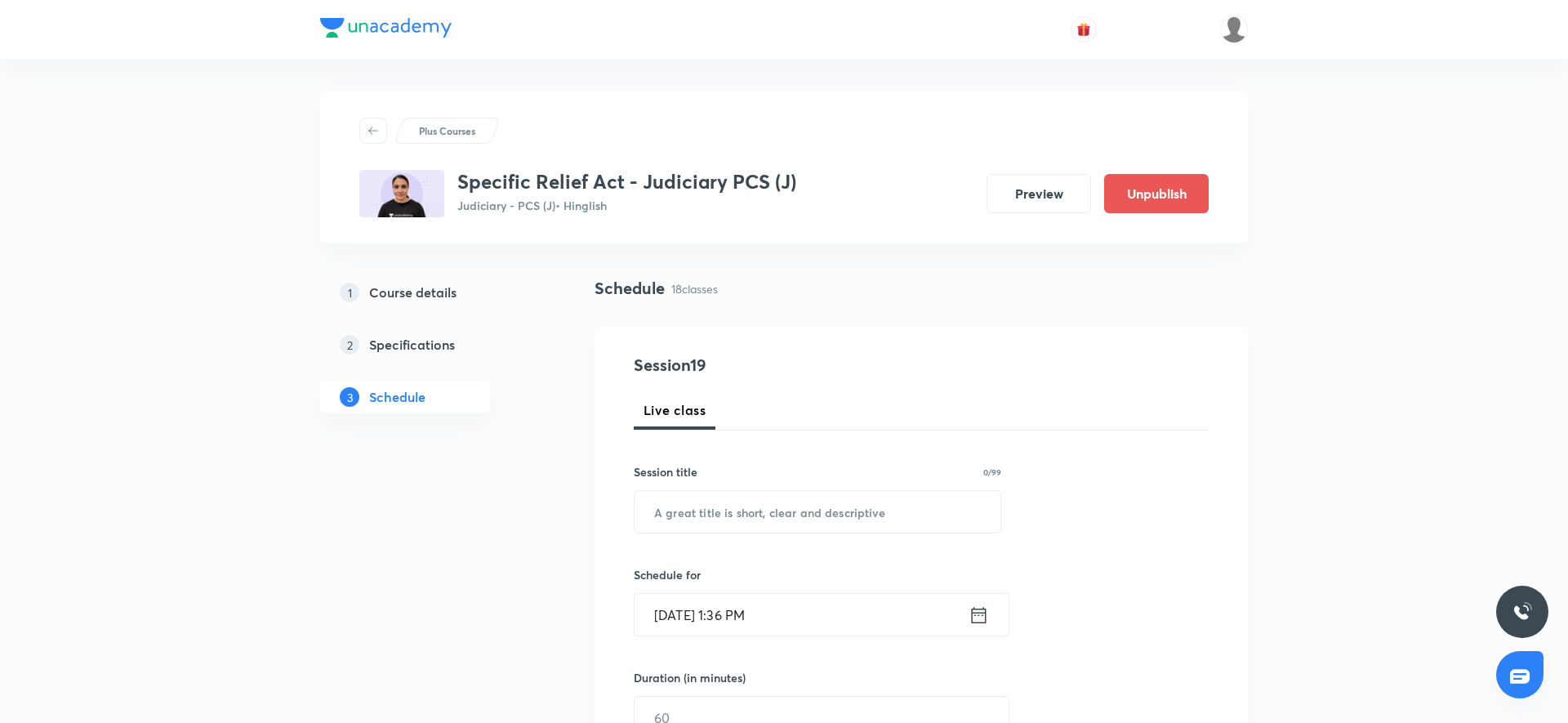
click at [443, 295] on h5 "Course details" at bounding box center [412, 292] width 88 height 20
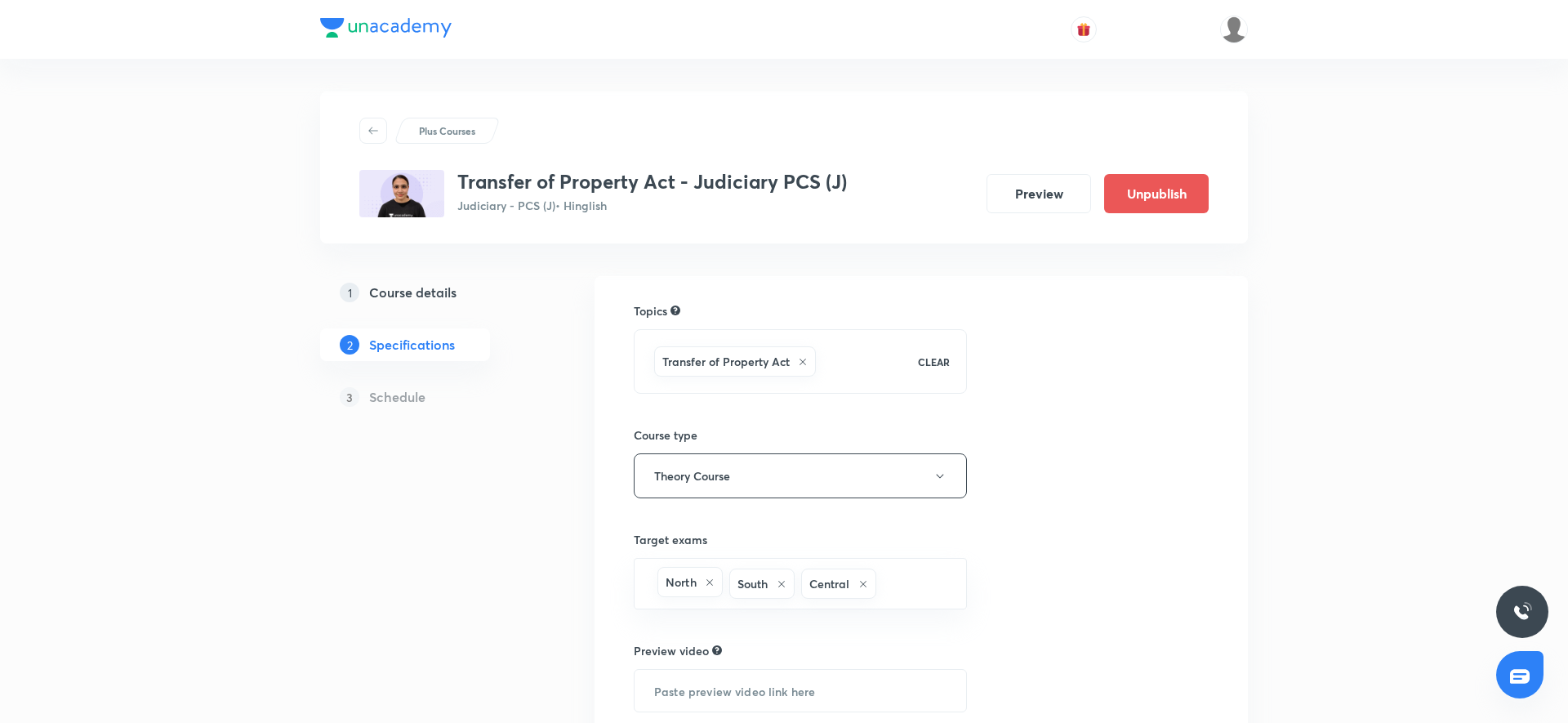
click at [379, 308] on link "1 Course details" at bounding box center [431, 292] width 222 height 32
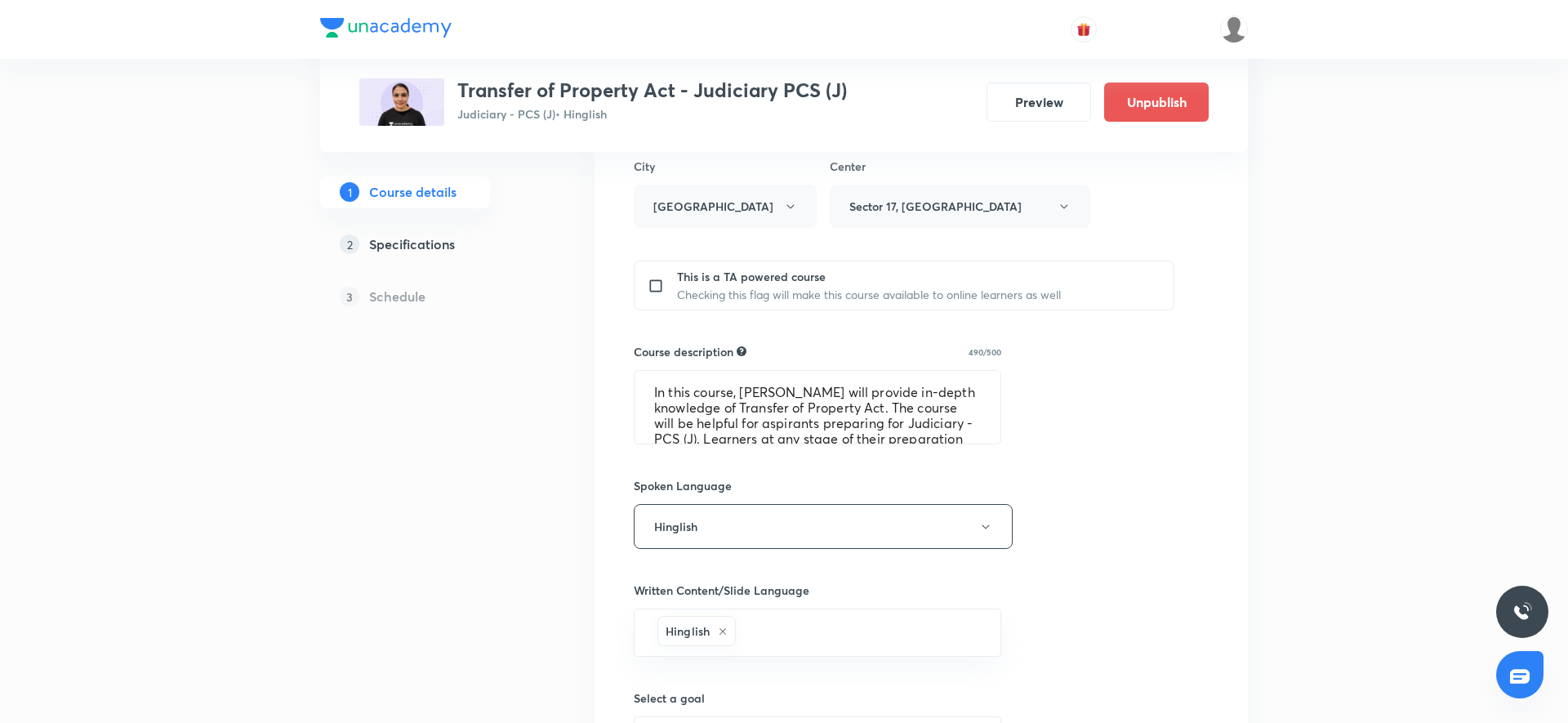
scroll to position [396, 0]
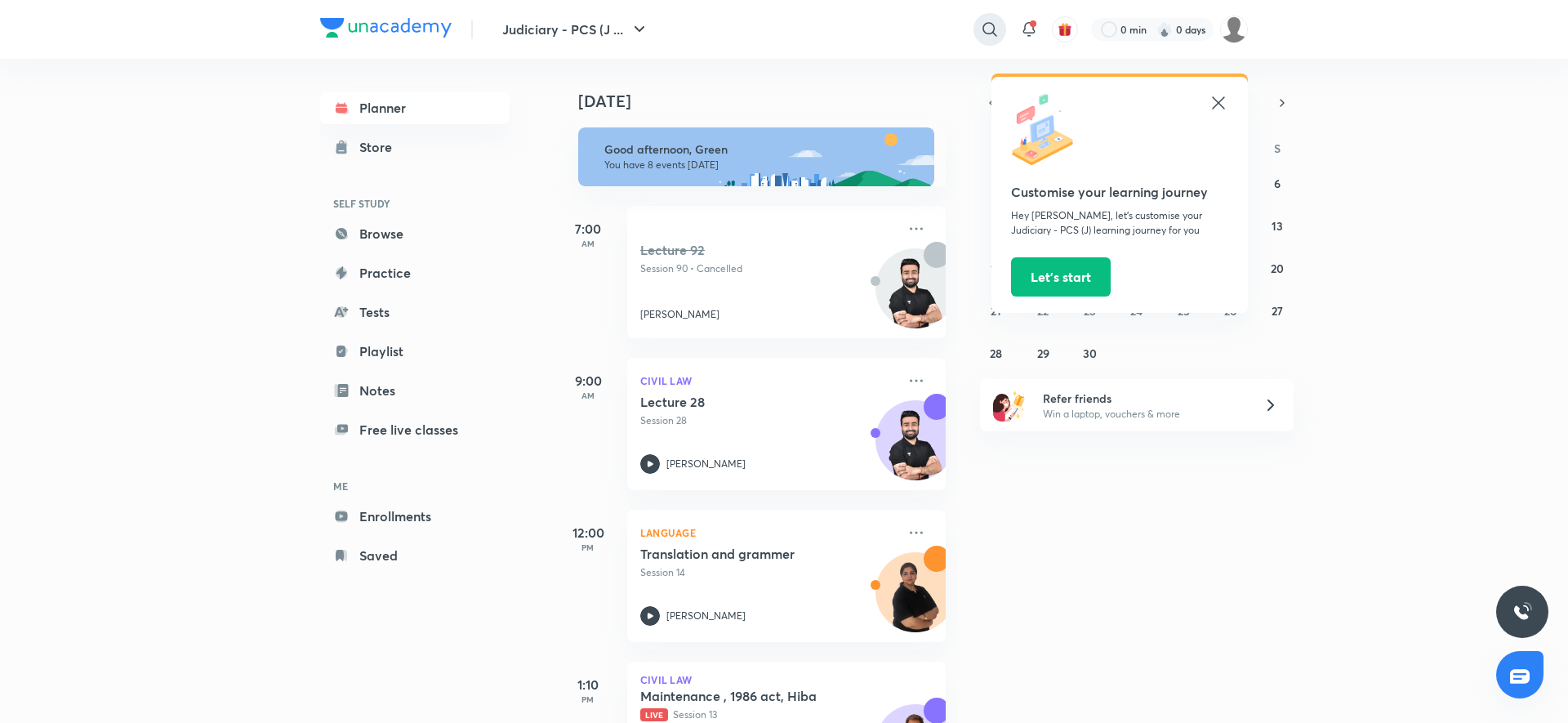
click at [993, 26] on icon at bounding box center [990, 29] width 14 height 14
type input "sital sharma"
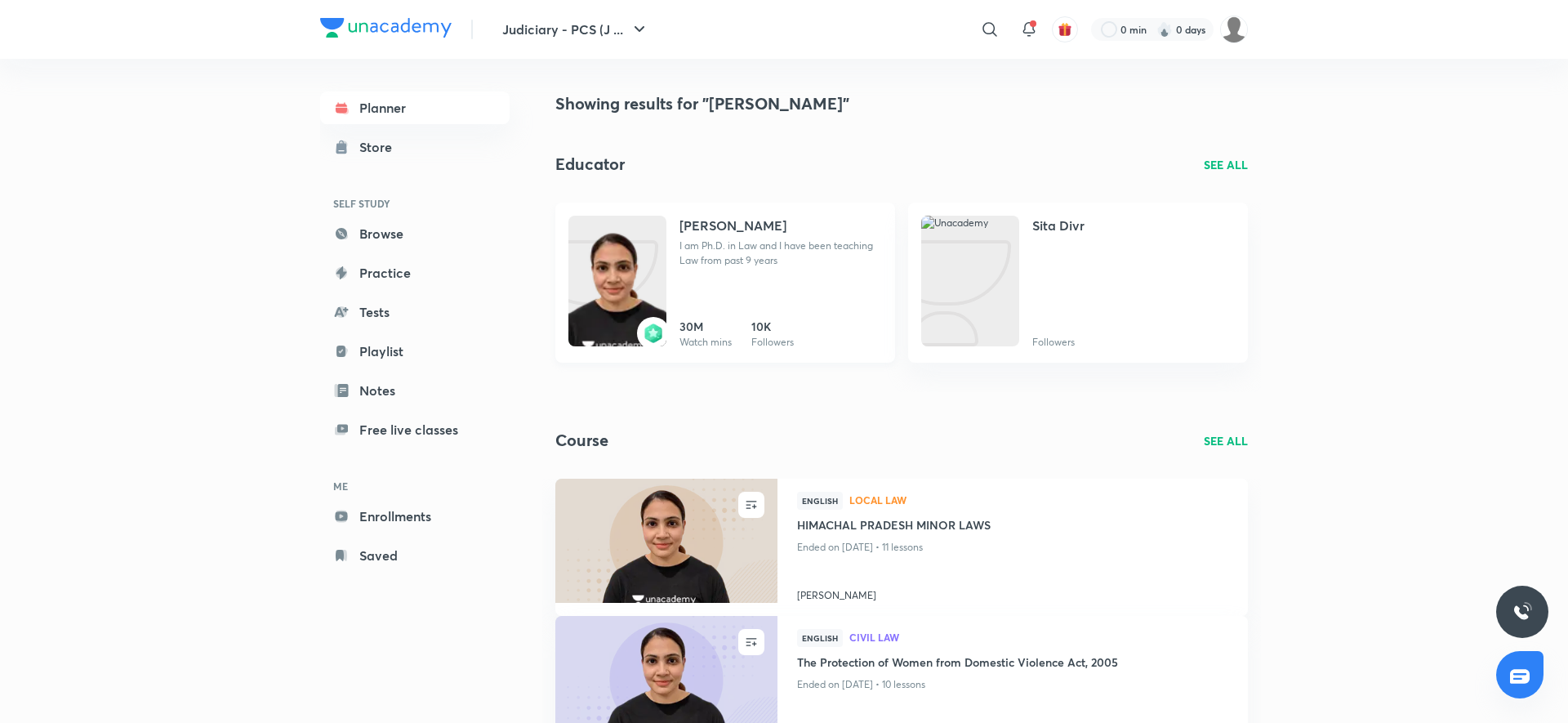
click at [688, 284] on div "Sital Sharma I am Ph.D. in Law and I have been teaching Law from past 9 years 3…" at bounding box center [781, 282] width 203 height 134
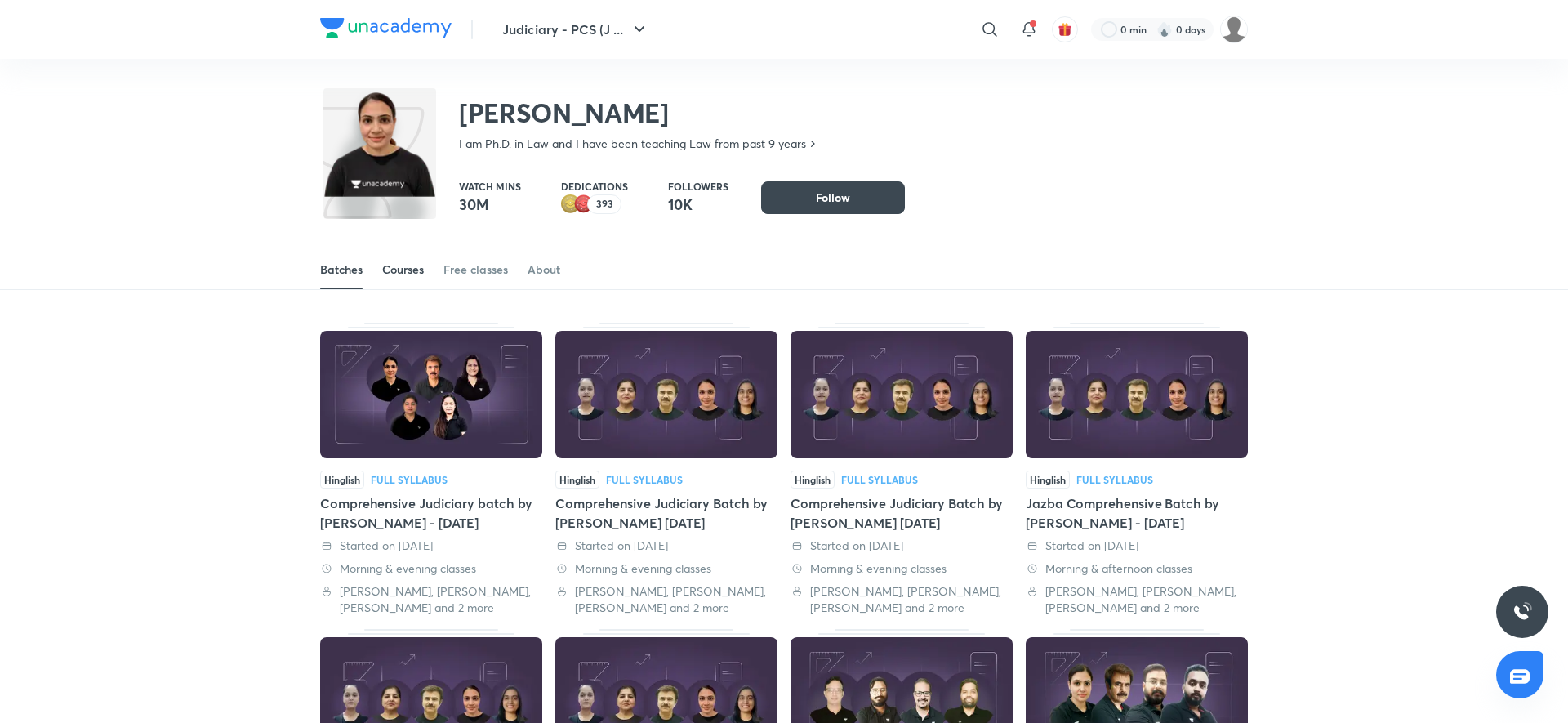
click at [405, 278] on link "Courses" at bounding box center [402, 270] width 41 height 39
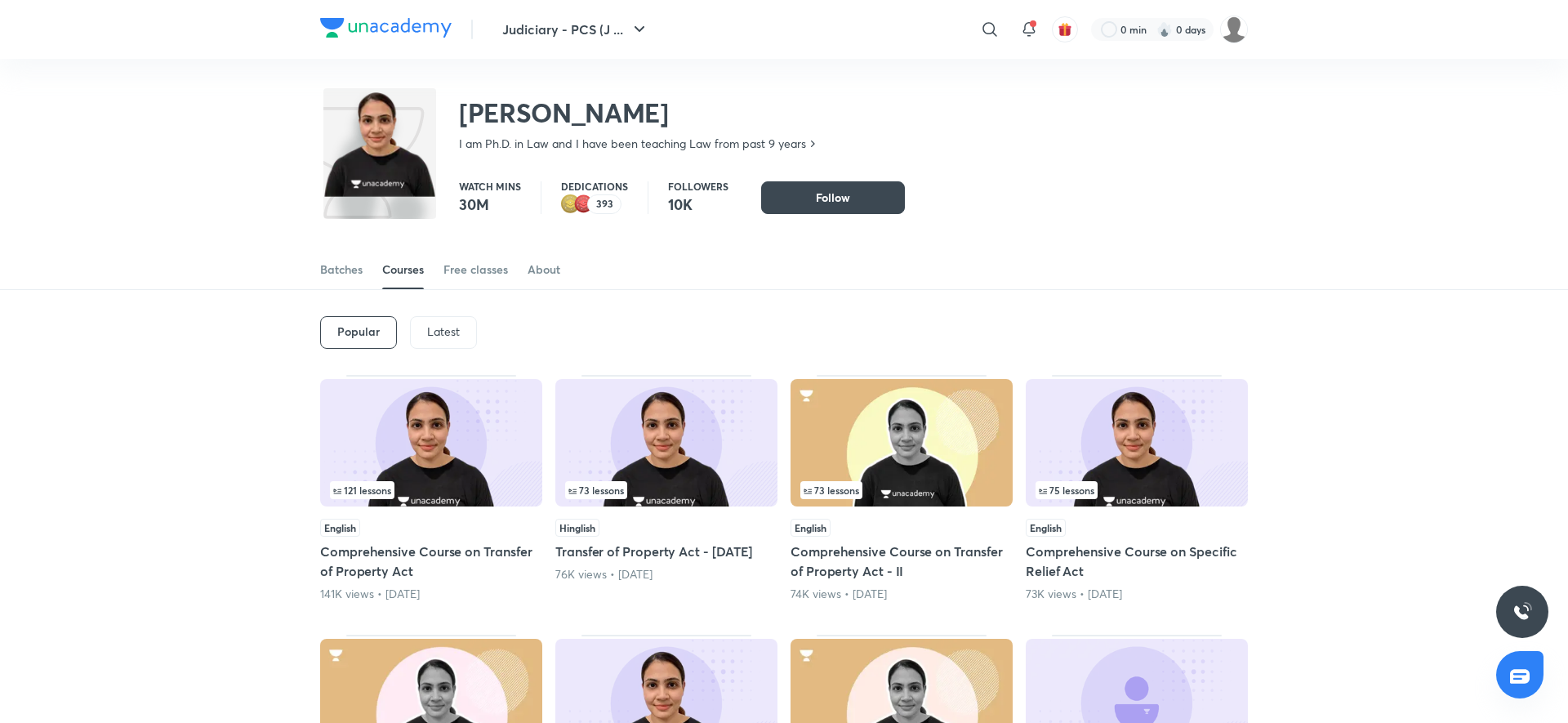
click at [450, 328] on p "Latest" at bounding box center [443, 331] width 32 height 13
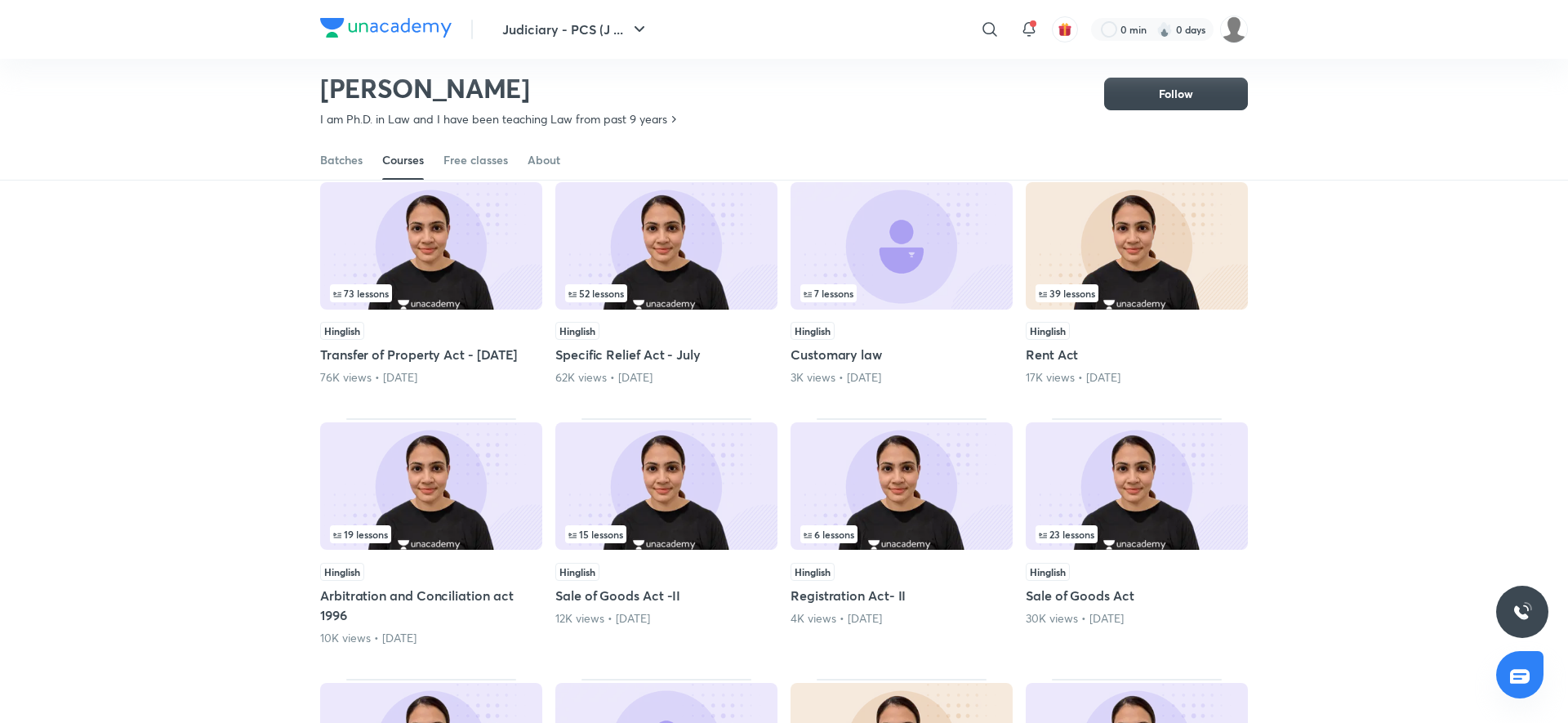
scroll to position [168, 0]
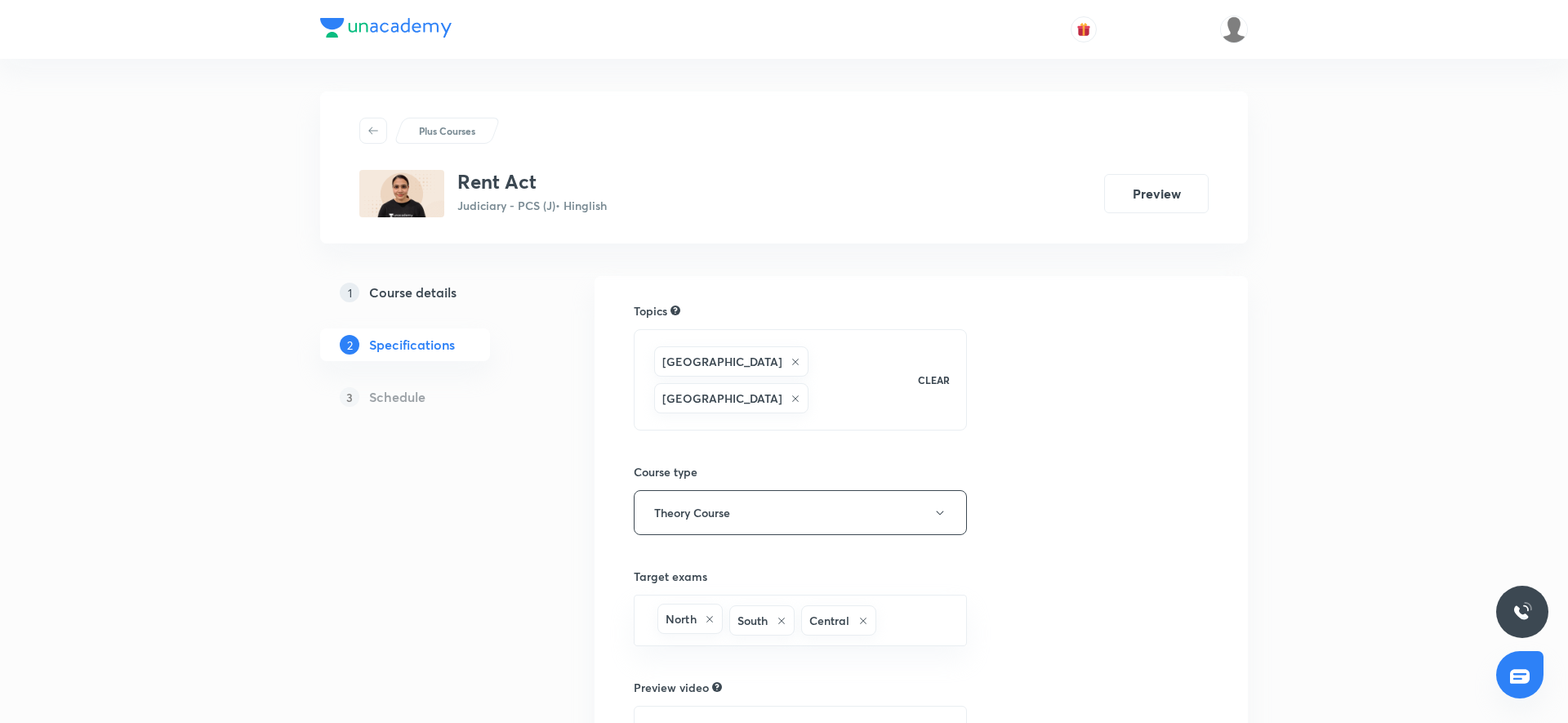
click at [433, 304] on link "1 Course details" at bounding box center [431, 292] width 222 height 32
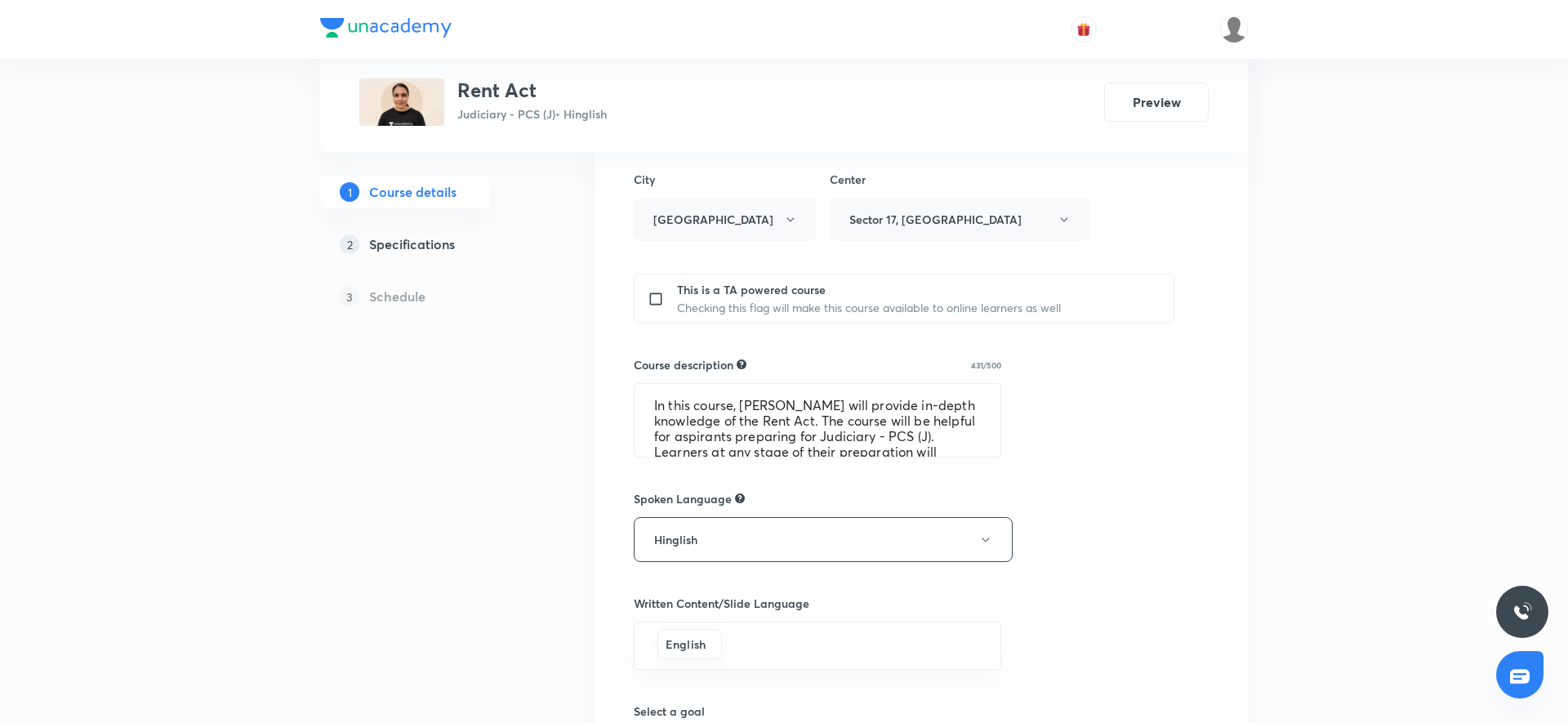
scroll to position [888, 0]
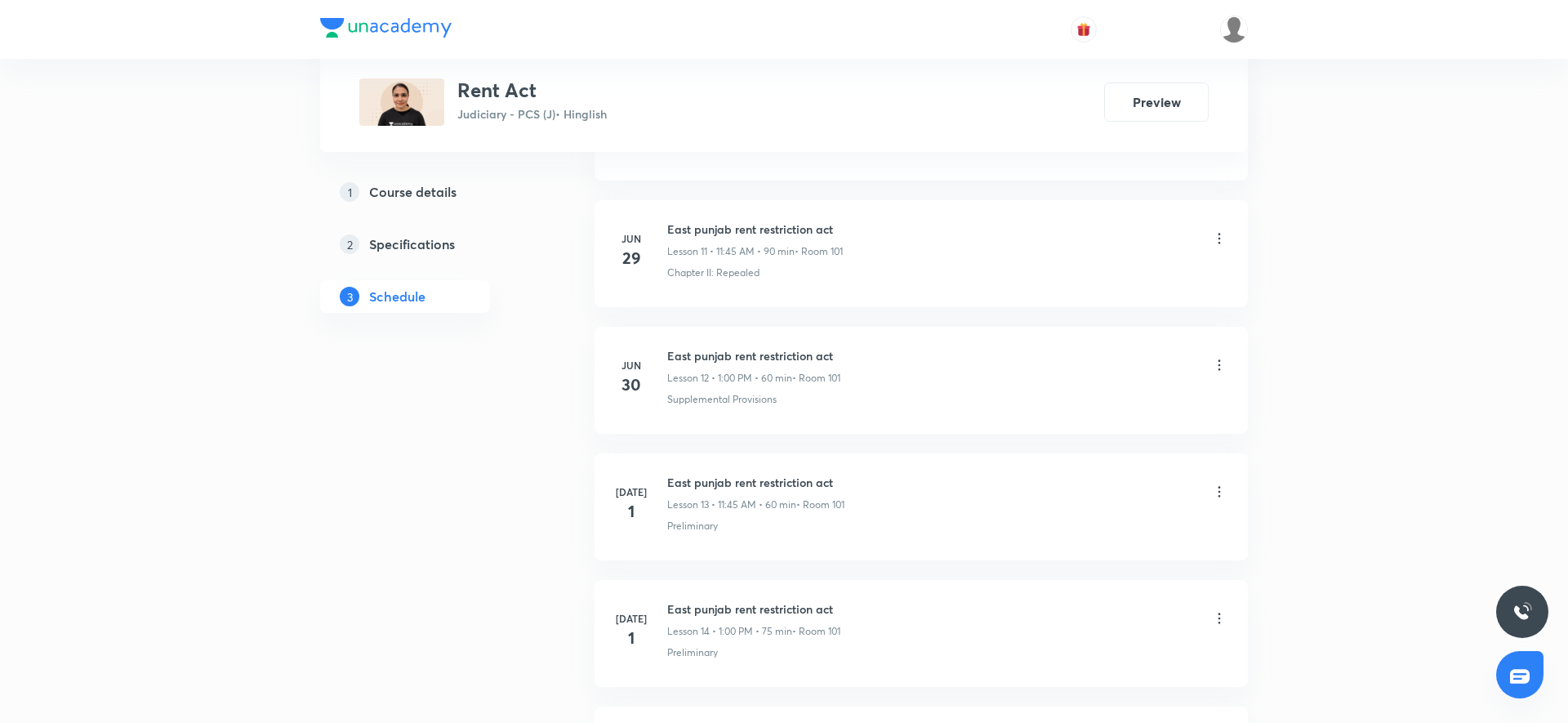
scroll to position [1358, 0]
click at [440, 196] on h5 "Course details" at bounding box center [412, 192] width 88 height 20
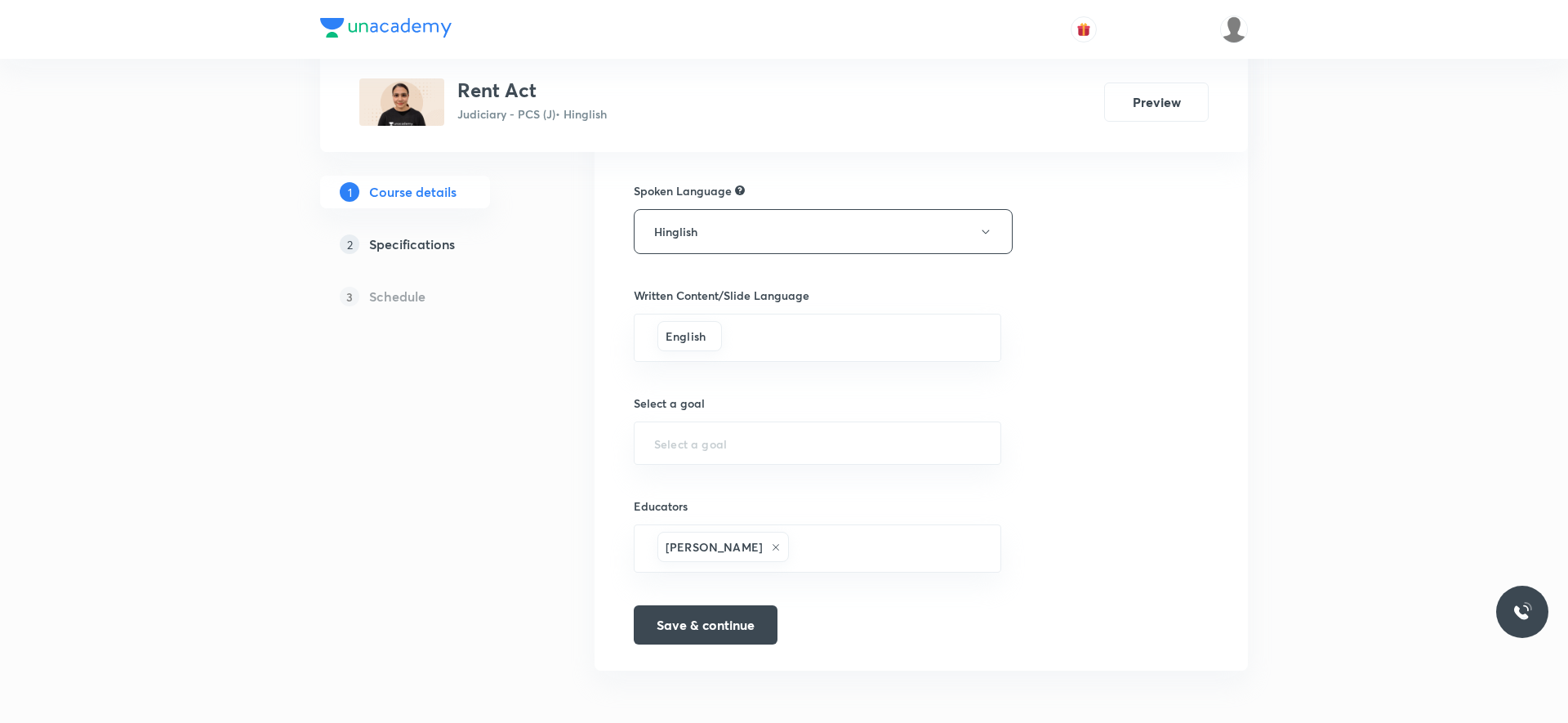
type input "Judiciary - PCS (J)"
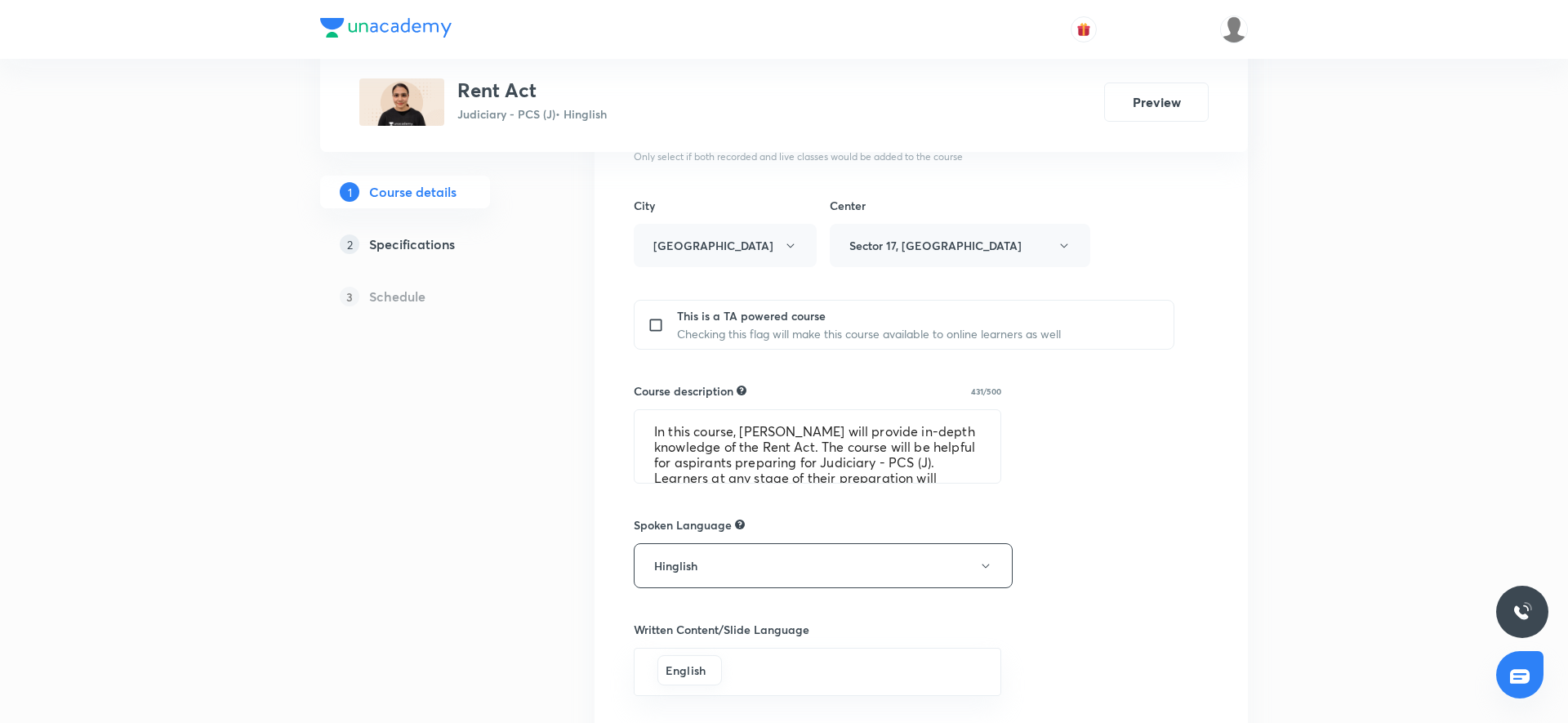
scroll to position [550, 0]
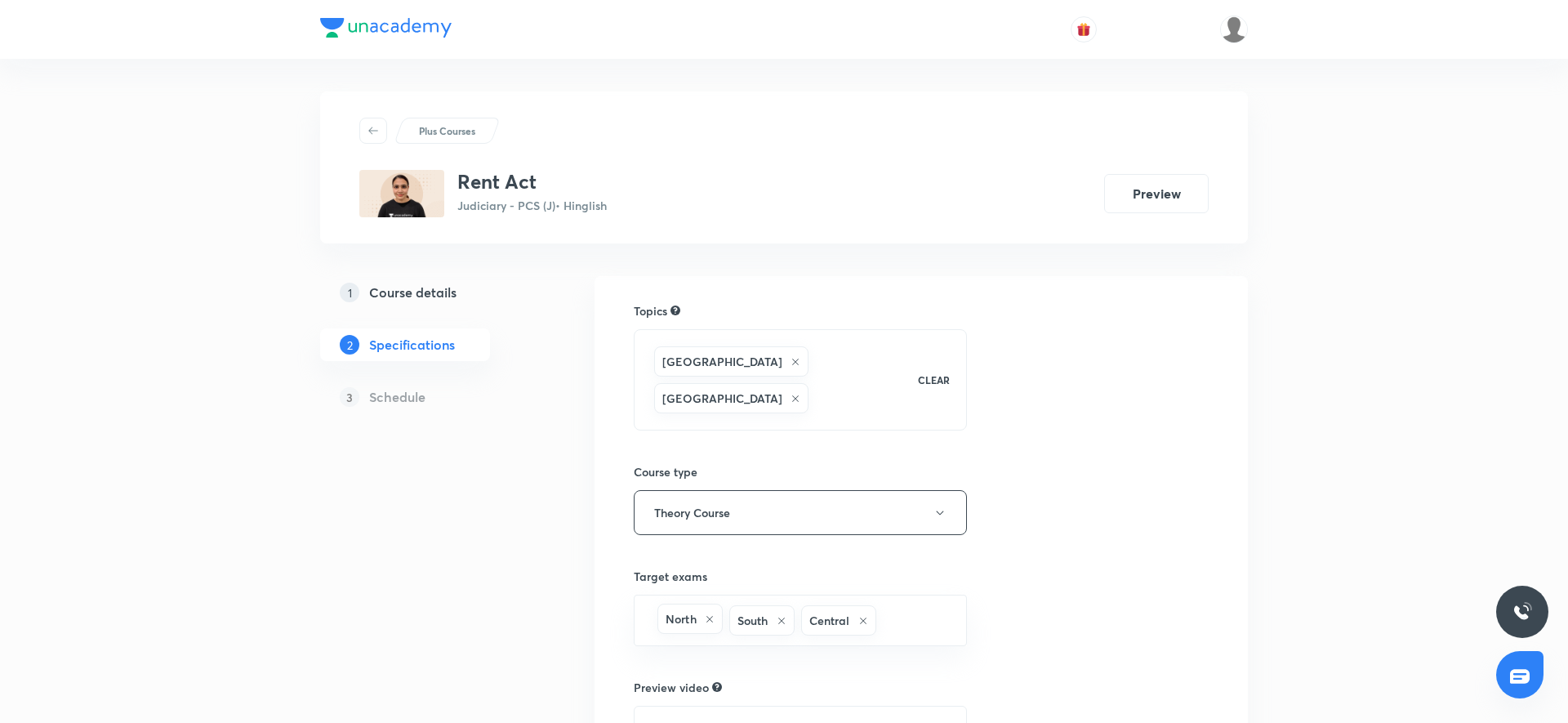
click at [409, 301] on h5 "Course details" at bounding box center [412, 292] width 88 height 20
click at [442, 294] on h5 "Course details" at bounding box center [412, 292] width 88 height 20
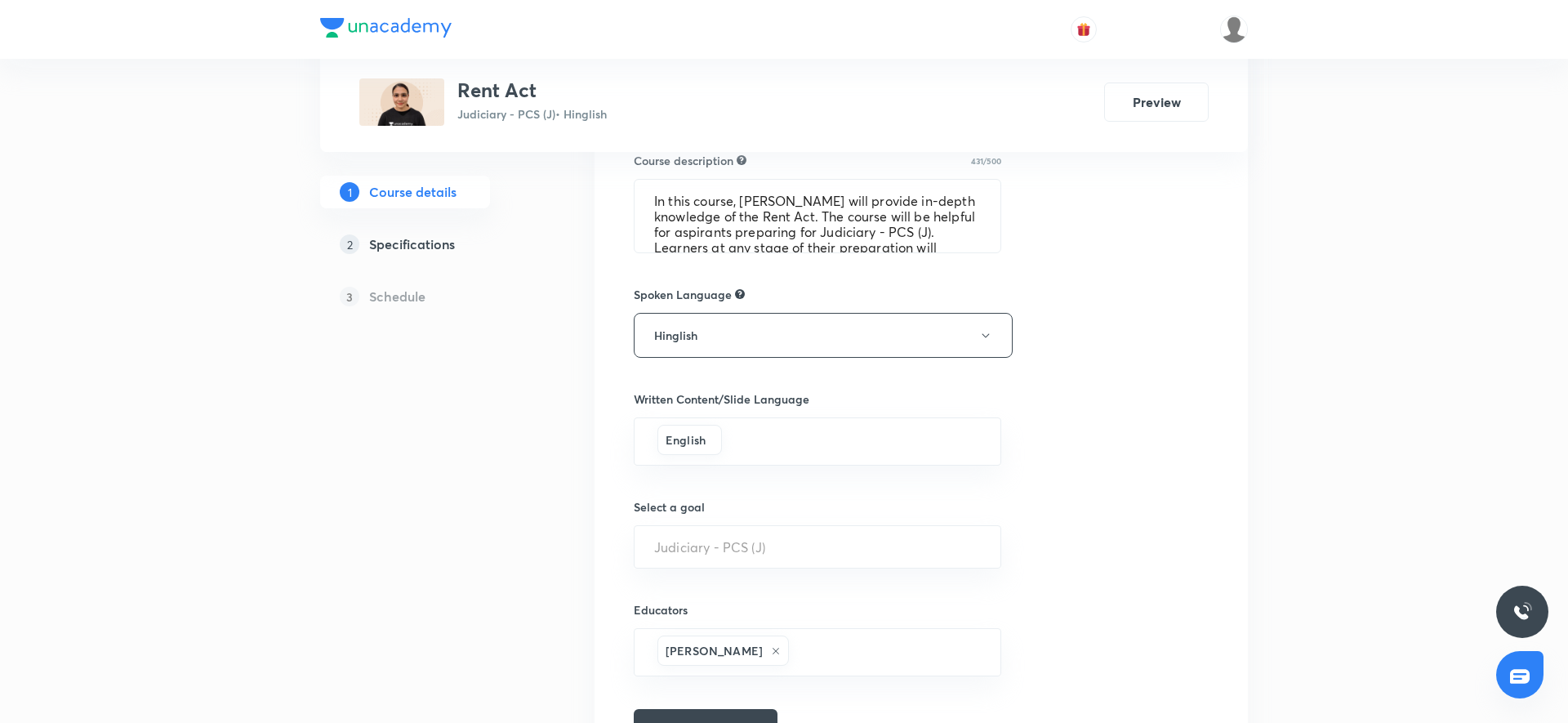
scroll to position [888, 0]
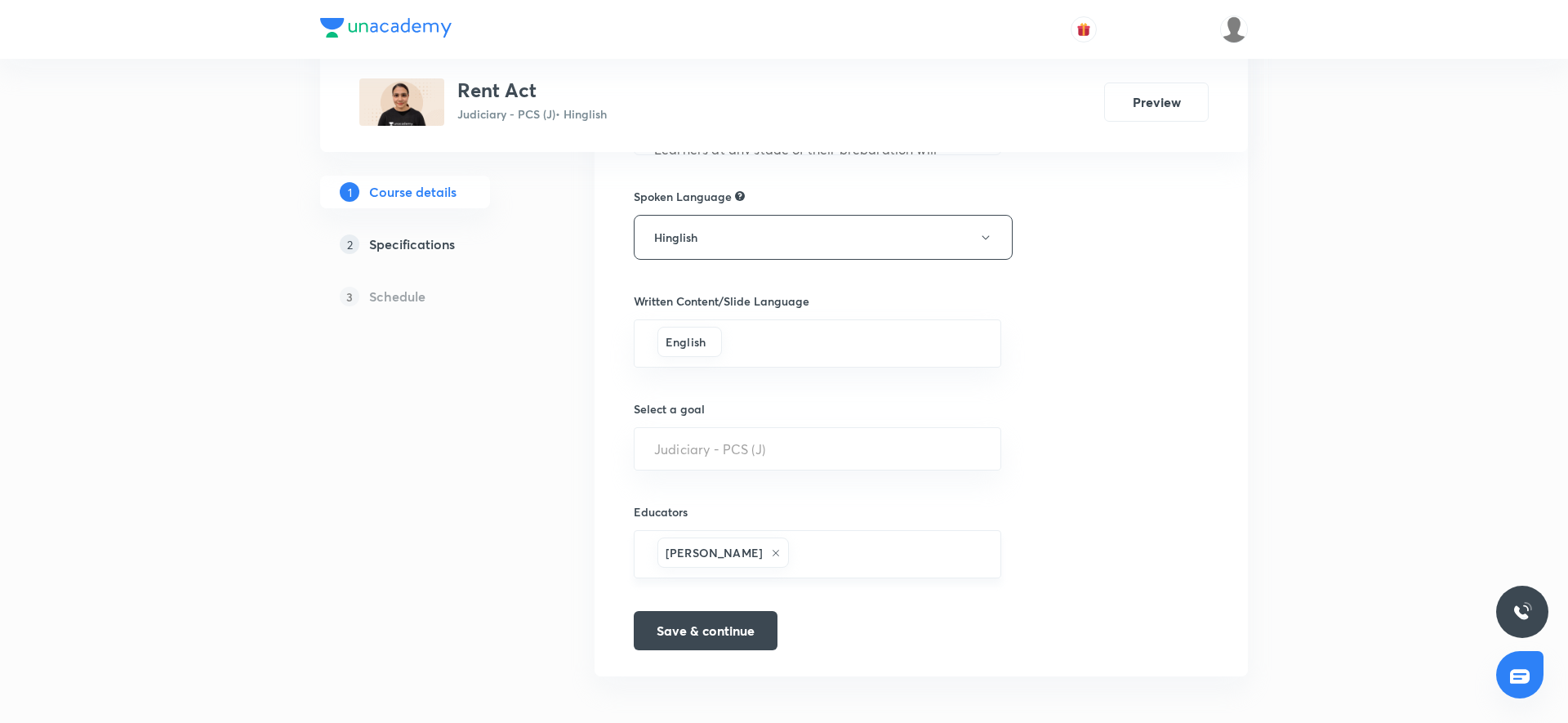
click at [824, 540] on input "text" at bounding box center [886, 554] width 189 height 30
click at [909, 486] on div "Course title 8/80 Rent Act ​ Educator type Unacademy educator Course type Onlin…" at bounding box center [921, 31] width 574 height 1236
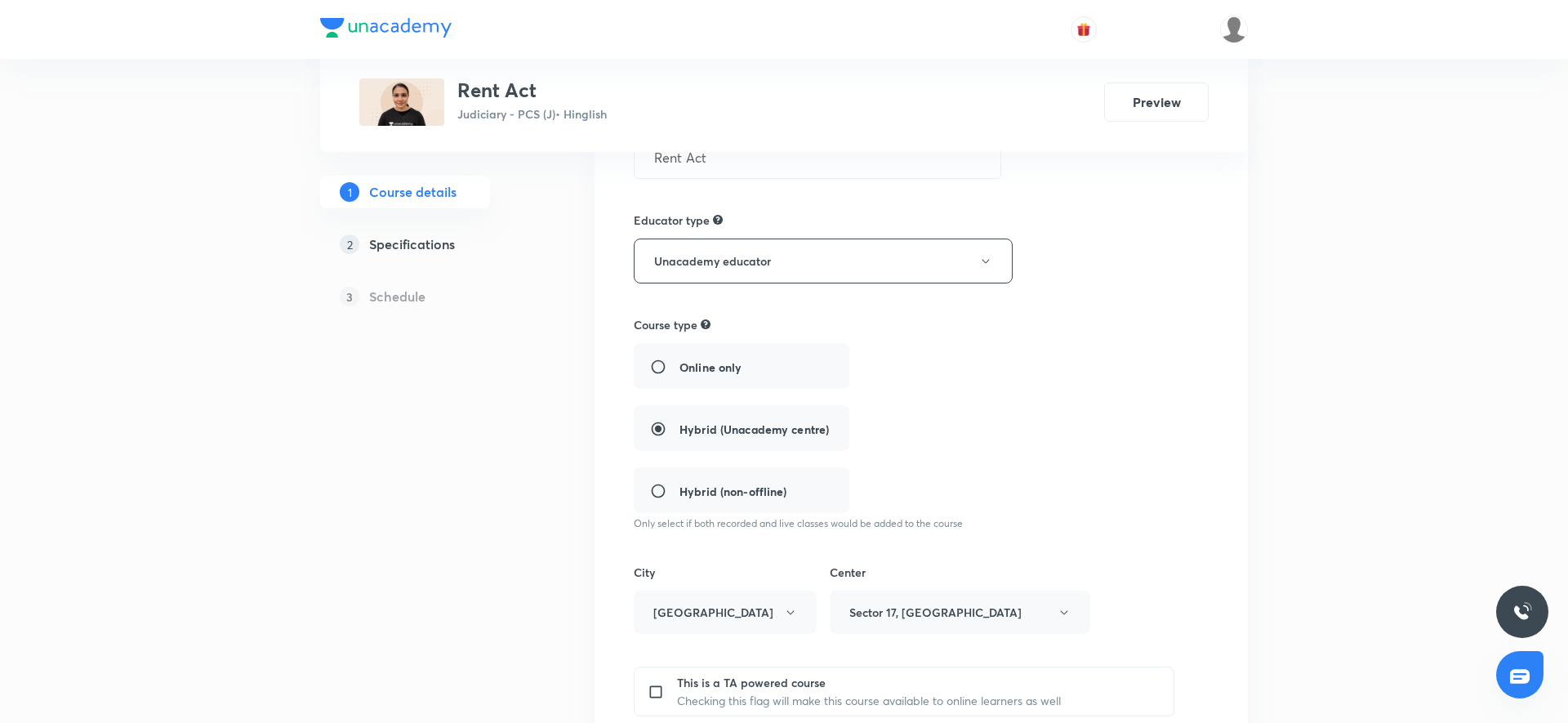
scroll to position [53, 0]
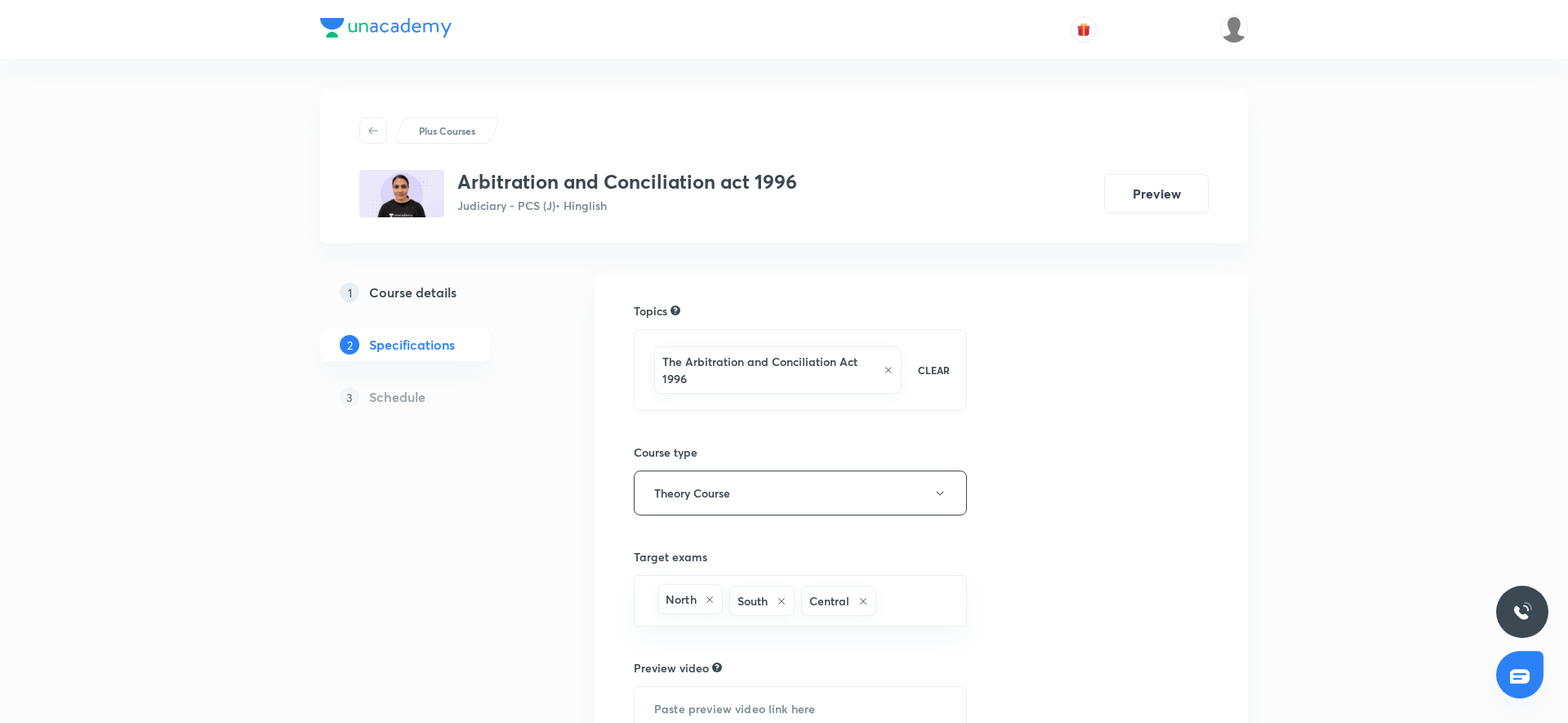
click at [450, 315] on div "1 Course details 2 Specifications 3 Schedule" at bounding box center [431, 354] width 222 height 156
click at [452, 311] on div "1 Course details 2 Specifications 3 Schedule" at bounding box center [431, 354] width 222 height 156
click at [458, 299] on div "1 Course details" at bounding box center [434, 292] width 190 height 20
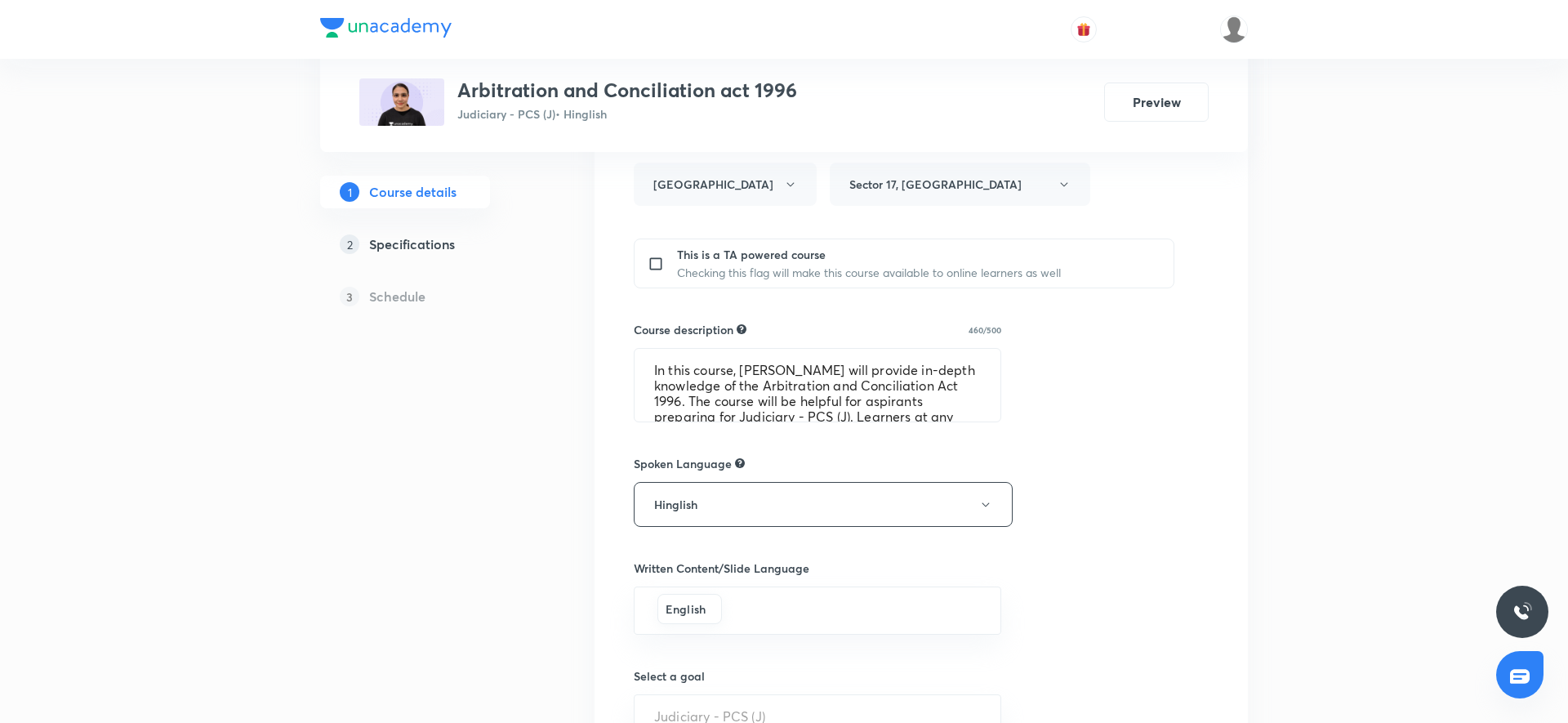
scroll to position [572, 0]
